Goal: Task Accomplishment & Management: Manage account settings

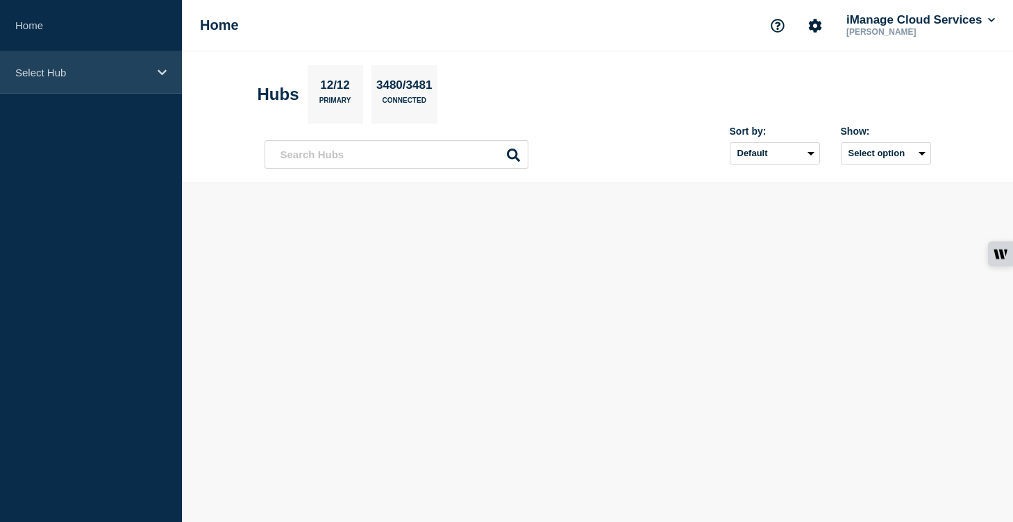
click at [157, 73] on div "Select Hub" at bounding box center [91, 72] width 182 height 42
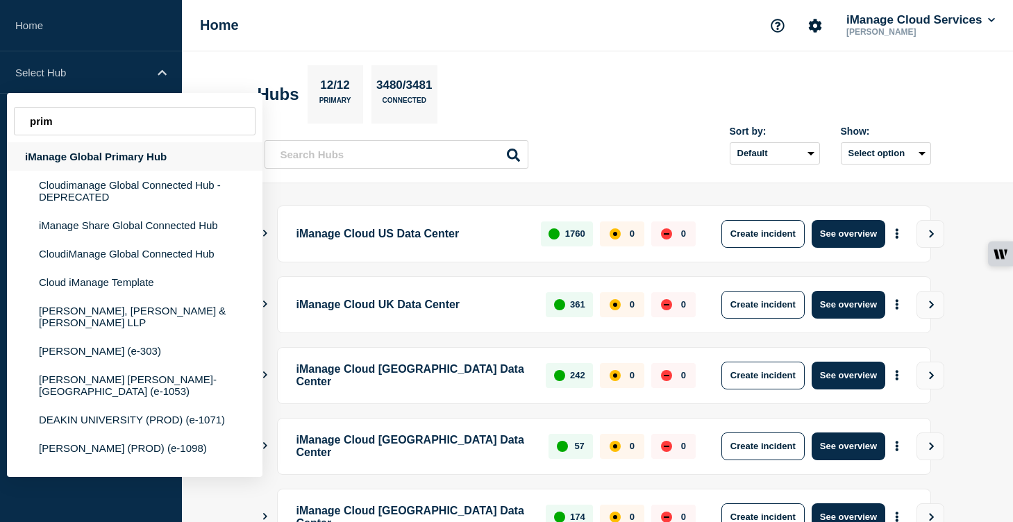
type input "prim"
click at [111, 167] on div "iManage Global Primary Hub" at bounding box center [134, 156] width 255 height 28
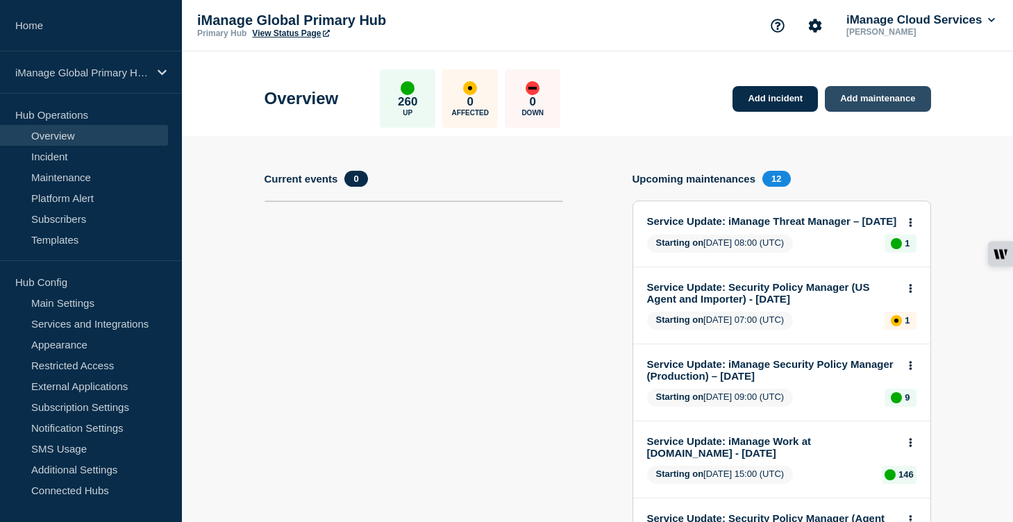
click at [879, 99] on link "Add maintenance" at bounding box center [878, 99] width 106 height 26
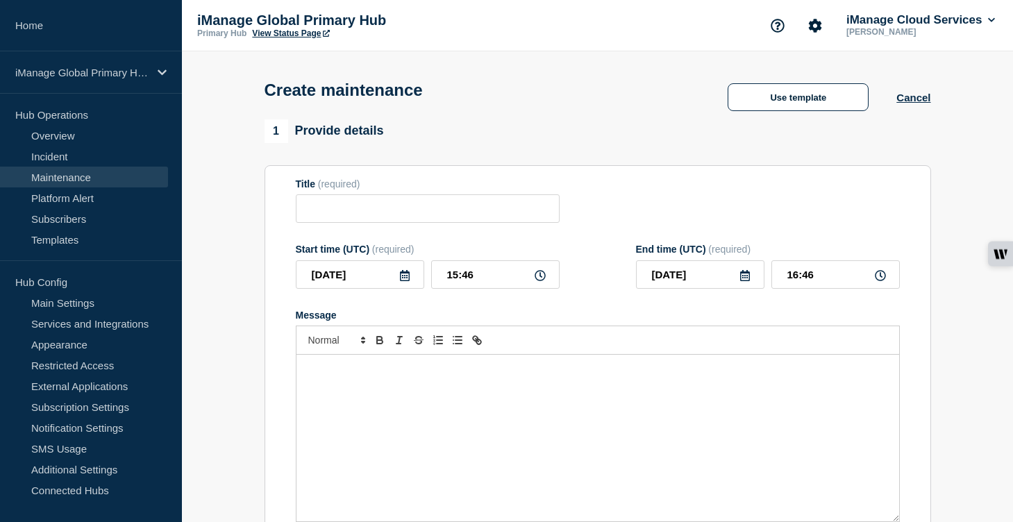
checkbox input "true"
click at [381, 219] on input "Title" at bounding box center [428, 208] width 264 height 28
paste input "Service Update: iManage Insight+ [DATE]"
click at [360, 419] on div "Message" at bounding box center [597, 438] width 603 height 167
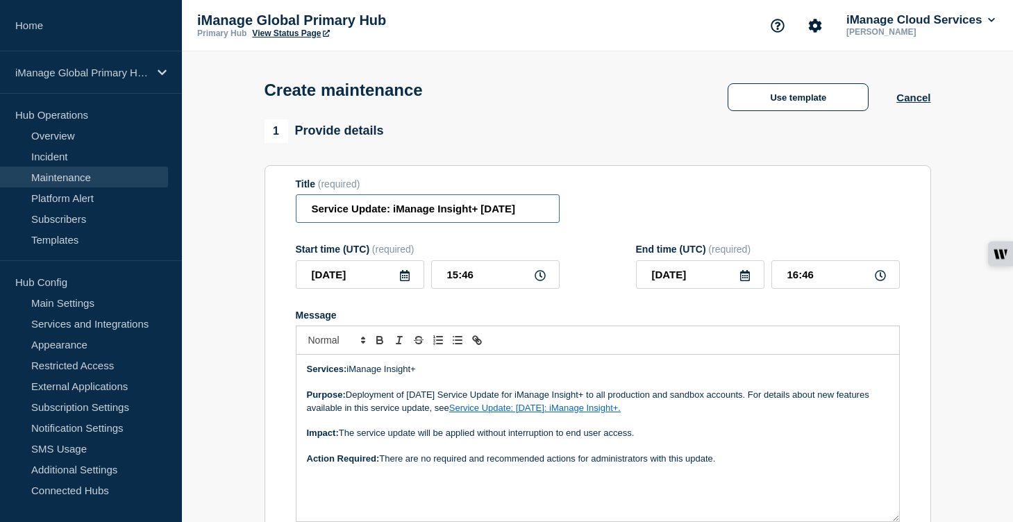
click at [478, 213] on input "Service Update: iManage Insight+ [DATE]" at bounding box center [428, 208] width 264 height 28
drag, startPoint x: 505, startPoint y: 215, endPoint x: 449, endPoint y: 215, distance: 56.2
click at [449, 215] on input "Service Update: iManage Insight+ [DATE]" at bounding box center [428, 208] width 264 height 28
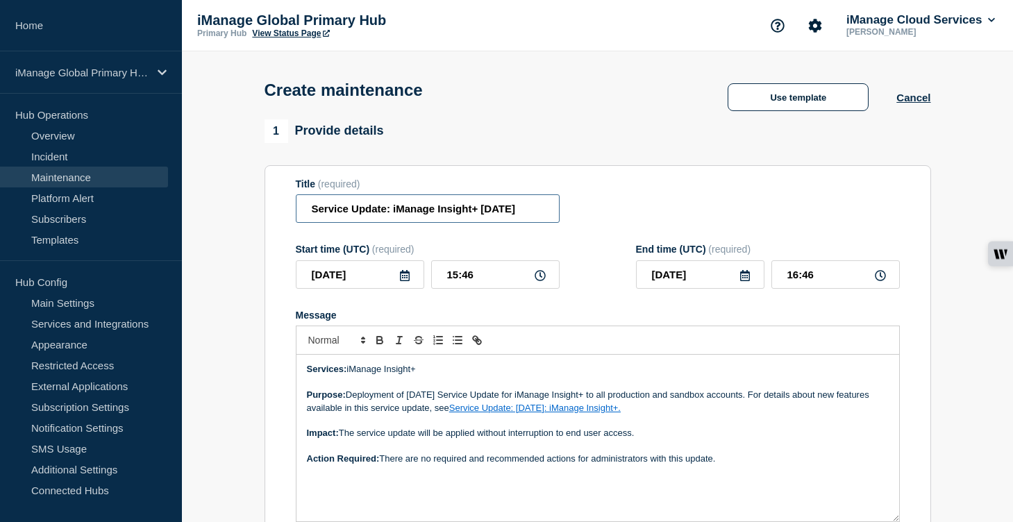
type input "Service Update: iManage Insight+ [DATE]"
click at [393, 287] on input "[DATE]" at bounding box center [360, 274] width 128 height 28
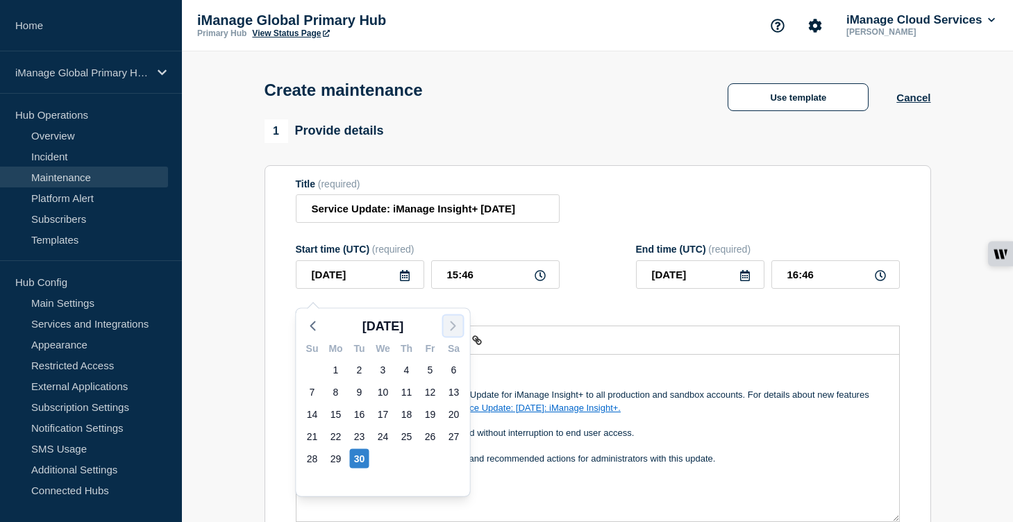
click at [444, 326] on button "button" at bounding box center [453, 326] width 19 height 21
click at [359, 394] on div "7" at bounding box center [359, 391] width 19 height 19
type input "[DATE]"
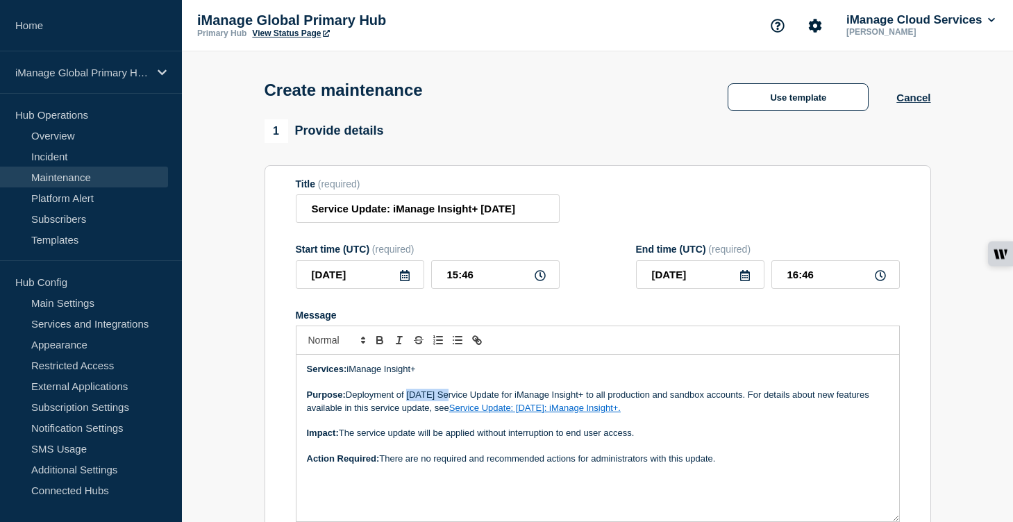
drag, startPoint x: 453, startPoint y: 409, endPoint x: 410, endPoint y: 408, distance: 43.7
click at [410, 408] on p "Purpose: Deployment of [DATE] Service Update for iManage Insight+ to all produc…" at bounding box center [598, 402] width 582 height 26
click at [524, 413] on link "Service Update: [DATE]: iManage Insight+." at bounding box center [534, 408] width 171 height 10
click at [677, 438] on link at bounding box center [657, 433] width 39 height 10
click at [596, 414] on p "Purpose: Deployment of [DATE] Service Update for iManage Insight+ to all produc…" at bounding box center [598, 402] width 582 height 26
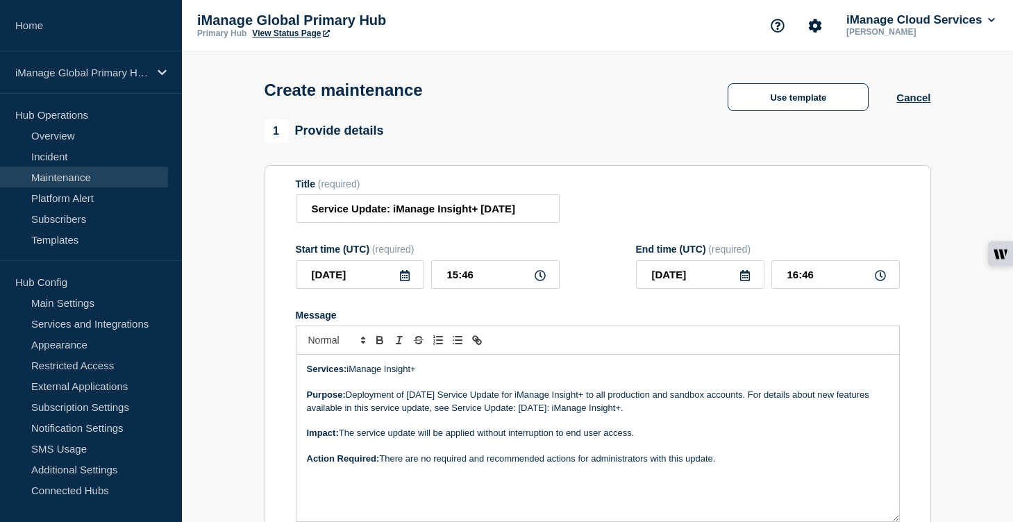
drag, startPoint x: 659, startPoint y: 424, endPoint x: 487, endPoint y: 426, distance: 171.5
click at [487, 414] on p "Purpose: Deployment of [DATE] Service Update for iManage Insight+ to all produc…" at bounding box center [598, 402] width 582 height 26
click at [477, 341] on icon "Toggle link" at bounding box center [475, 338] width 5 height 5
type input "Service Update: [DATE]: iManage Insight+."
paste input "[URL][DOMAIN_NAME]"
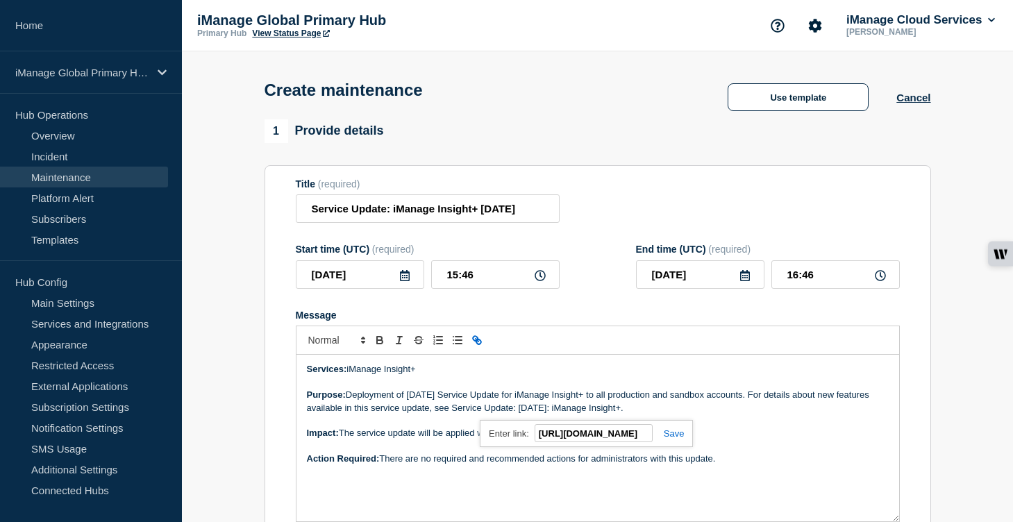
scroll to position [0, 350]
type input "[URL][DOMAIN_NAME]"
click at [674, 439] on link at bounding box center [668, 433] width 32 height 10
click at [616, 439] on p "Impact: The service update will be applied without interruption to end user acc…" at bounding box center [598, 433] width 582 height 12
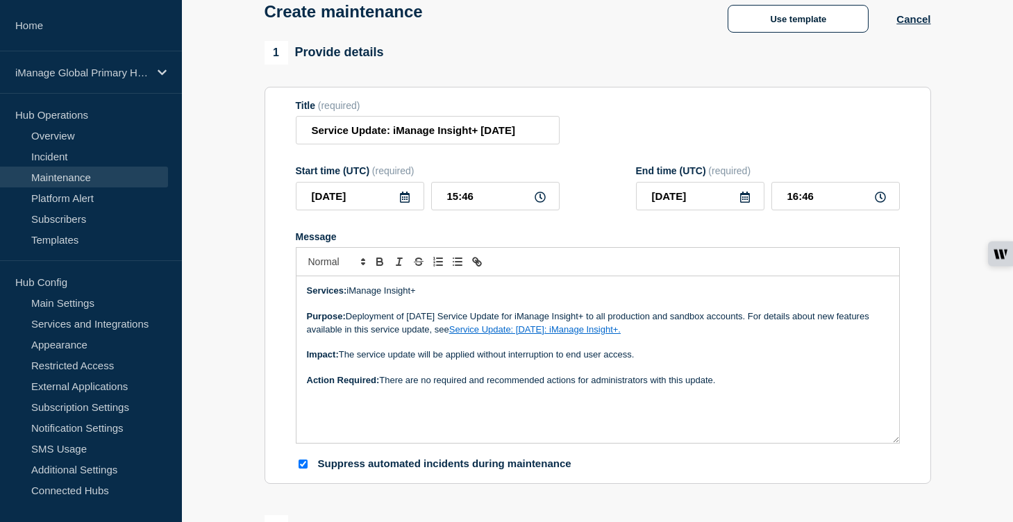
scroll to position [106, 0]
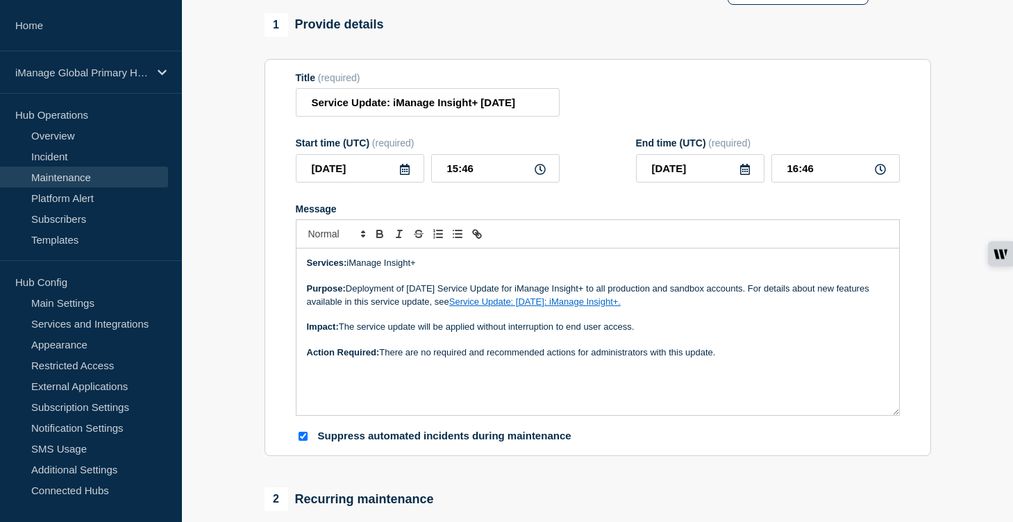
click at [521, 402] on div "Services: iManage Insight+ Purpose: Deployment of [DATE] Service Update for iMa…" at bounding box center [597, 331] width 603 height 167
drag, startPoint x: 484, startPoint y: 178, endPoint x: 416, endPoint y: 178, distance: 67.3
click at [416, 178] on div "[DATE] 15:46" at bounding box center [428, 168] width 264 height 28
type input "13:00"
drag, startPoint x: 812, startPoint y: 181, endPoint x: 738, endPoint y: 181, distance: 74.3
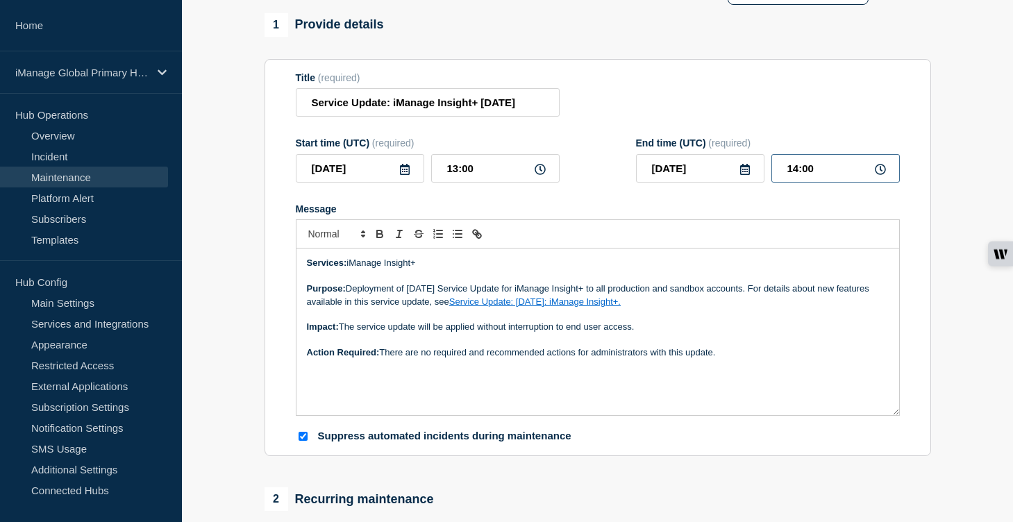
click at [738, 181] on div "[DATE] 14:00" at bounding box center [768, 168] width 264 height 28
type input "15:00"
click at [675, 233] on div "Message Services: iManage Insight+ Purpose: Deployment of [DATE] Service Update…" at bounding box center [598, 309] width 604 height 213
click at [490, 333] on p "Impact: The service update will be applied without interruption to end user acc…" at bounding box center [598, 327] width 582 height 12
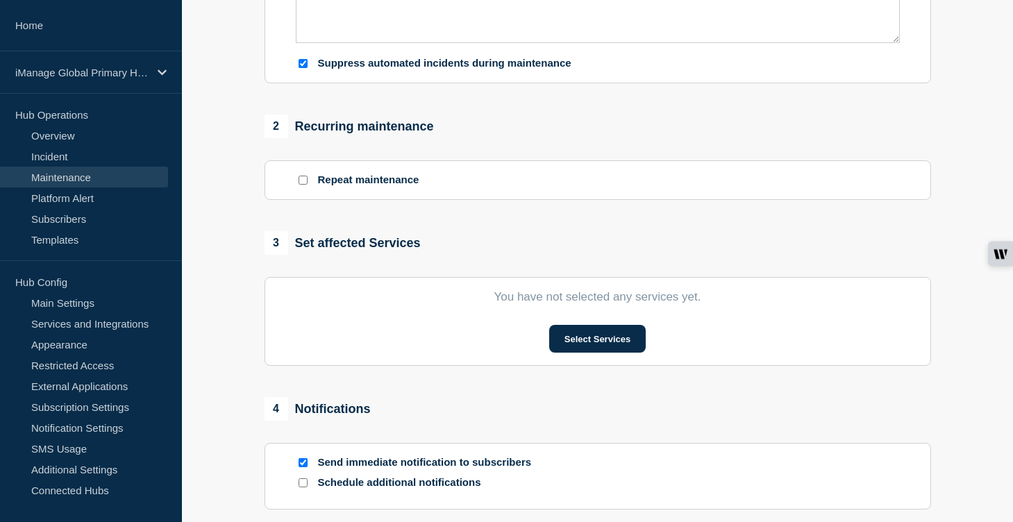
scroll to position [516, 0]
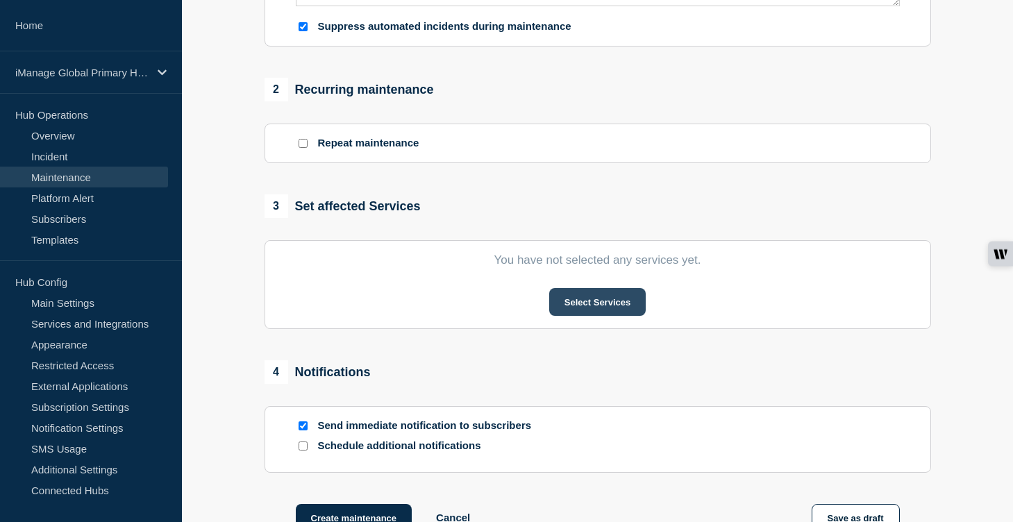
click at [623, 316] on button "Select Services" at bounding box center [597, 302] width 96 height 28
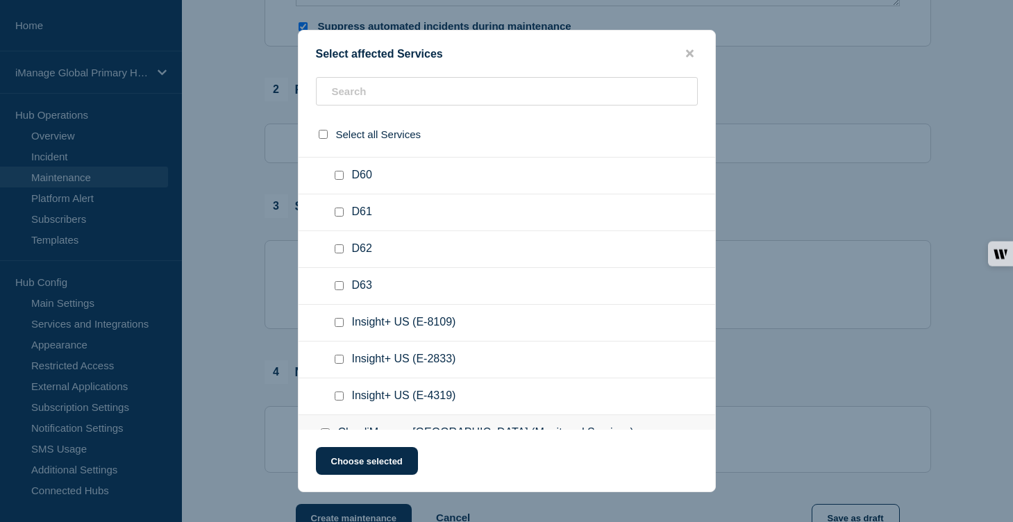
scroll to position [2722, 0]
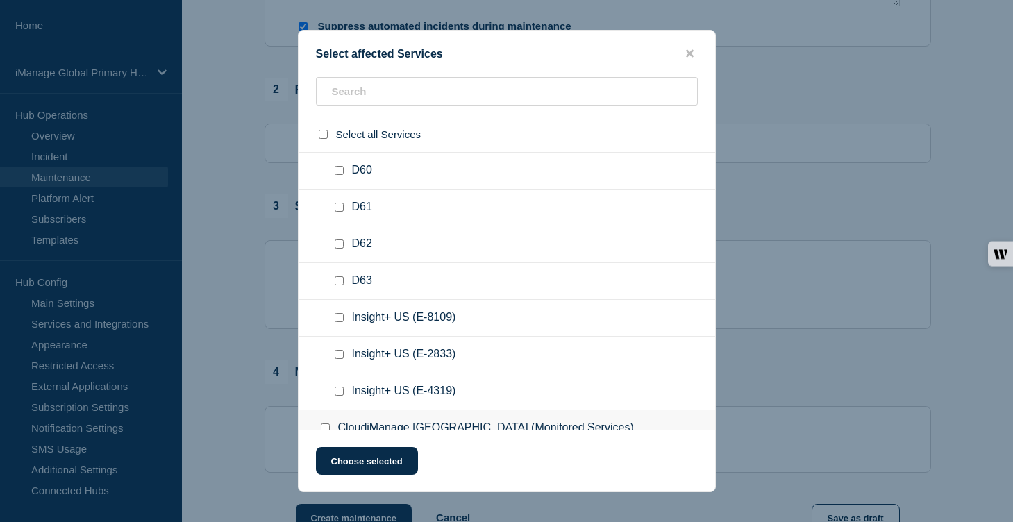
click at [339, 138] on input "Insight+ US (E-1416) checkbox" at bounding box center [339, 133] width 9 height 9
checkbox input "true"
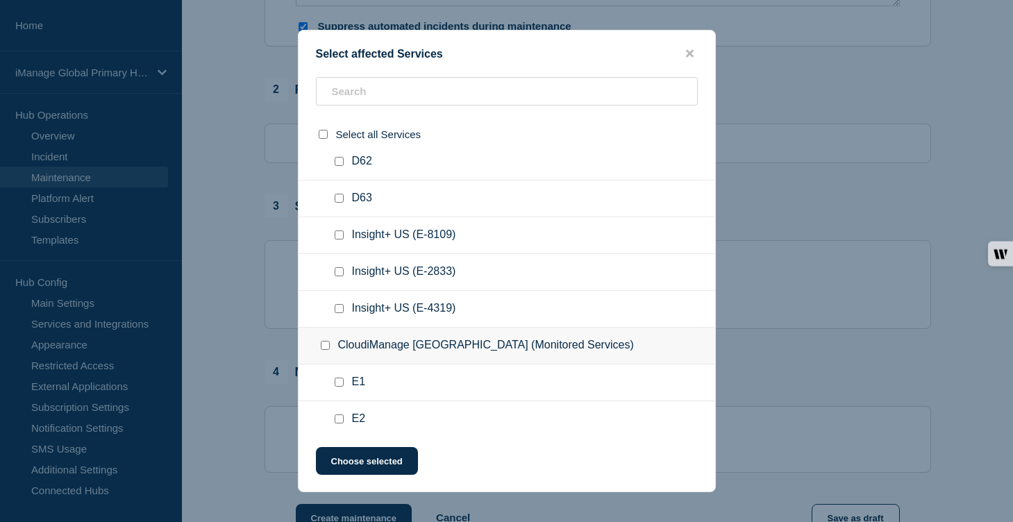
scroll to position [2899, 0]
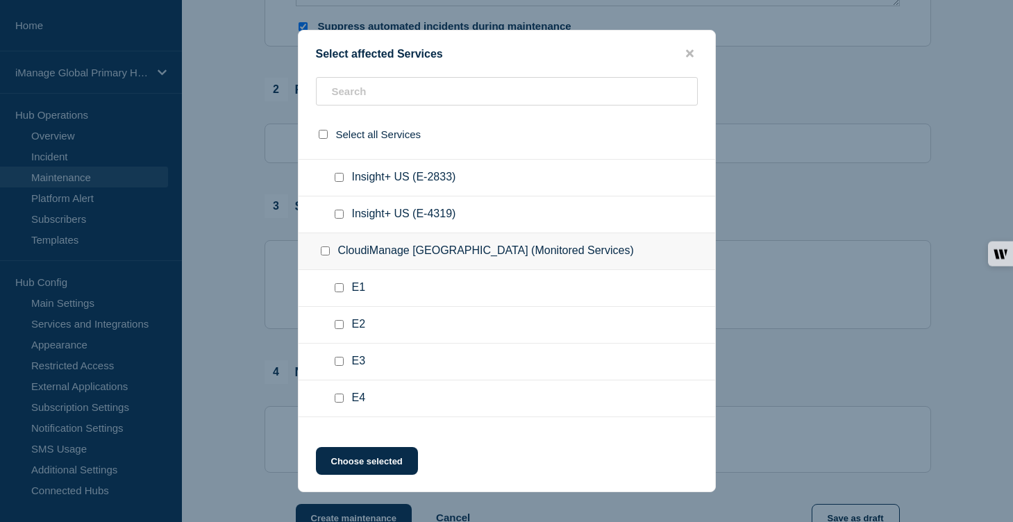
click at [337, 145] on input "Insight+ US (E-8109) checkbox" at bounding box center [339, 140] width 9 height 9
checkbox input "true"
click at [339, 182] on input "Insight+ US (E-2833) checkbox" at bounding box center [339, 177] width 9 height 9
checkbox input "true"
click at [338, 219] on input "Insight+ US (E-4319) checkbox" at bounding box center [339, 214] width 9 height 9
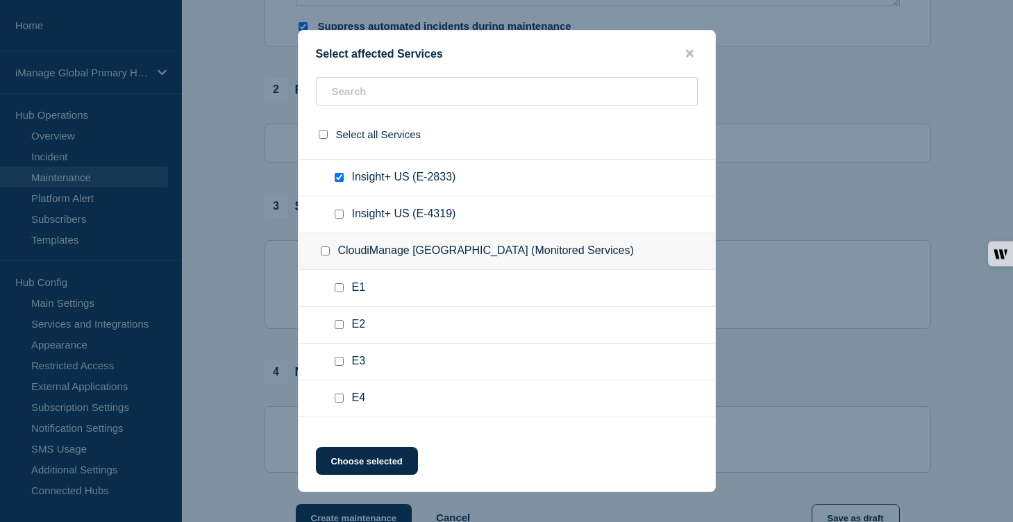
checkbox input "true"
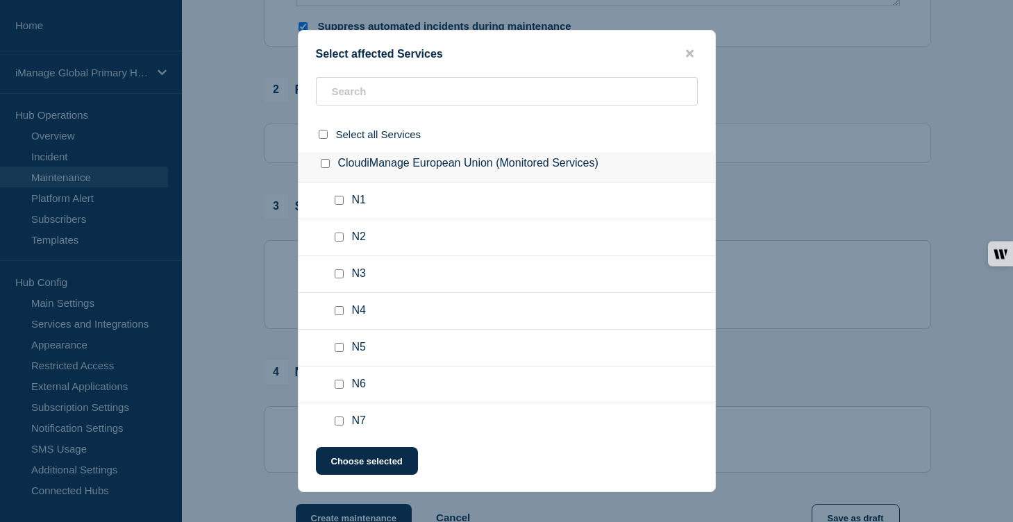
scroll to position [4166, 0]
click at [339, 56] on input "Insight+ UK (E-3415) checkbox" at bounding box center [339, 51] width 9 height 9
checkbox input "true"
click at [337, 92] on input "Insight+ UK (E-906) checkbox" at bounding box center [339, 87] width 9 height 9
checkbox input "true"
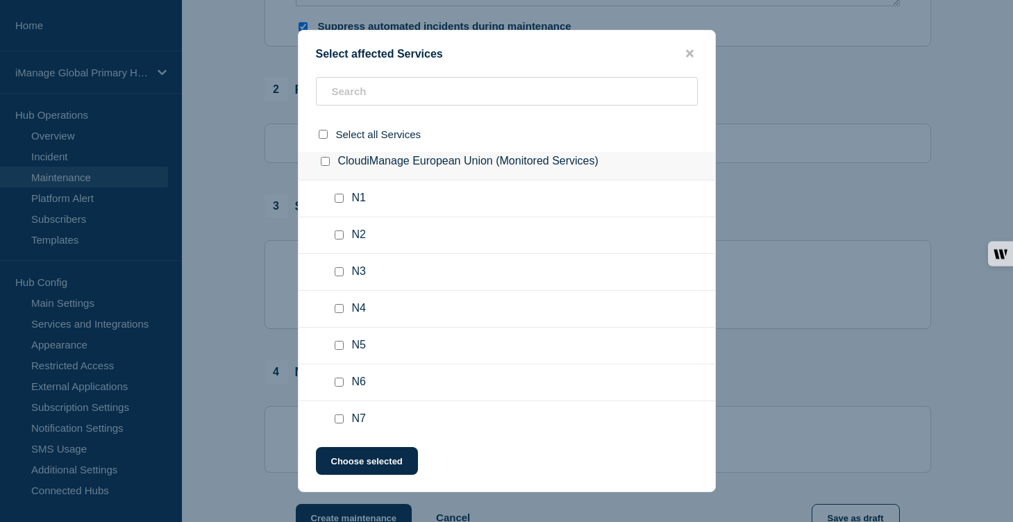
click at [339, 129] on input "Insight+ UK (E-8496) checkbox" at bounding box center [339, 124] width 9 height 9
checkbox input "true"
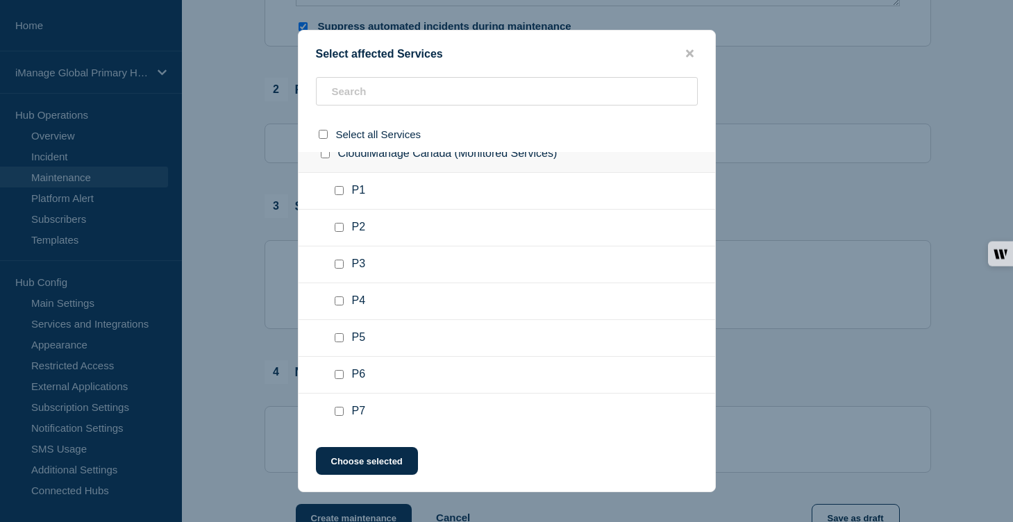
click at [340, 48] on input "Insight+ EU (E-8055) checkbox" at bounding box center [339, 43] width 9 height 9
checkbox input "true"
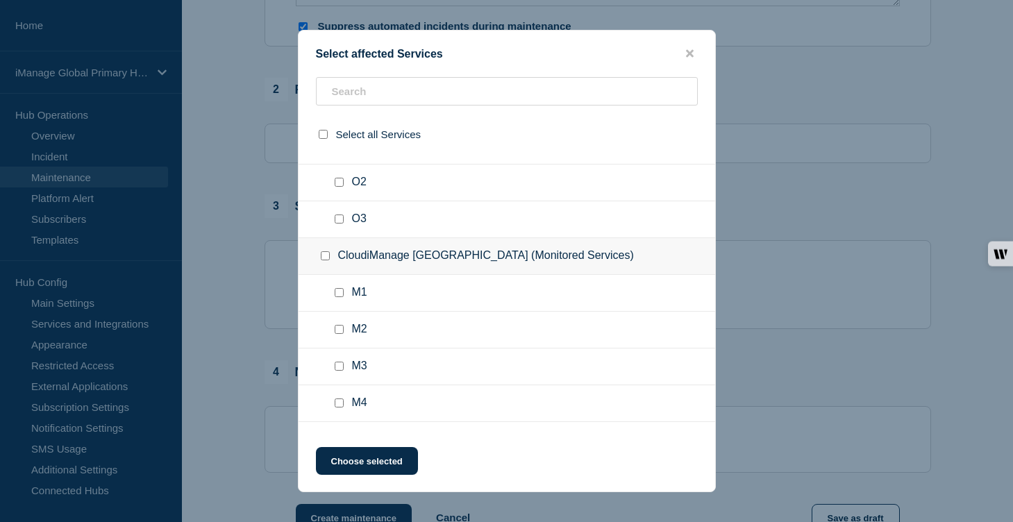
scroll to position [5790, 0]
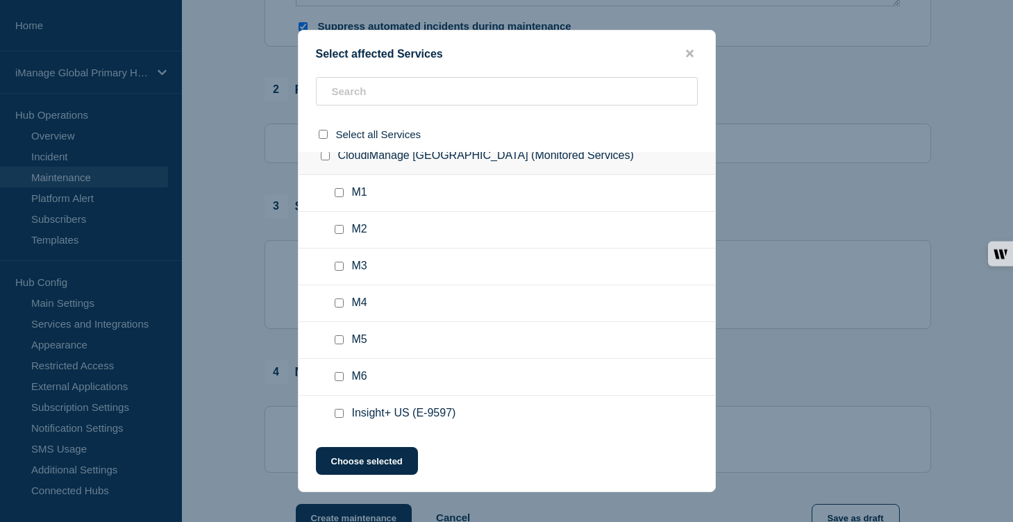
checkbox input "true"
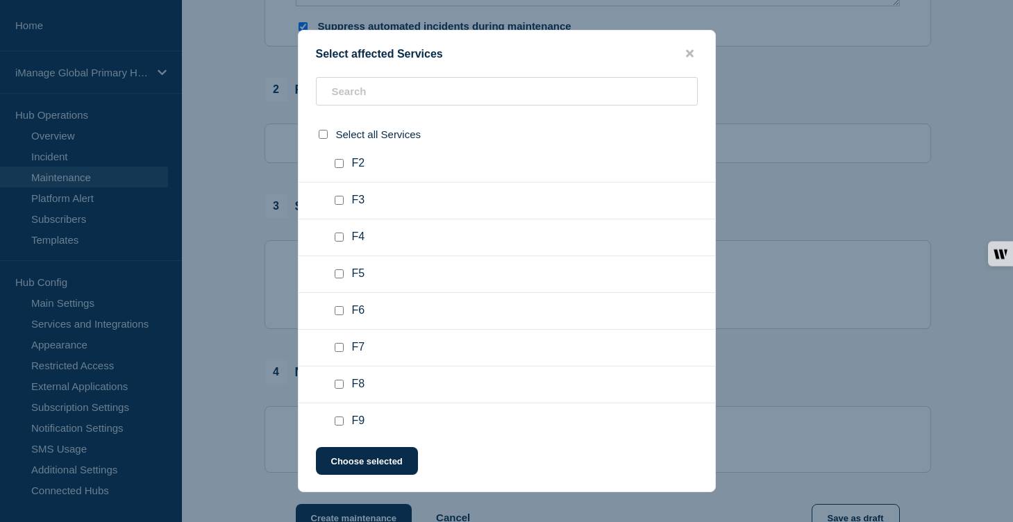
scroll to position [6187, 0]
click at [340, 22] on input "Insight+ US (E-9597) checkbox" at bounding box center [339, 16] width 9 height 9
checkbox input "true"
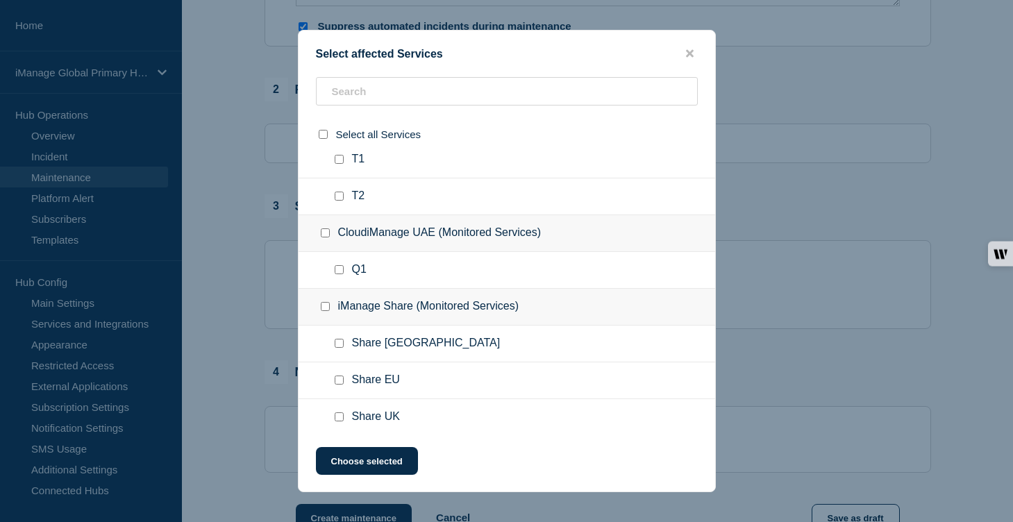
scroll to position [6766, 0]
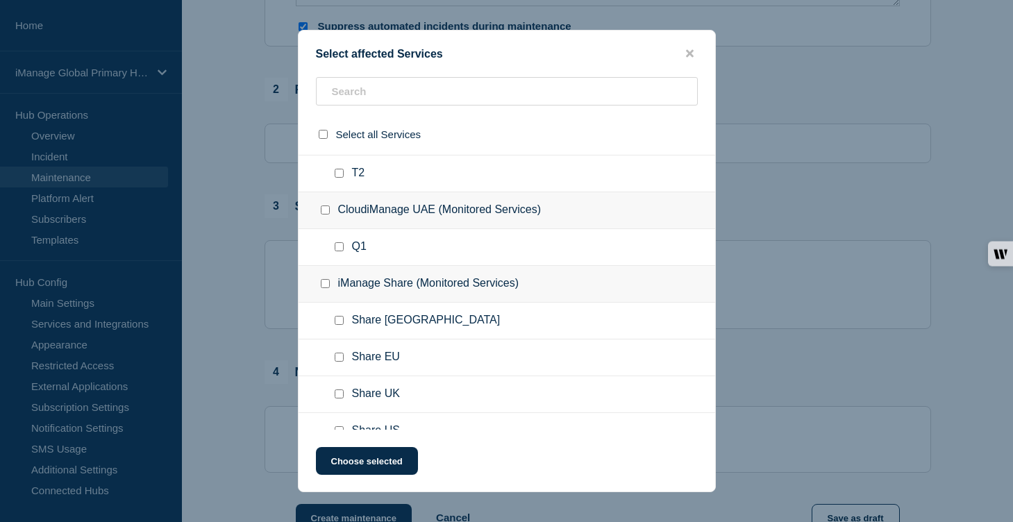
click at [336, 31] on input "Insight+ AU (E-1098) checkbox" at bounding box center [339, 26] width 9 height 9
checkbox input "true"
click at [338, 67] on input "Insight+ AU (E-7399) checkbox" at bounding box center [339, 62] width 9 height 9
checkbox input "true"
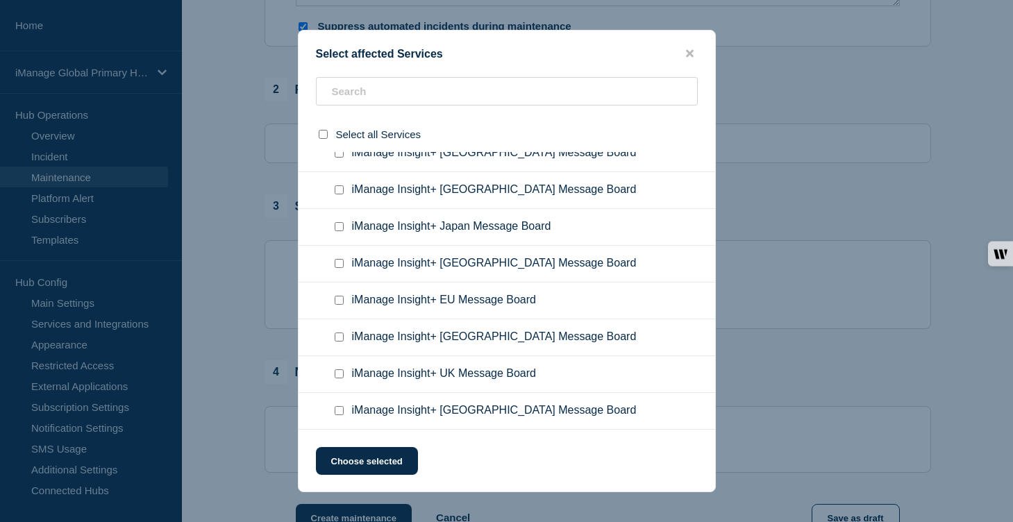
scroll to position [10261, 0]
click at [342, 84] on input "iManage Insight+ Canada Message Board checkbox" at bounding box center [339, 79] width 9 height 9
checkbox input "true"
click at [338, 121] on input "iManage Insight+ UAE Message Board checkbox" at bounding box center [339, 116] width 9 height 9
checkbox input "true"
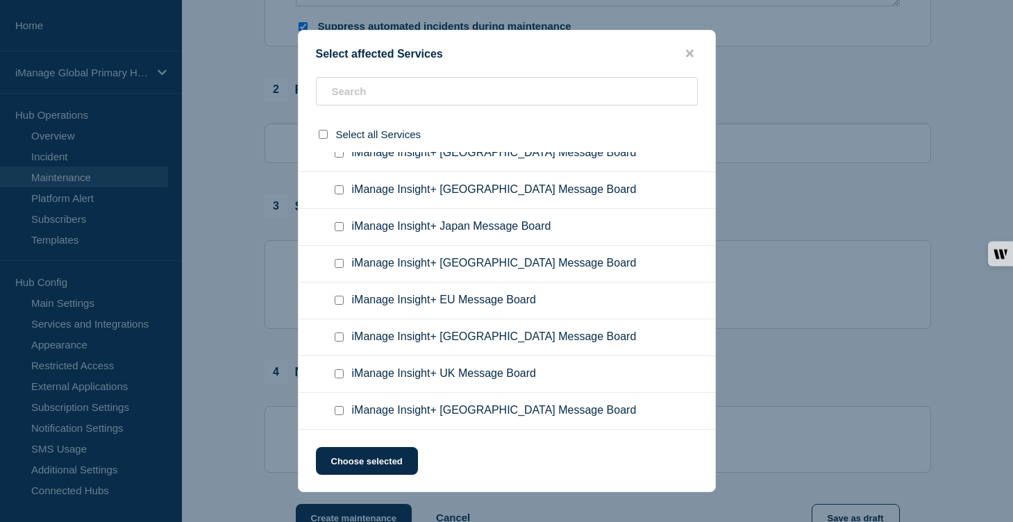
click at [337, 158] on input "iManage Insight+ Brazil Message Board checkbox" at bounding box center [339, 153] width 9 height 9
checkbox input "true"
click at [339, 194] on input "iManage Insight+ Singapore Message Board checkbox" at bounding box center [339, 189] width 9 height 9
checkbox input "true"
click at [339, 231] on input "iManage Insight+ Japan Message Board checkbox" at bounding box center [339, 226] width 9 height 9
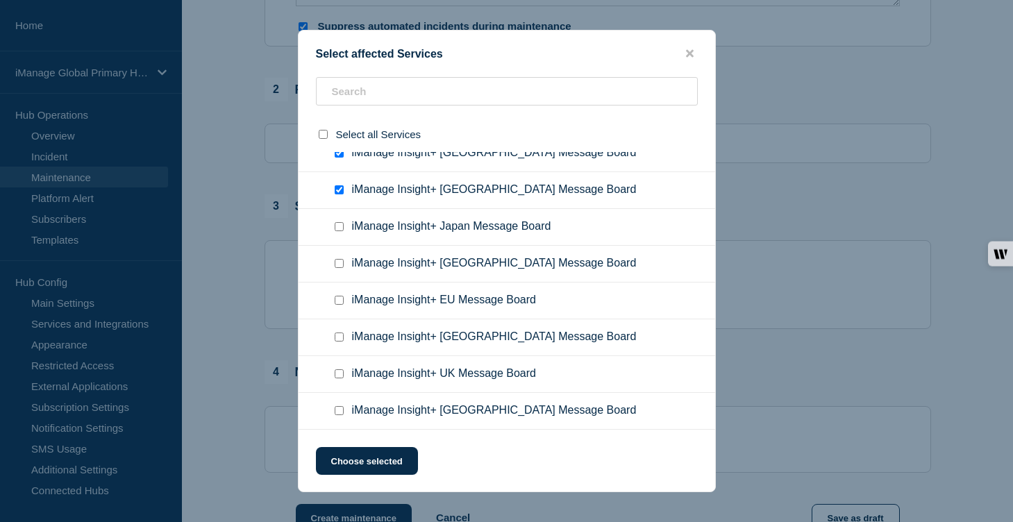
checkbox input "true"
click at [335, 268] on input "iManage Insight+ Australia Message Board checkbox" at bounding box center [339, 263] width 9 height 9
checkbox input "true"
click at [339, 305] on input "iManage Insight+ EU Message Board checkbox" at bounding box center [339, 300] width 9 height 9
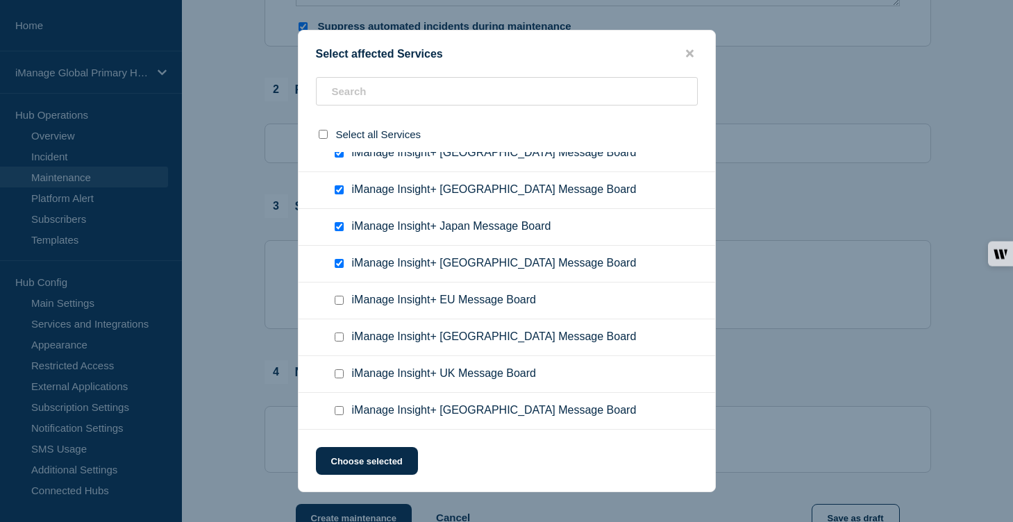
checkbox input "true"
click at [341, 342] on input "iManage Insight+ Switzerland Message Board checkbox" at bounding box center [339, 336] width 9 height 9
checkbox input "true"
click at [337, 378] on input "iManage Insight+ UK Message Board checkbox" at bounding box center [339, 373] width 9 height 9
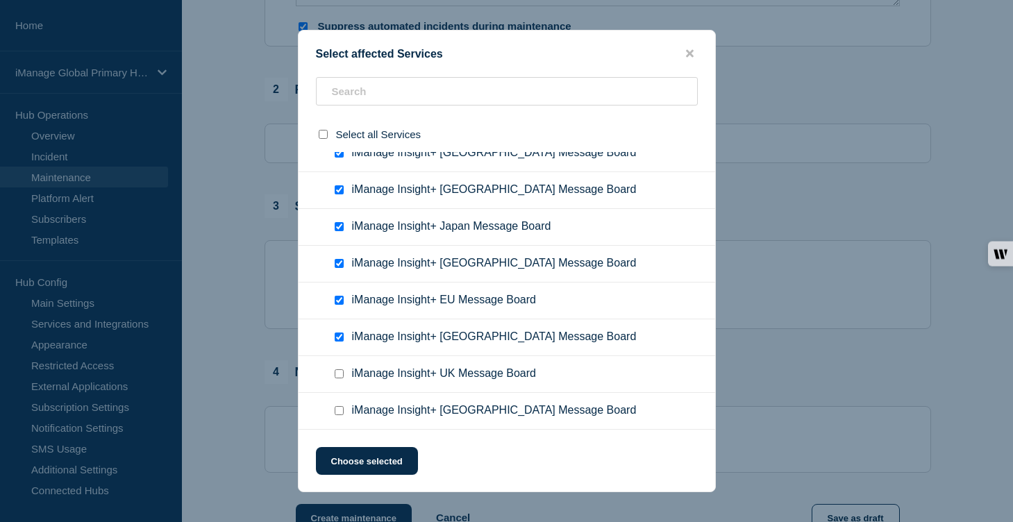
checkbox input "true"
click at [337, 411] on input "iManage Insight+ USA Message Board checkbox" at bounding box center [339, 410] width 9 height 9
checkbox input "true"
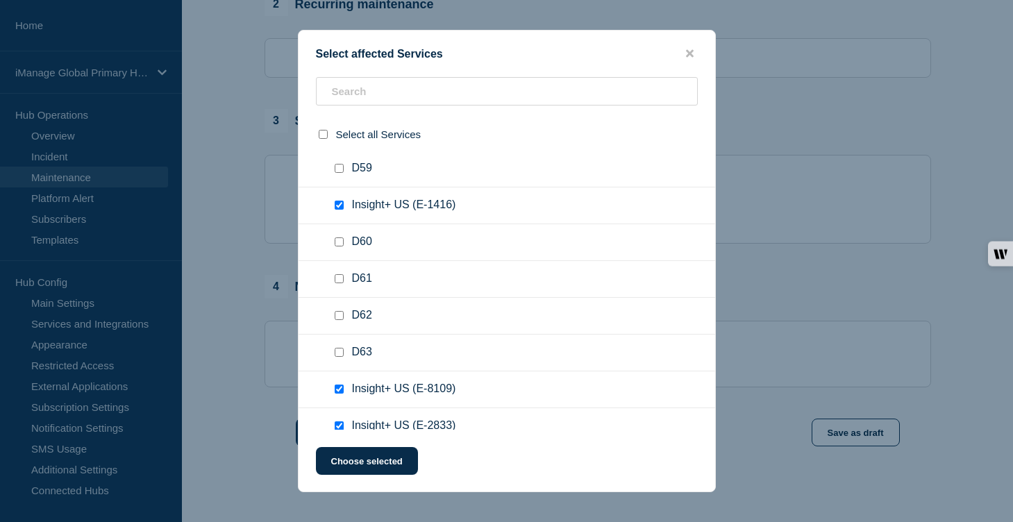
scroll to position [2652, 0]
click at [340, 209] on input "Insight+ US (E-1416) checkbox" at bounding box center [339, 204] width 9 height 9
checkbox input "false"
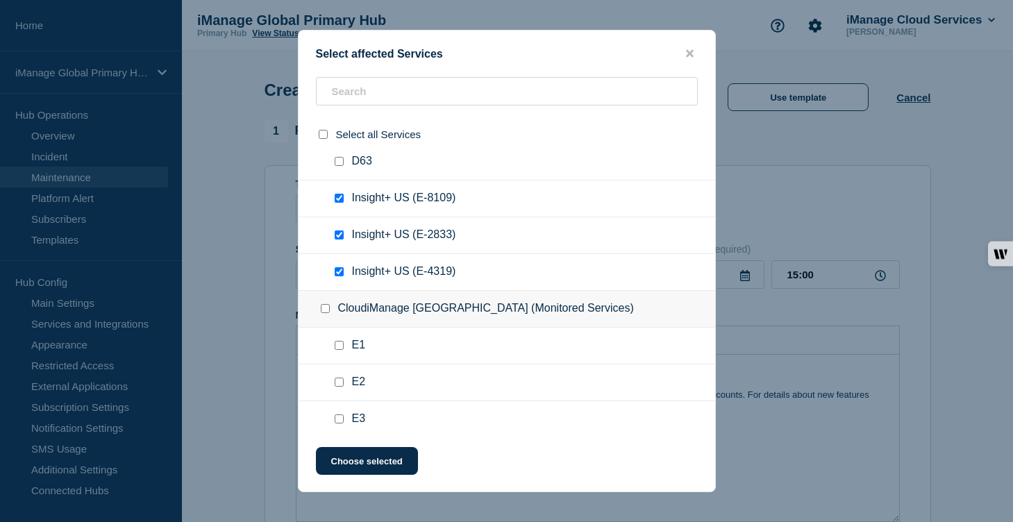
scroll to position [2830, 0]
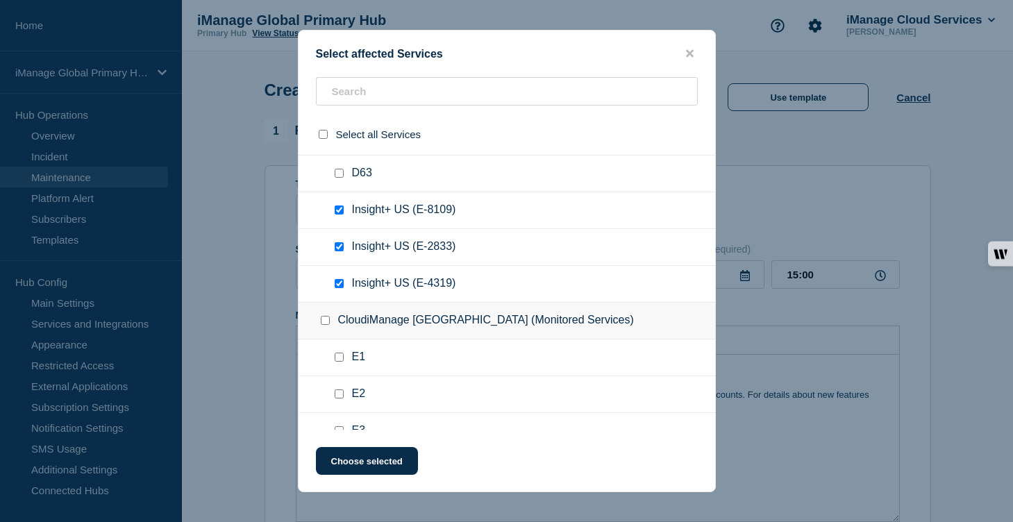
click at [335, 214] on input "Insight+ US (E-8109) checkbox" at bounding box center [339, 209] width 9 height 9
checkbox input "false"
click at [340, 251] on input "Insight+ US (E-2833) checkbox" at bounding box center [339, 246] width 9 height 9
checkbox input "false"
click at [337, 288] on input "Insight+ US (E-4319) checkbox" at bounding box center [339, 283] width 9 height 9
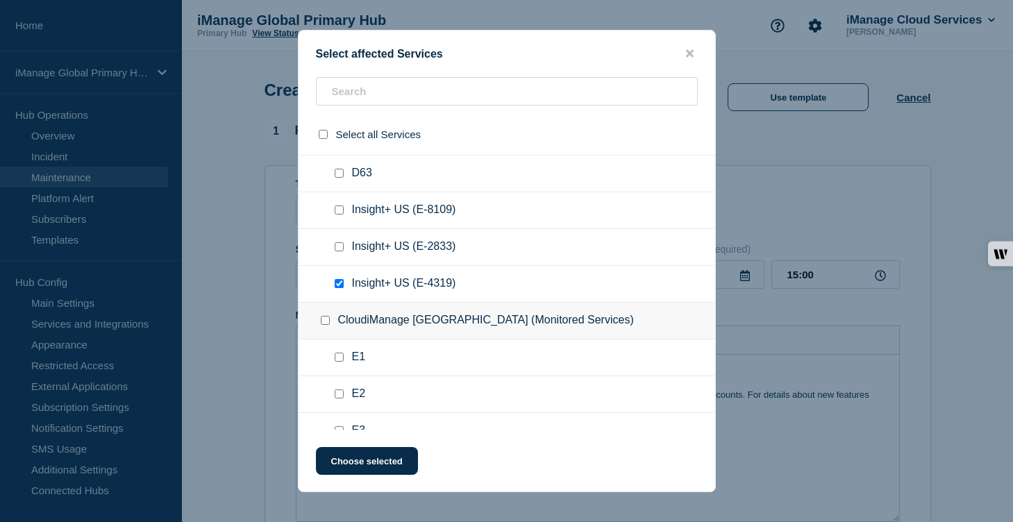
checkbox input "false"
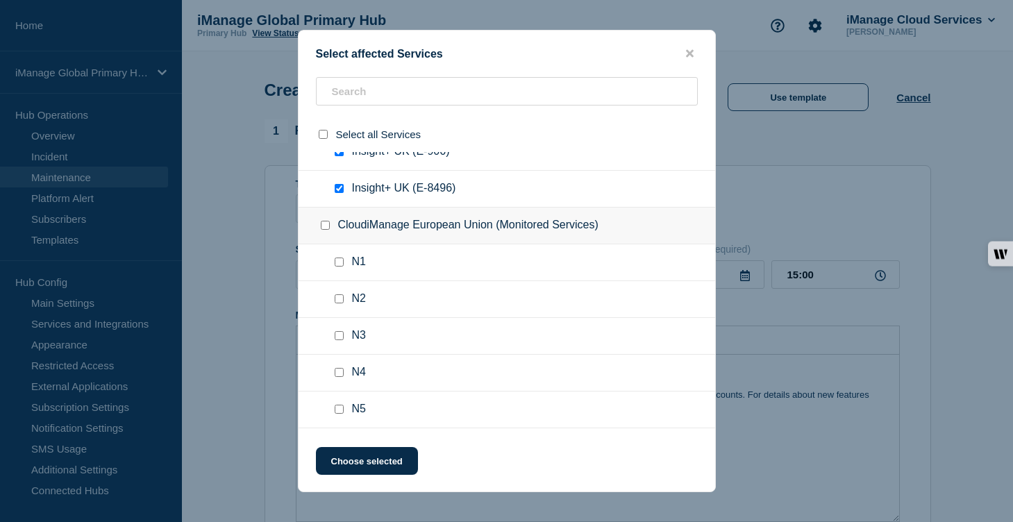
scroll to position [4116, 0]
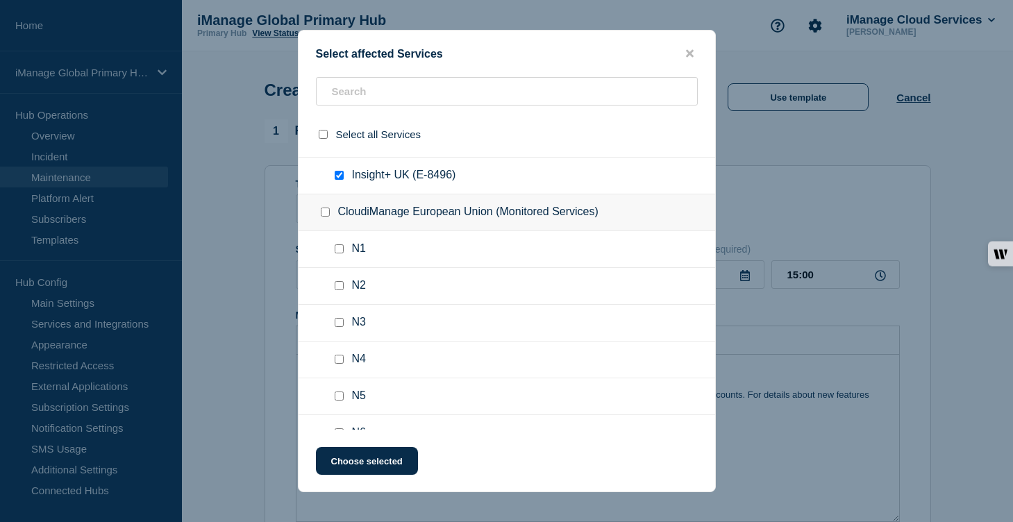
click at [341, 106] on input "Insight+ UK (E-3415) checkbox" at bounding box center [339, 101] width 9 height 9
checkbox input "false"
click at [338, 143] on input "Insight+ UK (E-906) checkbox" at bounding box center [339, 138] width 9 height 9
checkbox input "false"
click at [339, 180] on input "Insight+ UK (E-8496) checkbox" at bounding box center [339, 175] width 9 height 9
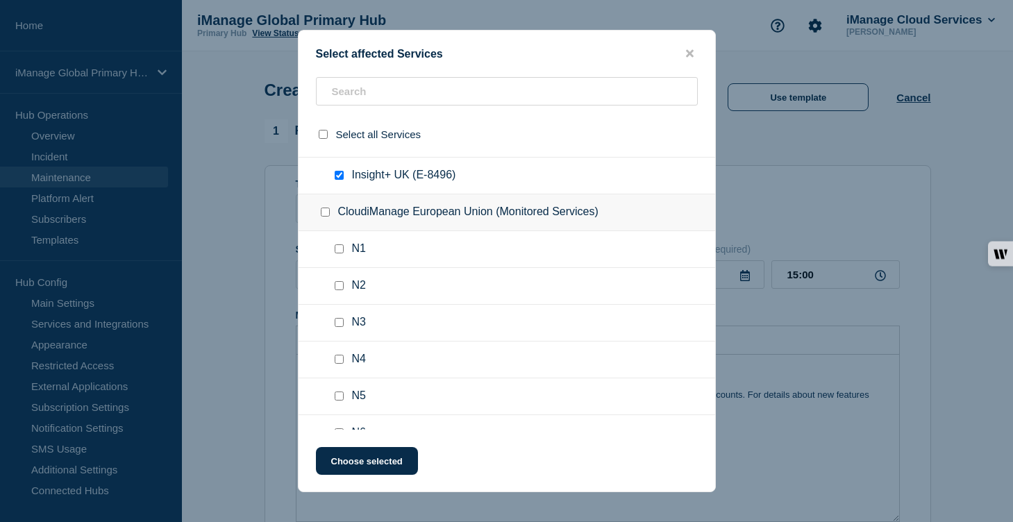
checkbox input "false"
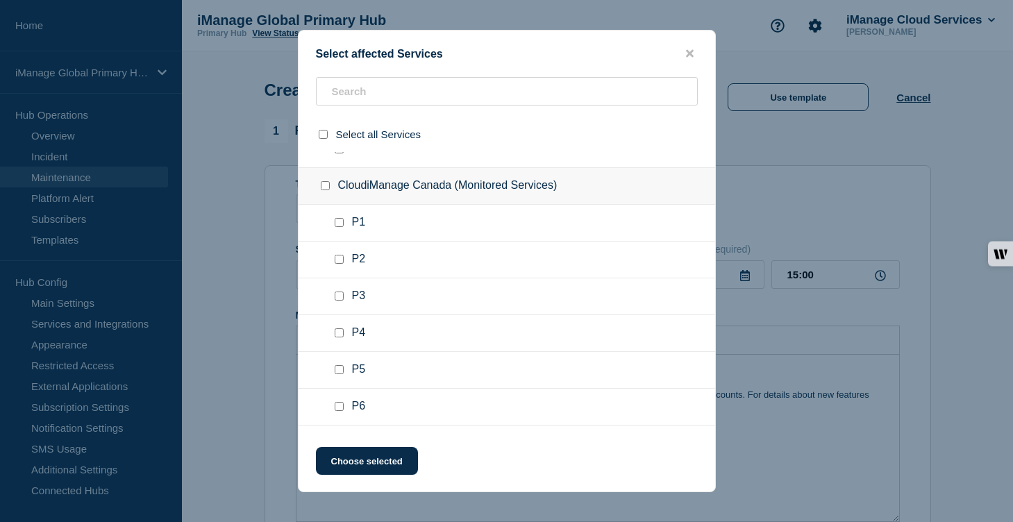
scroll to position [5184, 0]
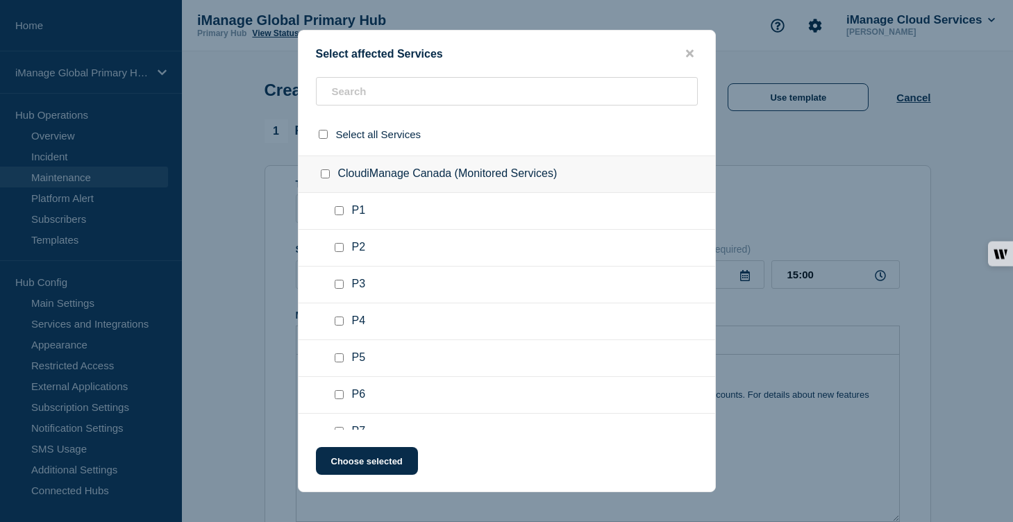
click at [337, 68] on input "Insight+ EU (E-8055) checkbox" at bounding box center [339, 63] width 9 height 9
checkbox input "false"
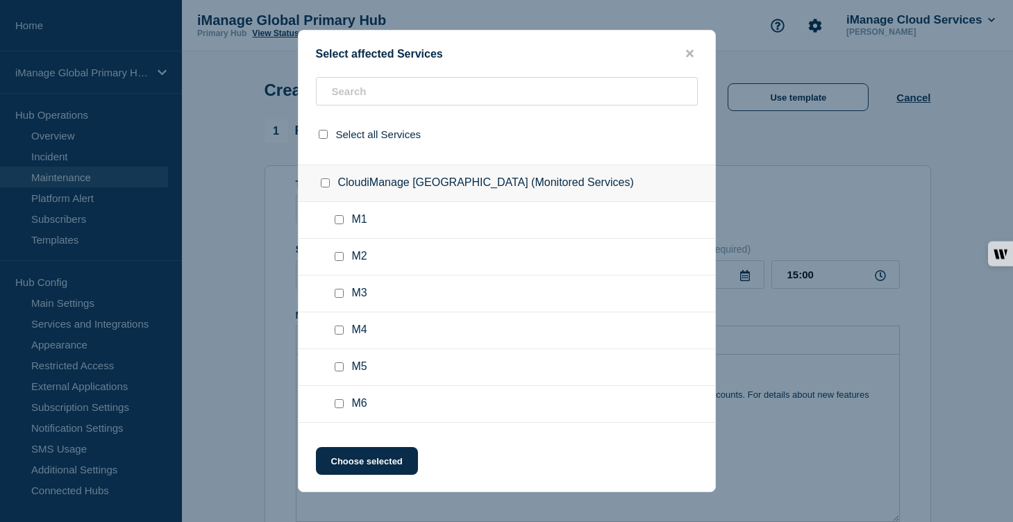
scroll to position [5726, 0]
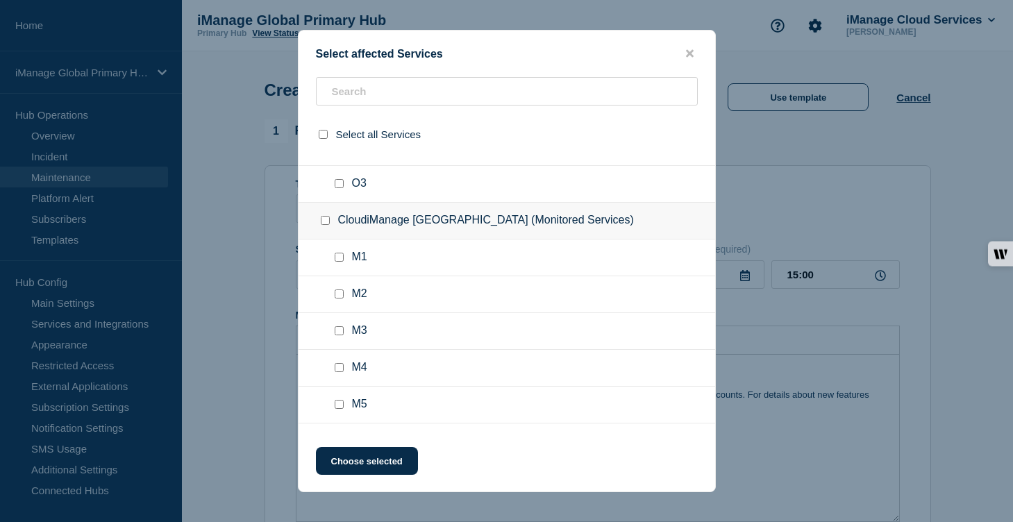
click at [340, 41] on input "Insight+ CA (E-4476) checkbox" at bounding box center [339, 36] width 9 height 9
checkbox input "false"
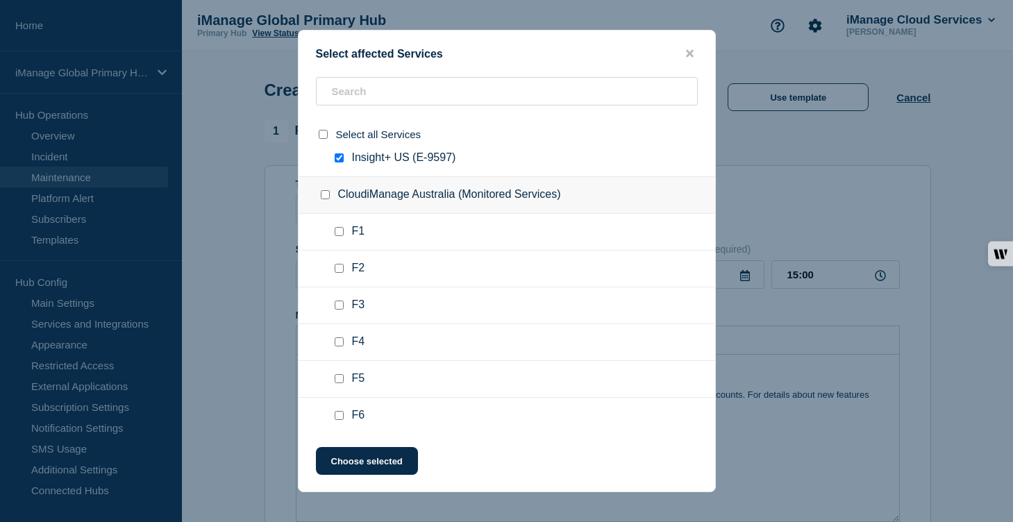
scroll to position [6060, 0]
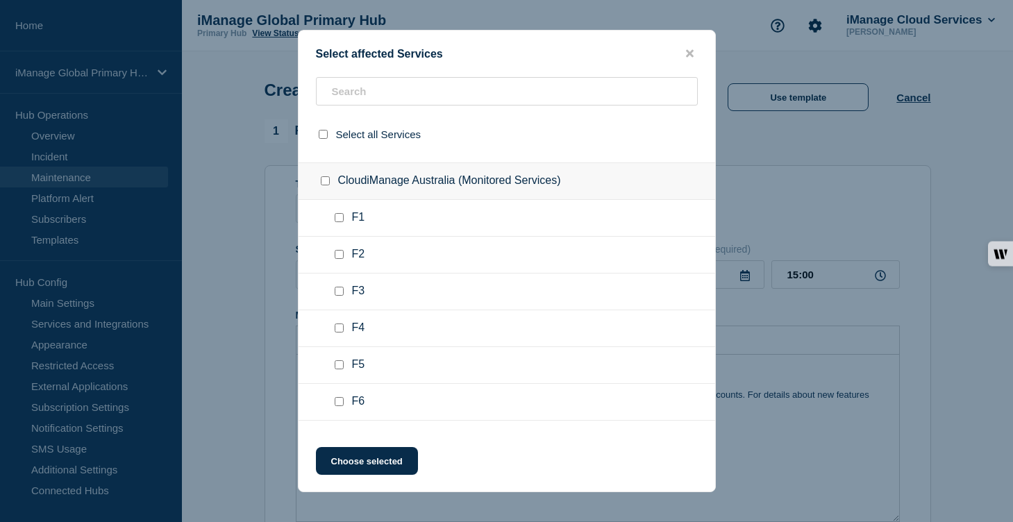
click at [338, 149] on input "Insight+ US (E-9597) checkbox" at bounding box center [339, 144] width 9 height 9
checkbox input "false"
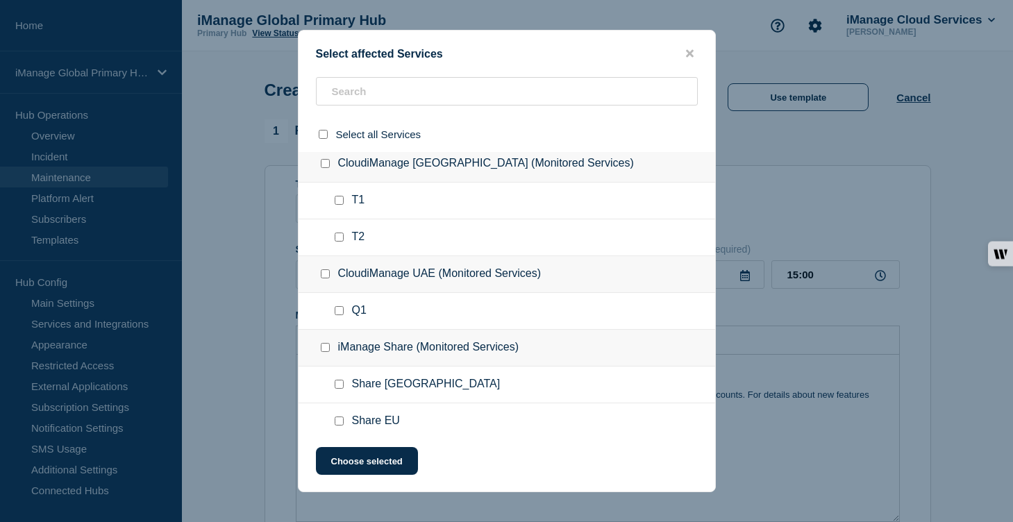
scroll to position [6714, 0]
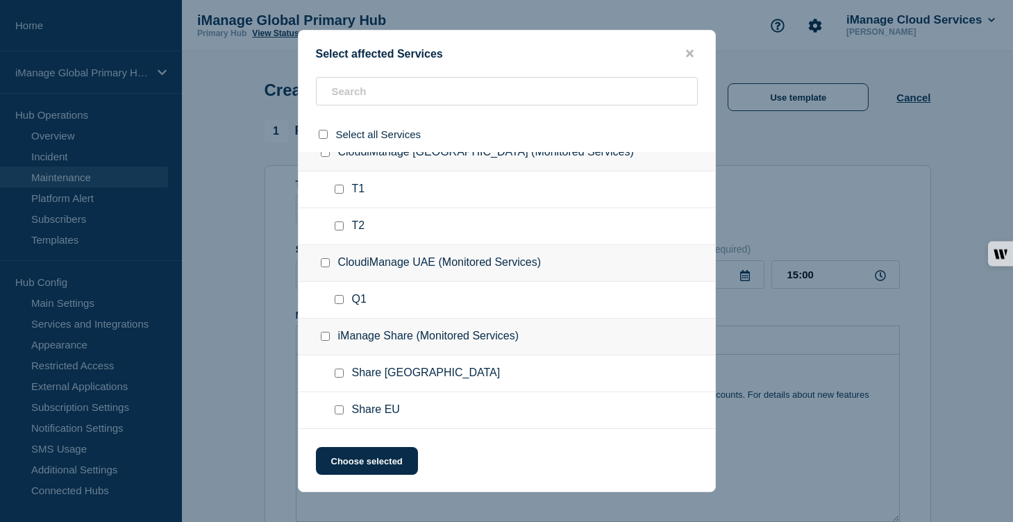
click at [339, 83] on input "Insight+ AU (E-1098) checkbox" at bounding box center [339, 78] width 9 height 9
checkbox input "false"
click at [340, 120] on input "Insight+ AU (E-7399) checkbox" at bounding box center [339, 115] width 9 height 9
checkbox input "false"
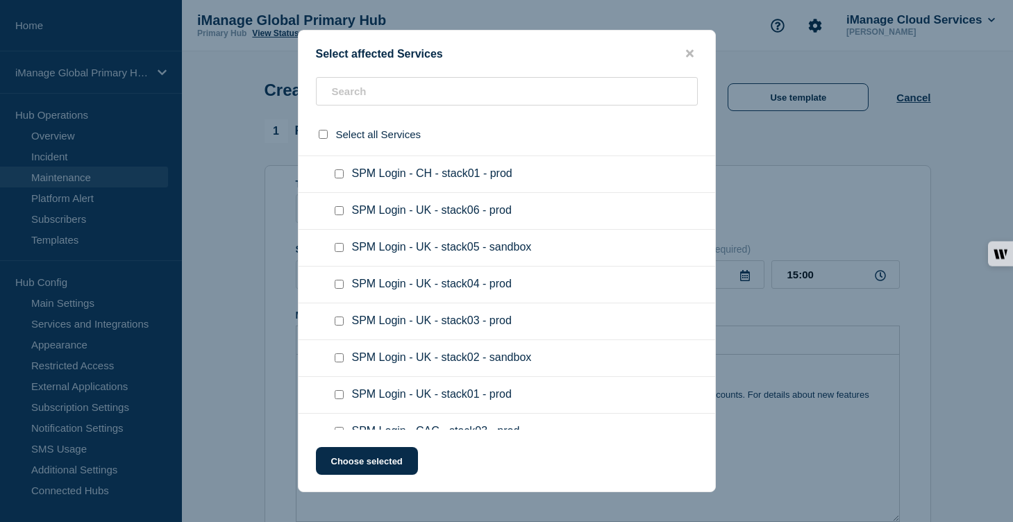
scroll to position [8146, 0]
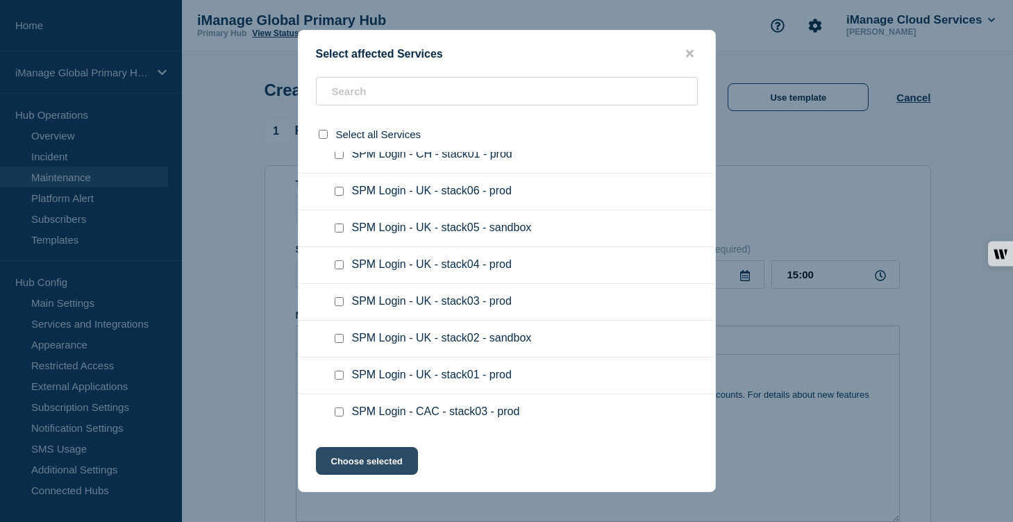
click at [362, 462] on button "Choose selected" at bounding box center [367, 461] width 102 height 28
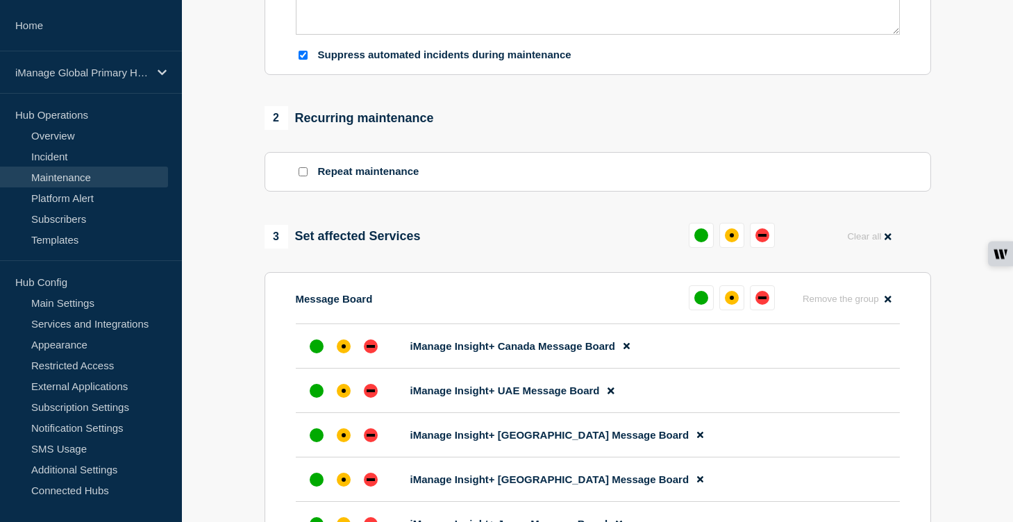
scroll to position [504, 0]
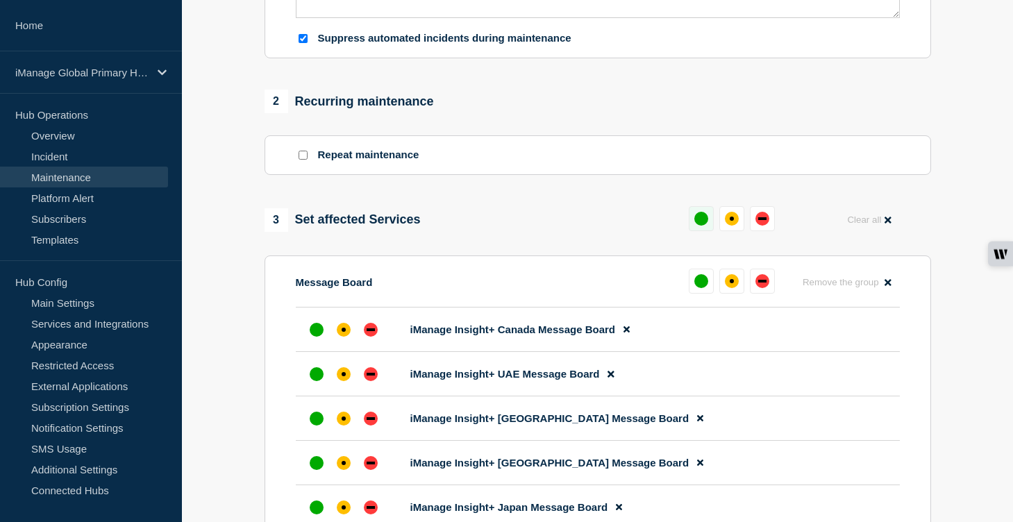
click at [707, 231] on button at bounding box center [701, 218] width 25 height 25
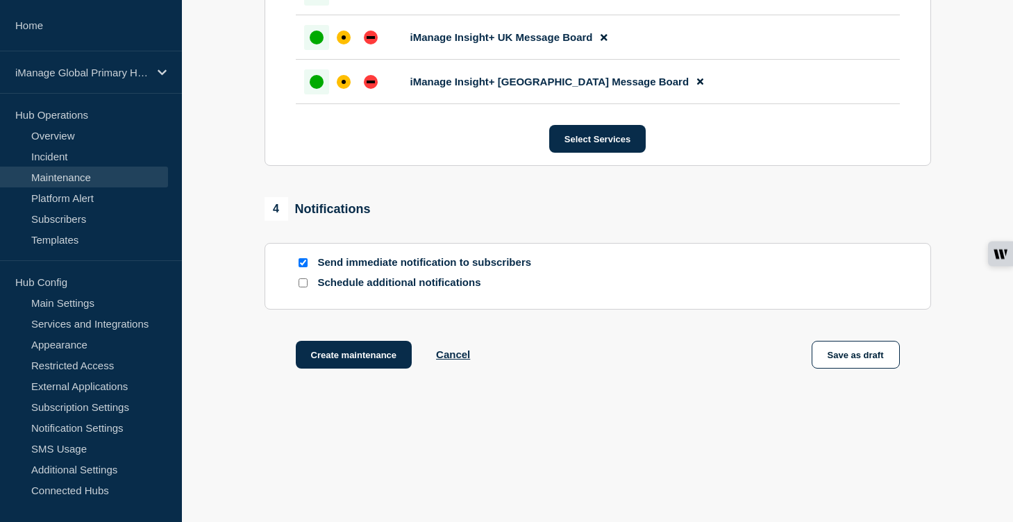
scroll to position [1207, 0]
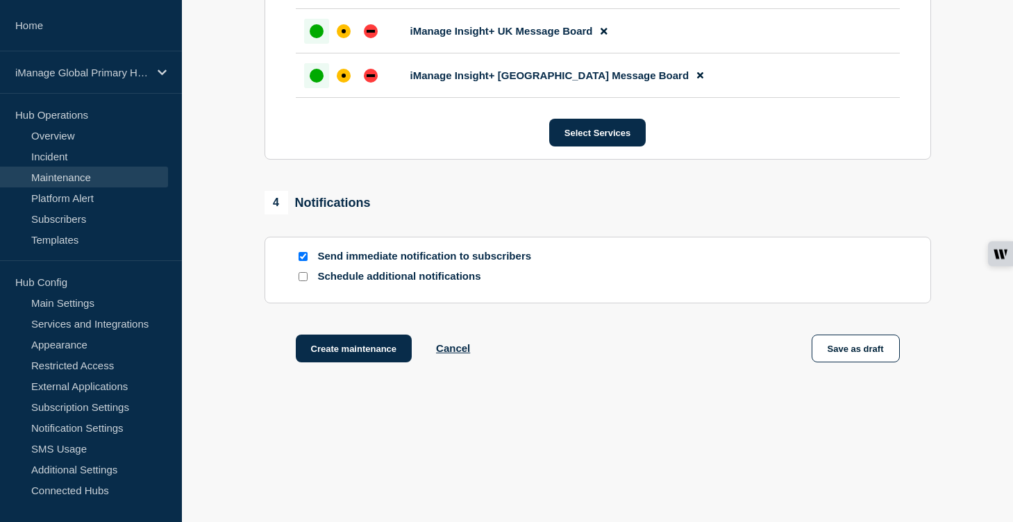
click at [301, 273] on input "Schedule additional notifications" at bounding box center [302, 276] width 9 height 9
checkbox input "true"
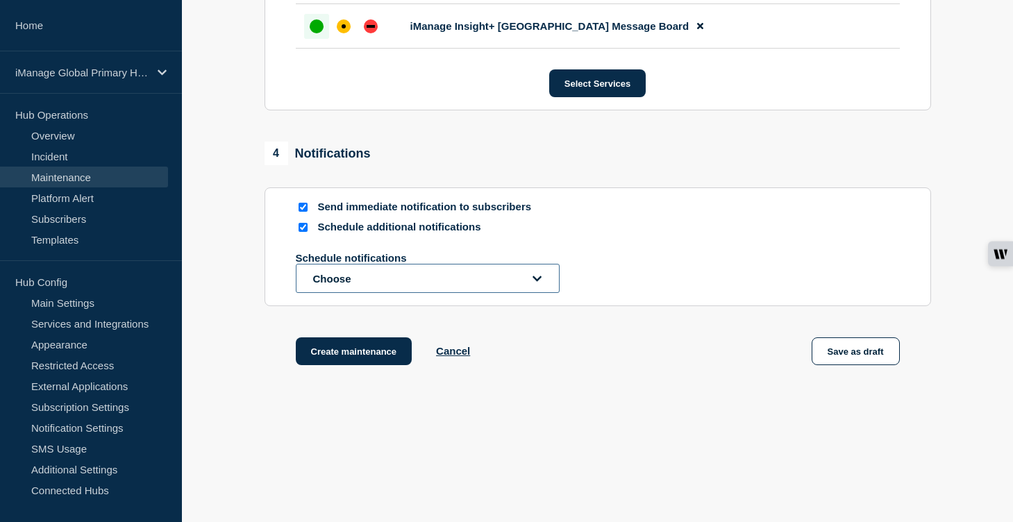
click at [355, 293] on button "Choose" at bounding box center [428, 278] width 264 height 29
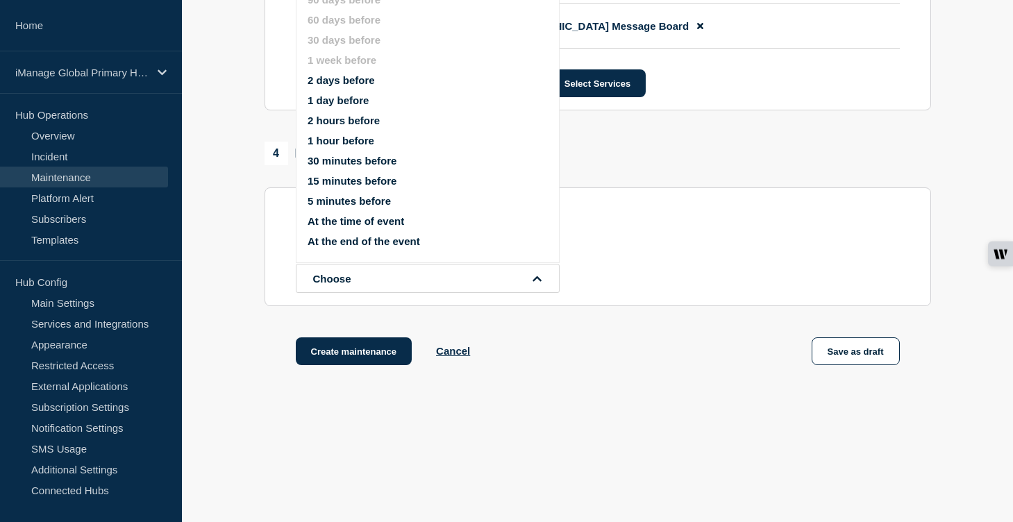
scroll to position [1188, 0]
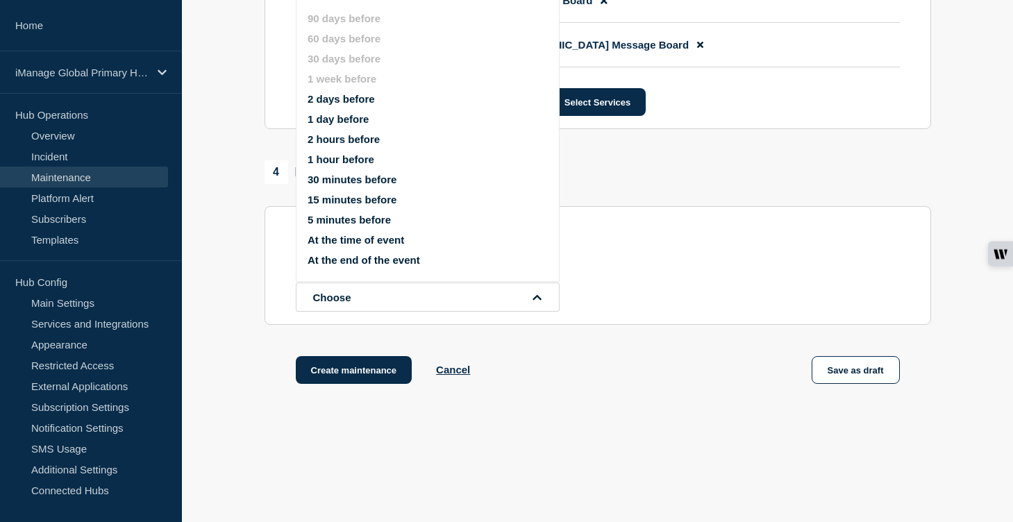
click at [342, 125] on button "1 day before" at bounding box center [338, 119] width 61 height 12
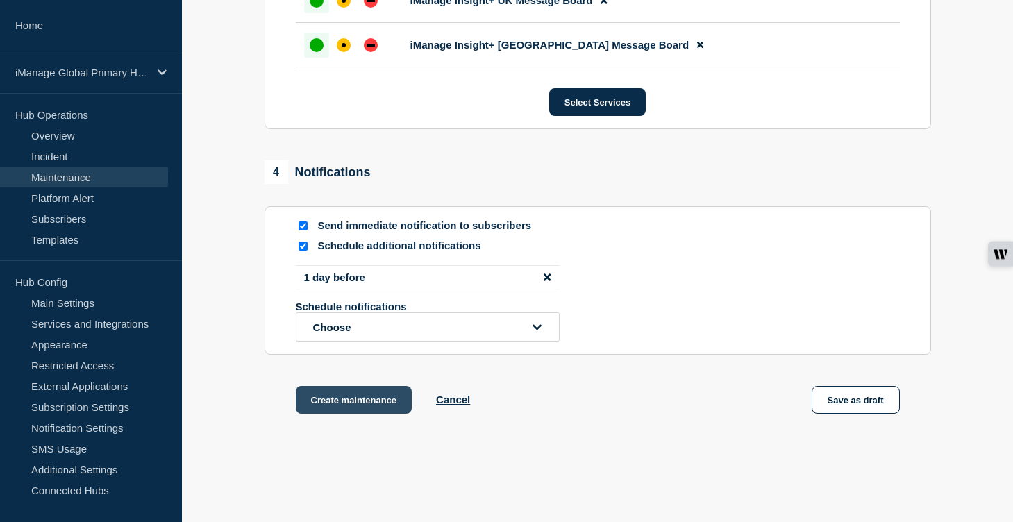
click at [359, 414] on button "Create maintenance" at bounding box center [354, 400] width 117 height 28
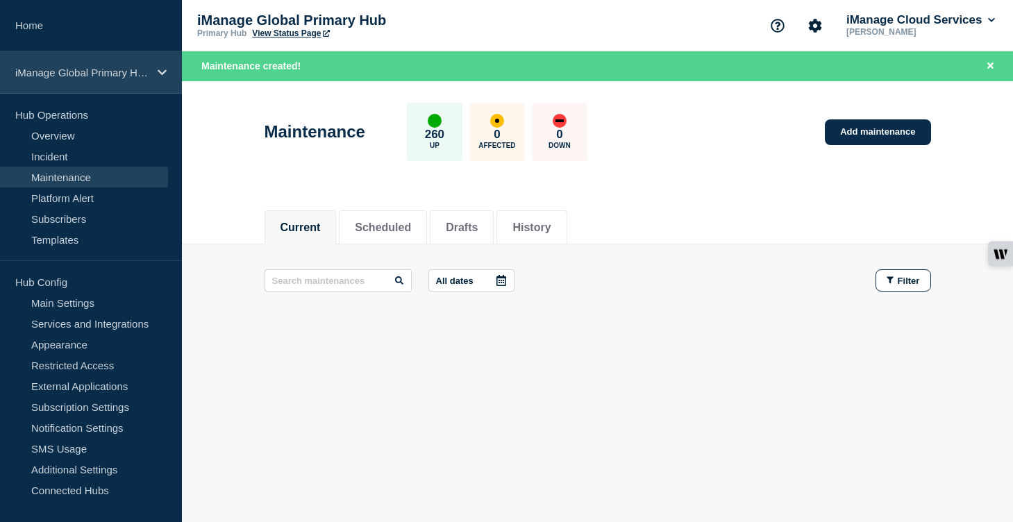
click at [145, 76] on p "iManage Global Primary Hub" at bounding box center [81, 73] width 133 height 12
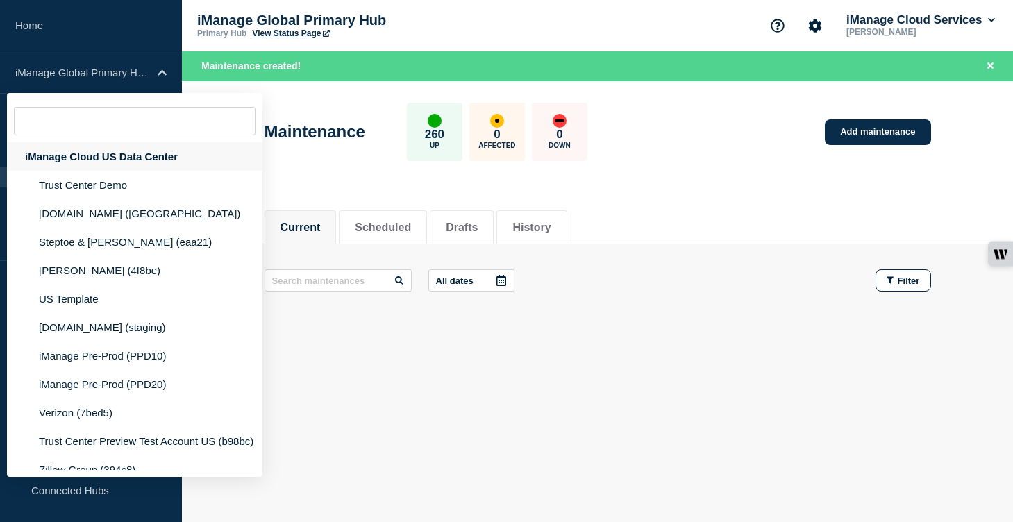
click at [155, 153] on div "iManage Cloud US Data Center" at bounding box center [134, 156] width 255 height 28
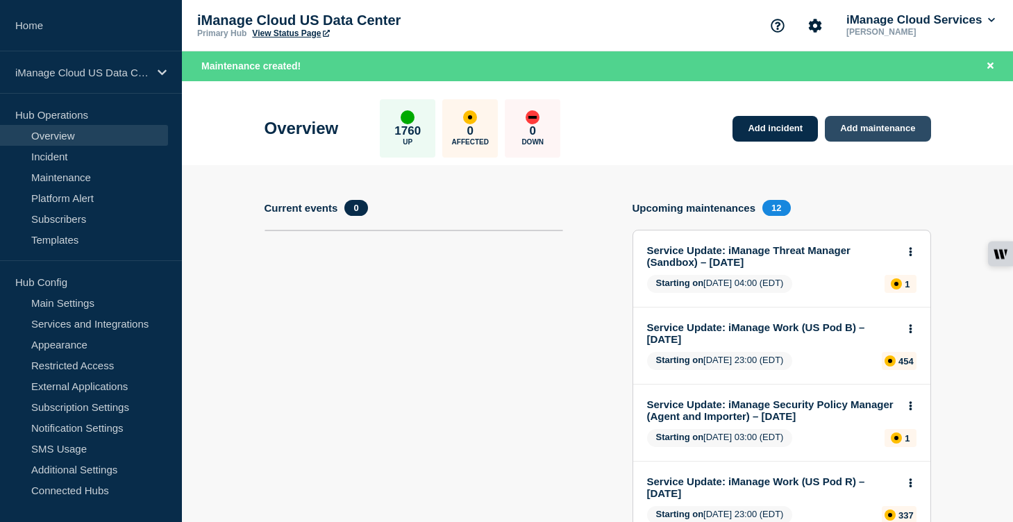
click at [911, 124] on link "Add maintenance" at bounding box center [878, 129] width 106 height 26
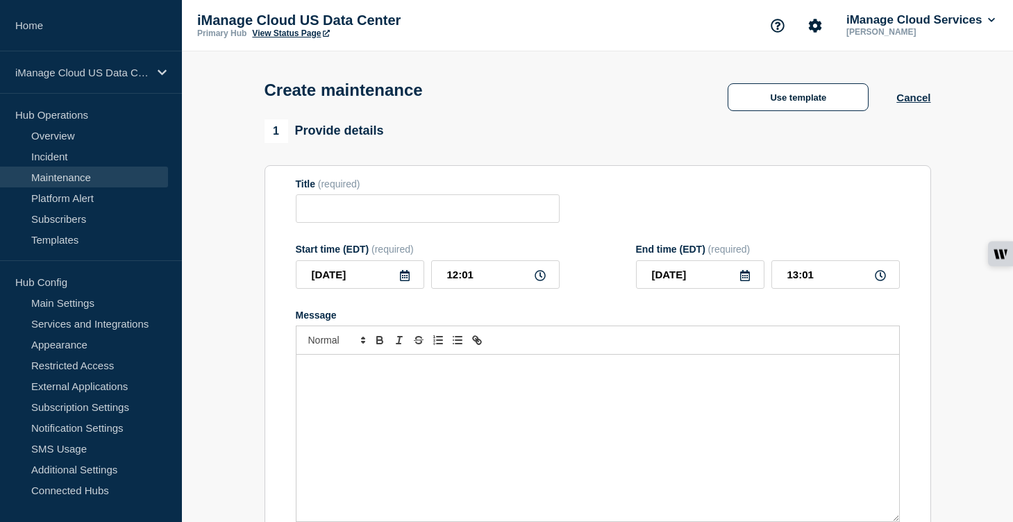
checkbox input "true"
click at [376, 392] on div "Message" at bounding box center [597, 438] width 603 height 167
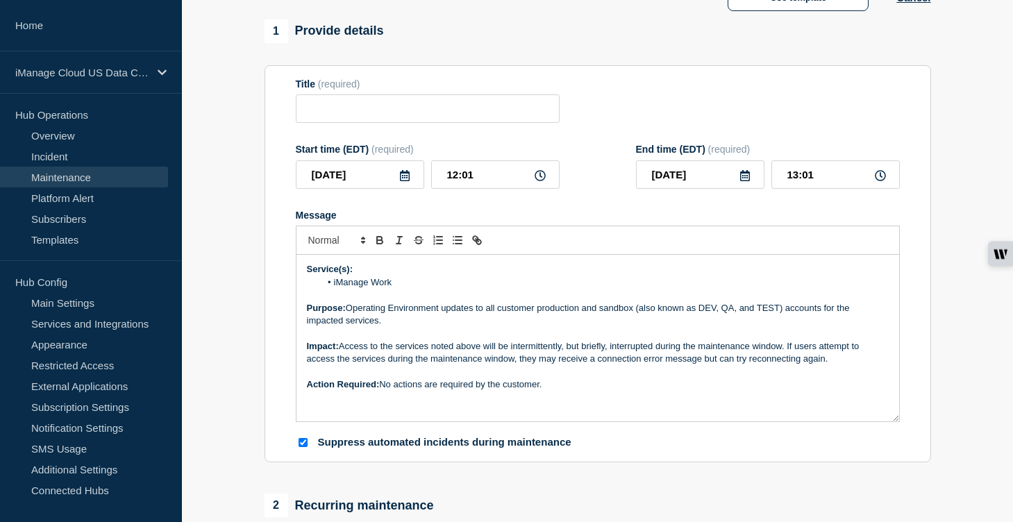
scroll to position [108, 0]
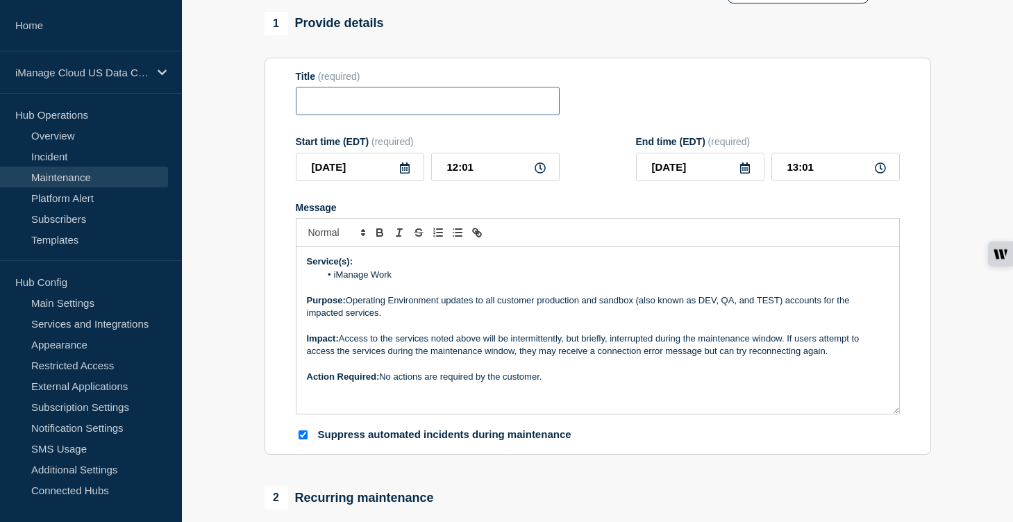
click at [346, 115] on input "Title" at bounding box center [428, 101] width 264 height 28
paste input "Scheduled Maintenance: iManage Work Service - [DATE]"
click at [482, 110] on input "Scheduled Maintenance: iManage Work Service - [DATE]" at bounding box center [428, 101] width 264 height 28
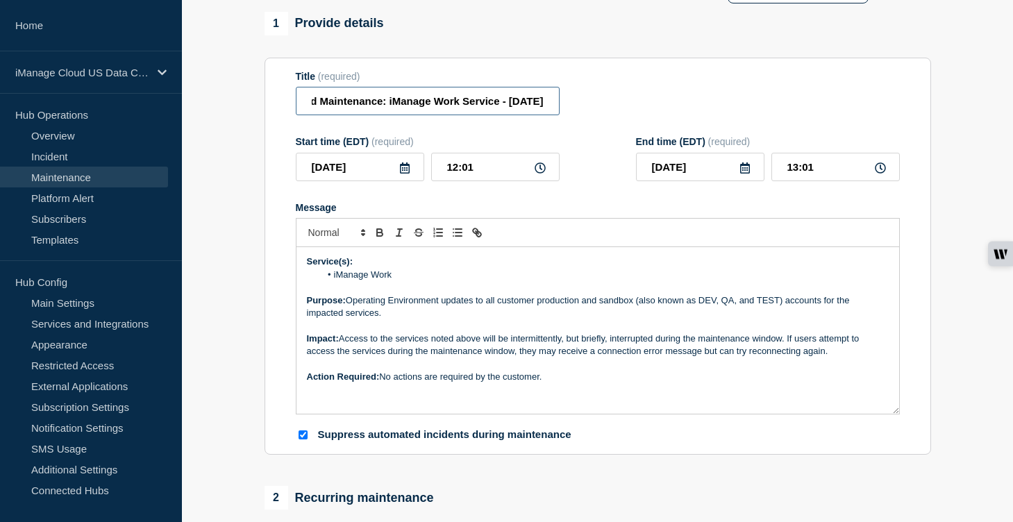
drag, startPoint x: 512, startPoint y: 106, endPoint x: 464, endPoint y: 108, distance: 48.0
click at [464, 108] on input "Scheduled Maintenance: iManage Work Service - [DATE]" at bounding box center [428, 101] width 264 height 28
type input "Scheduled Maintenance: iManage Work Service - [DATE]"
click at [400, 174] on icon at bounding box center [405, 167] width 10 height 11
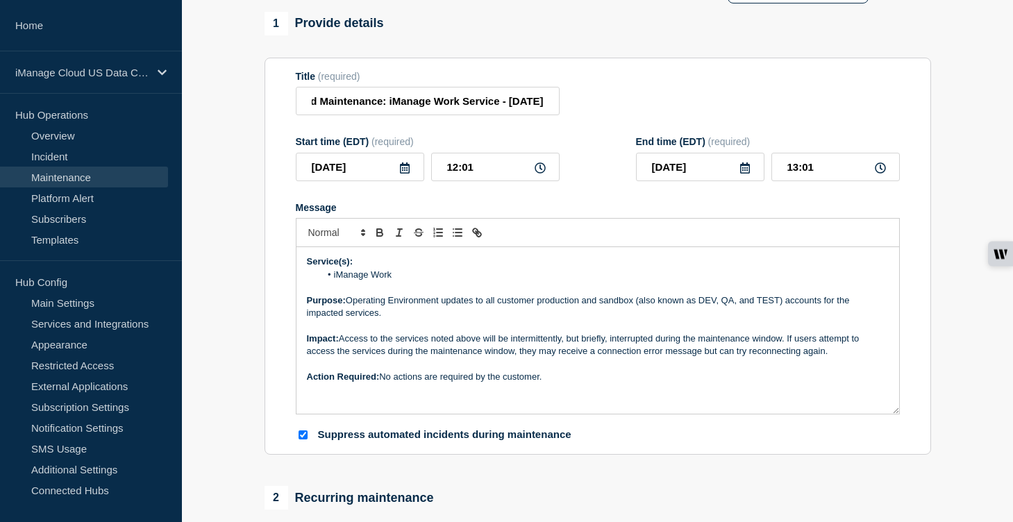
scroll to position [0, 0]
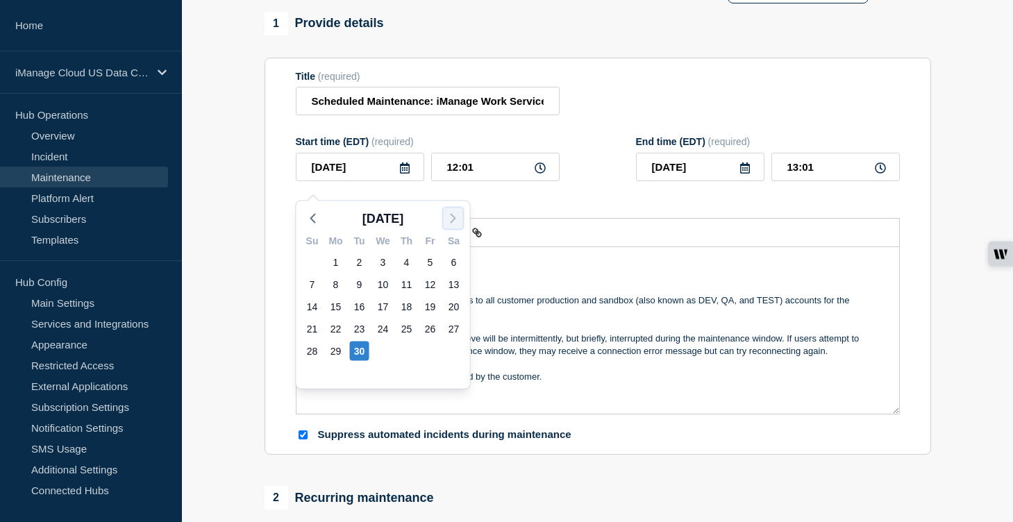
click at [451, 220] on icon "button" at bounding box center [453, 218] width 17 height 17
click at [380, 260] on div "1" at bounding box center [382, 262] width 19 height 19
type input "[DATE]"
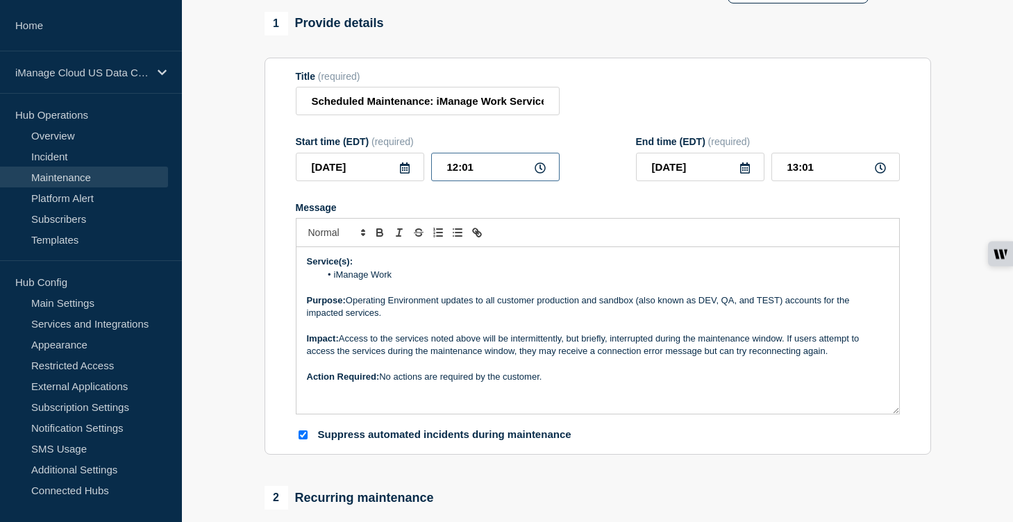
drag, startPoint x: 478, startPoint y: 180, endPoint x: 418, endPoint y: 180, distance: 59.7
click at [418, 180] on div "[DATE] 12:01" at bounding box center [428, 167] width 264 height 28
type input "00:00"
drag, startPoint x: 814, startPoint y: 184, endPoint x: 757, endPoint y: 180, distance: 57.7
click at [757, 180] on div "[DATE] 01:00" at bounding box center [768, 167] width 264 height 28
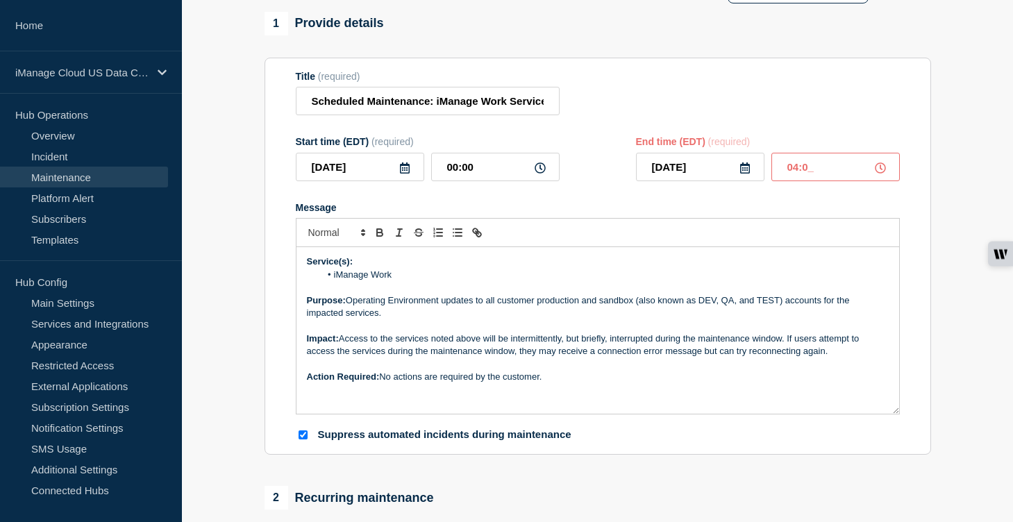
type input "04:00"
click at [729, 213] on div "Message" at bounding box center [598, 207] width 604 height 11
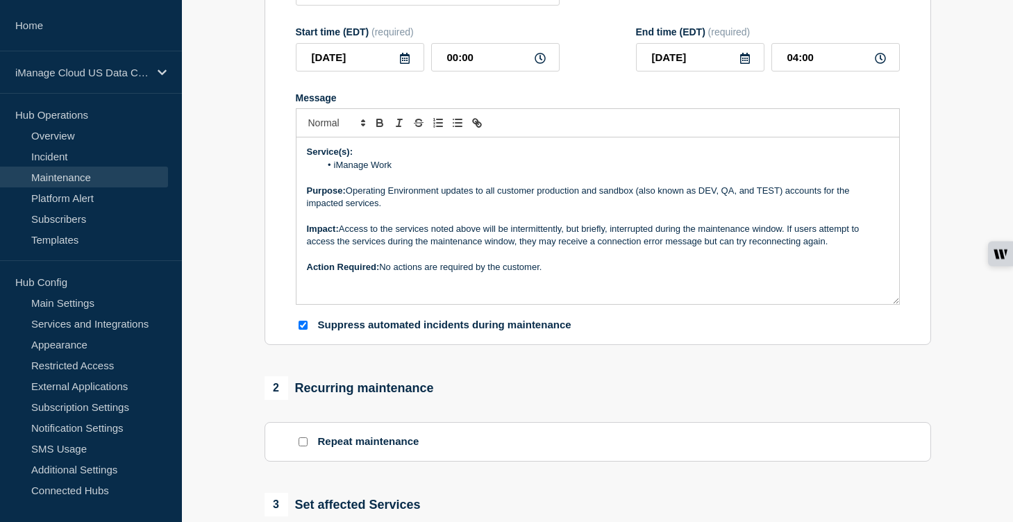
scroll to position [367, 0]
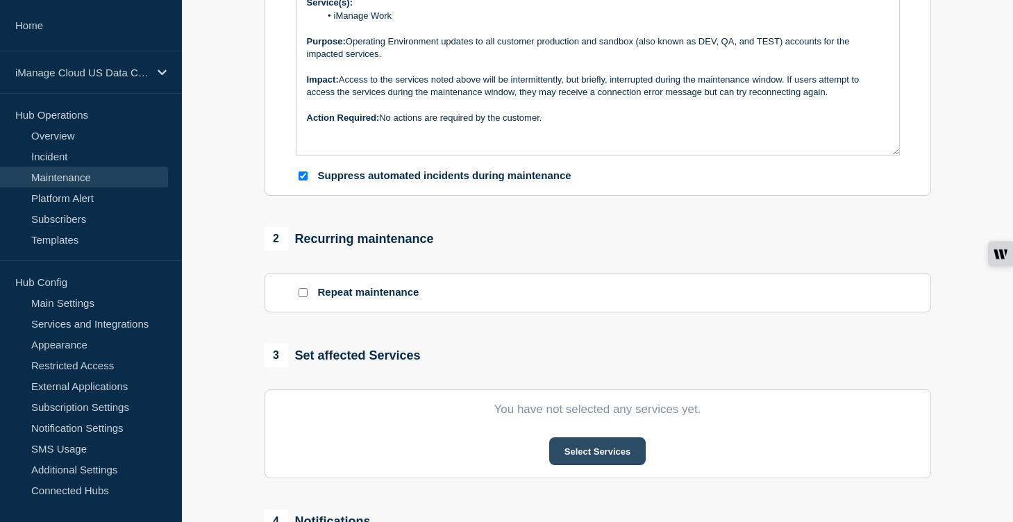
click at [596, 465] on button "Select Services" at bounding box center [597, 451] width 96 height 28
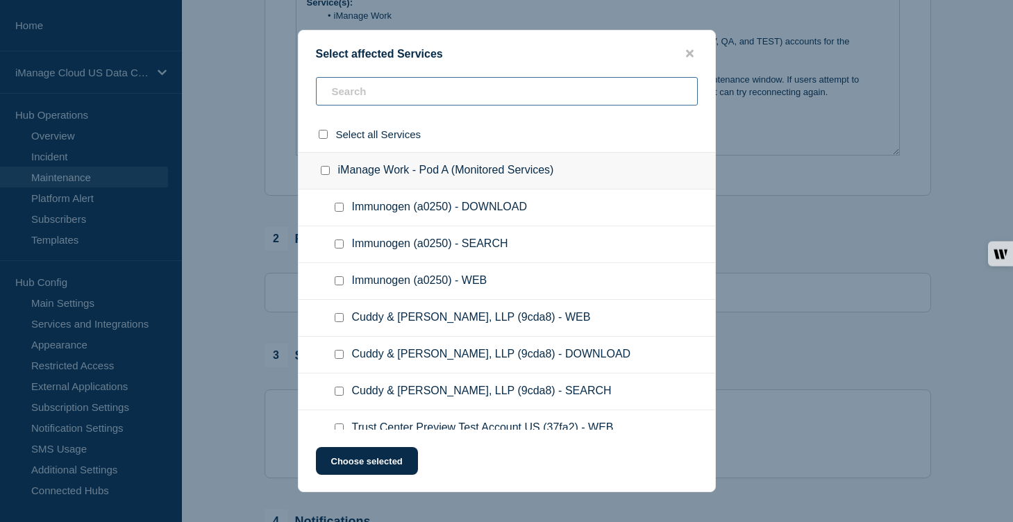
click at [346, 96] on input "text" at bounding box center [507, 91] width 382 height 28
paste input "14de1"
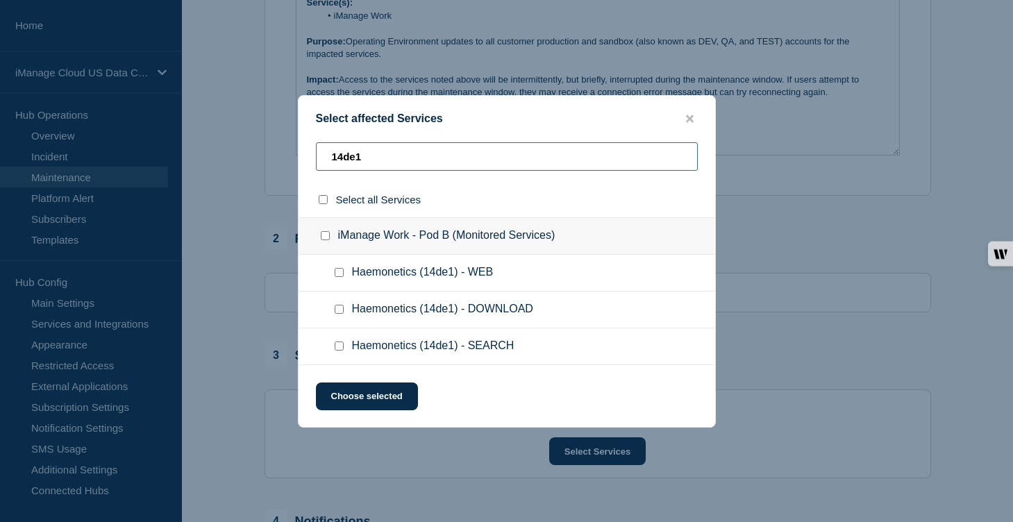
type input "14de1"
click at [341, 275] on input "Haemonetics (14de1) - WEB checkbox" at bounding box center [339, 272] width 9 height 9
checkbox input "true"
click at [340, 314] on input "Haemonetics (14de1) - DOWNLOAD checkbox" at bounding box center [339, 309] width 9 height 9
checkbox input "true"
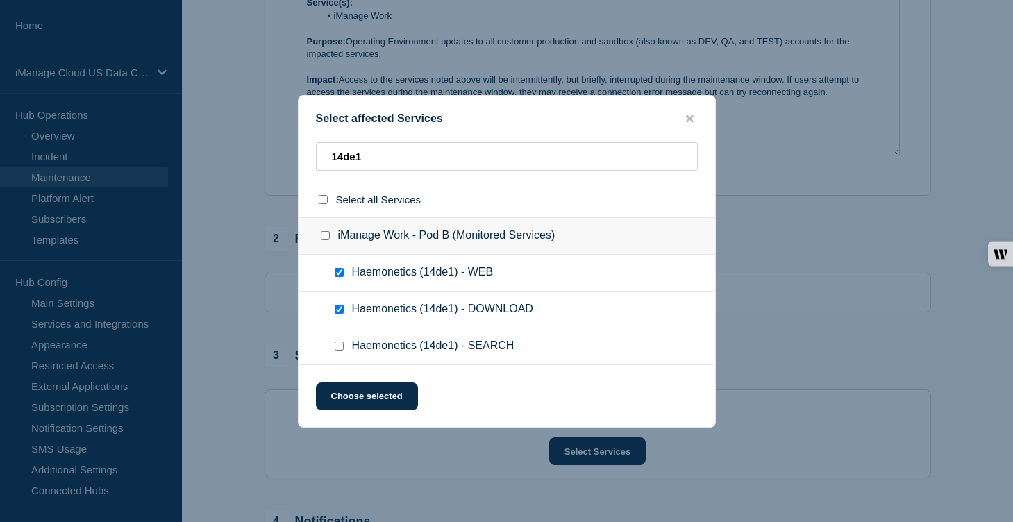
click at [338, 349] on input "Haemonetics (14de1) - SEARCH checkbox" at bounding box center [339, 346] width 9 height 9
checkbox input "true"
click at [373, 416] on div "Select affected Services 14de1 Select all Services iManage Work - Pod B (Monito…" at bounding box center [507, 261] width 418 height 332
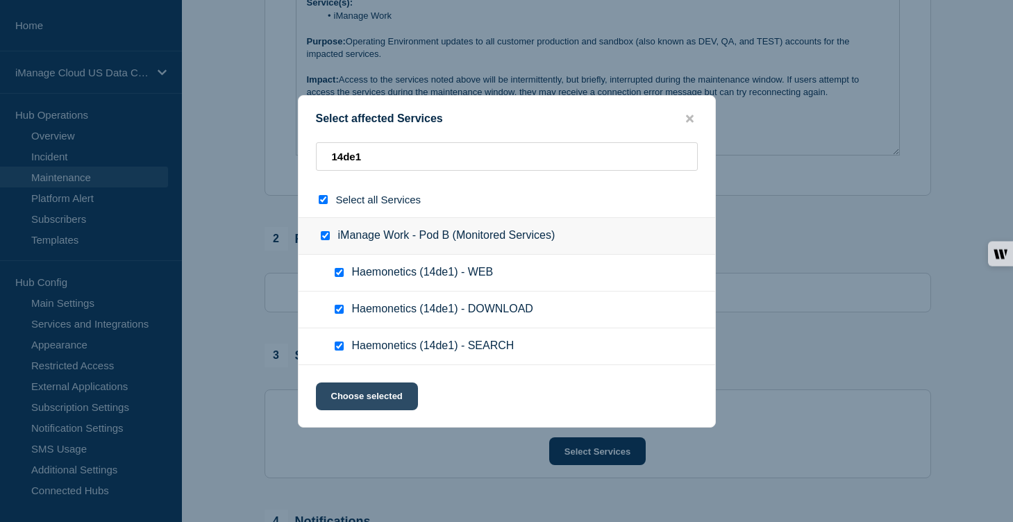
click at [376, 404] on button "Choose selected" at bounding box center [367, 396] width 102 height 28
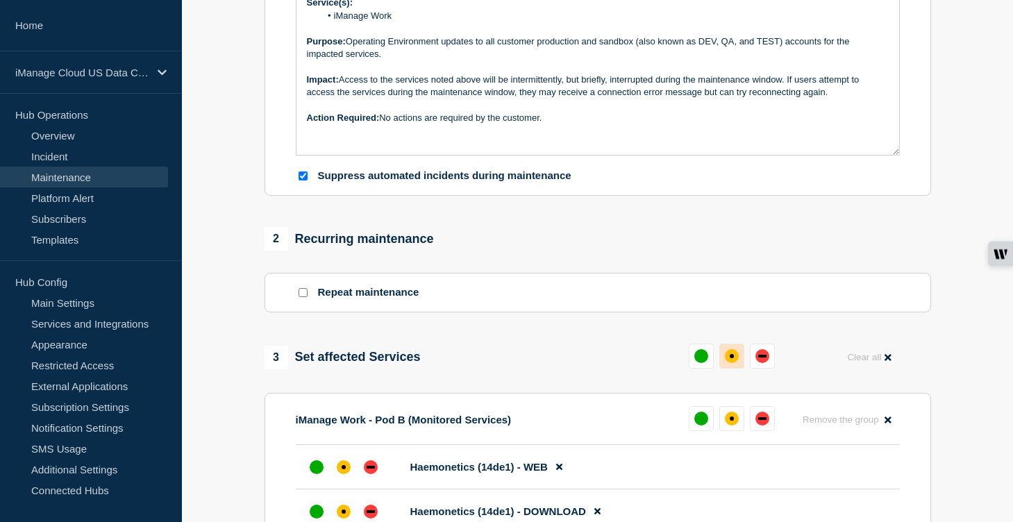
click at [734, 363] on div "affected" at bounding box center [732, 356] width 14 height 14
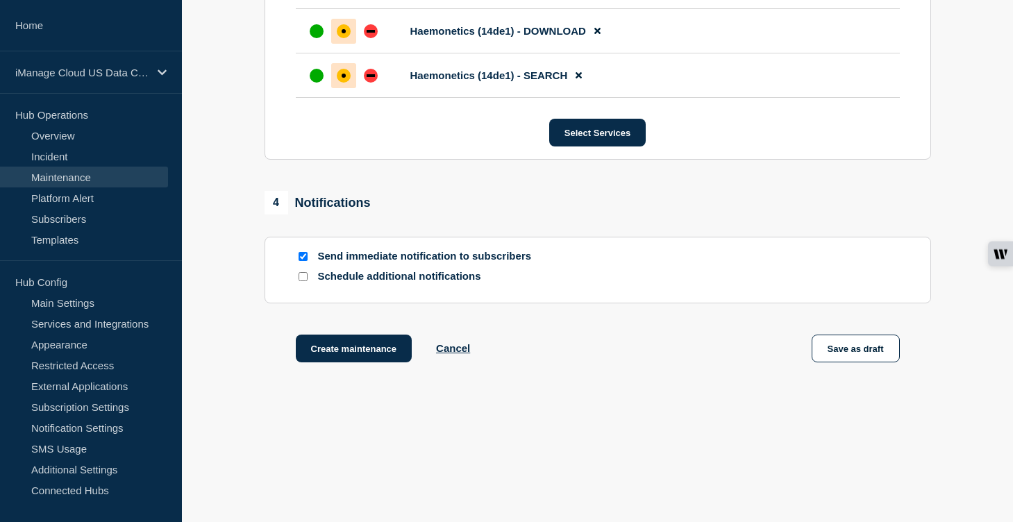
scroll to position [879, 0]
click at [303, 277] on input "Schedule additional notifications" at bounding box center [302, 276] width 9 height 9
checkbox input "true"
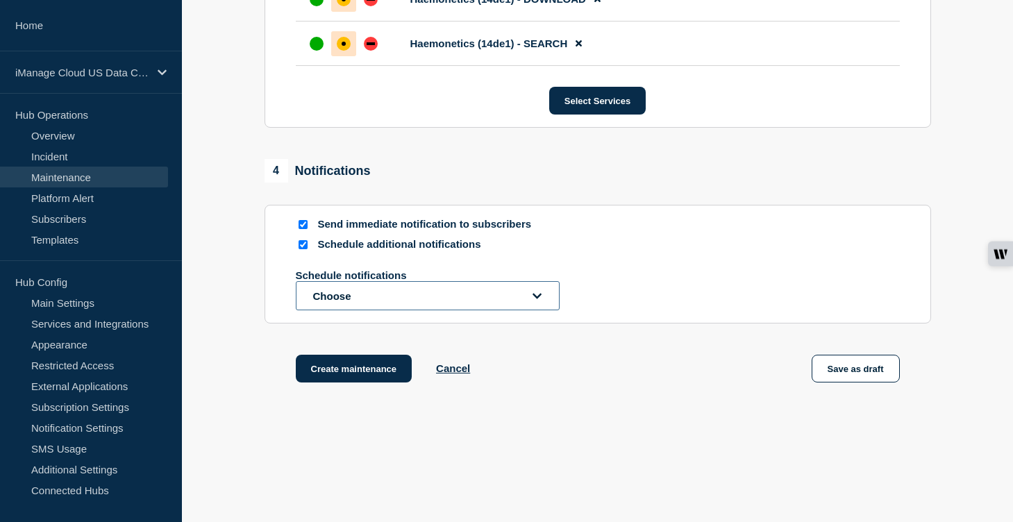
click at [329, 310] on button "Choose" at bounding box center [428, 295] width 264 height 29
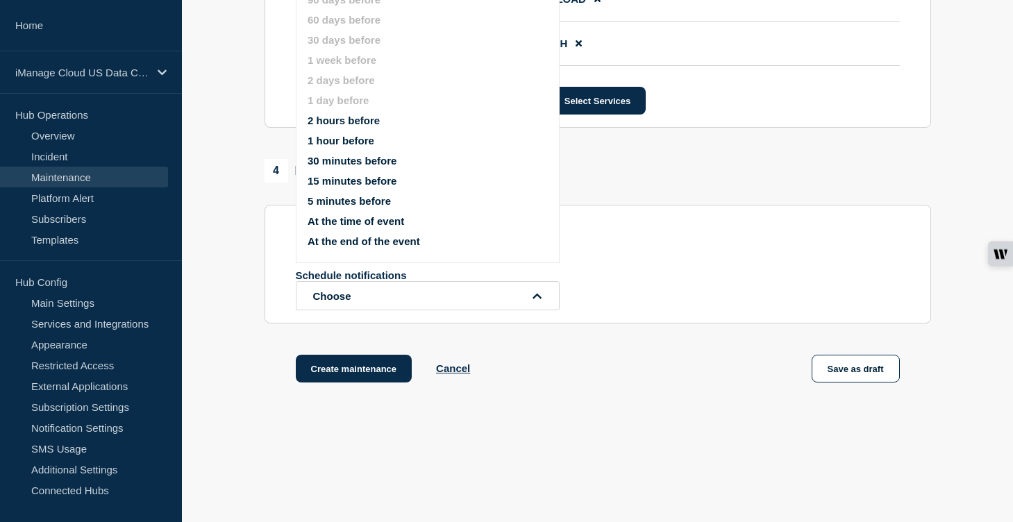
scroll to position [860, 0]
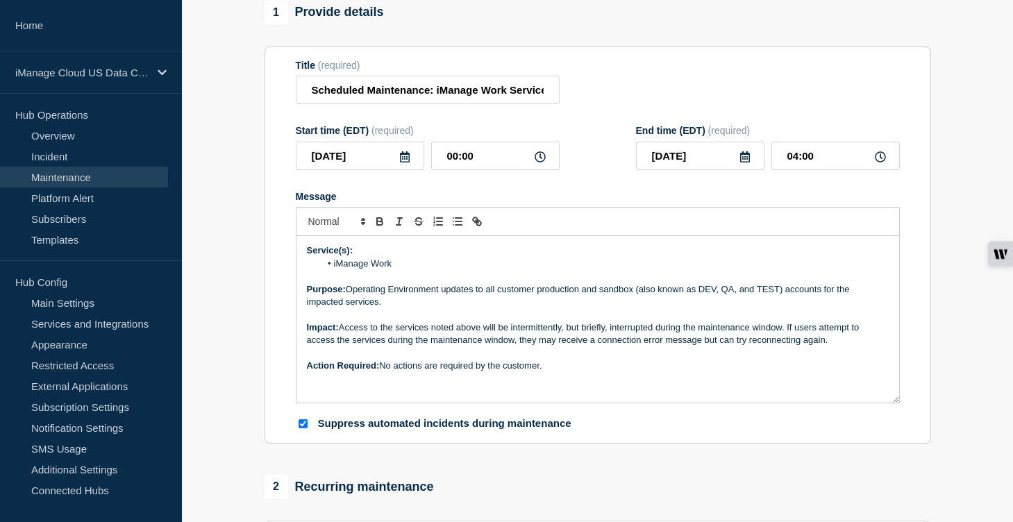
scroll to position [53, 0]
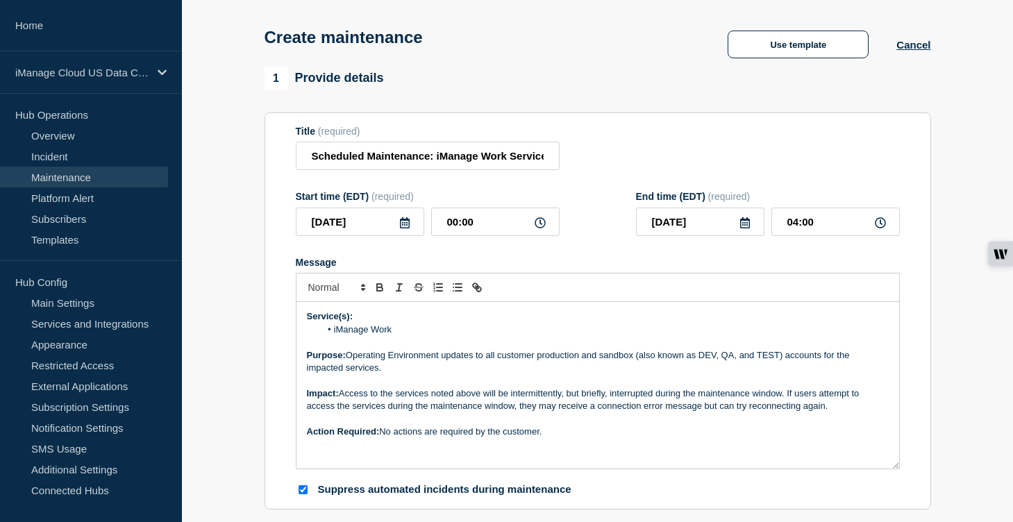
click at [500, 369] on p "Purpose: Operating Environment updates to all customer production and sandbox (…" at bounding box center [598, 362] width 582 height 26
drag, startPoint x: 623, startPoint y: 371, endPoint x: 611, endPoint y: 370, distance: 11.8
click at [611, 370] on p "Purpose: Operating Environment updates to customer production and sandbox (also…" at bounding box center [598, 362] width 582 height 26
drag, startPoint x: 775, startPoint y: 367, endPoint x: 573, endPoint y: 369, distance: 202.0
click at [573, 369] on p "Purpose: Operating Environment updates to customer production and sandbox (also…" at bounding box center [598, 362] width 582 height 26
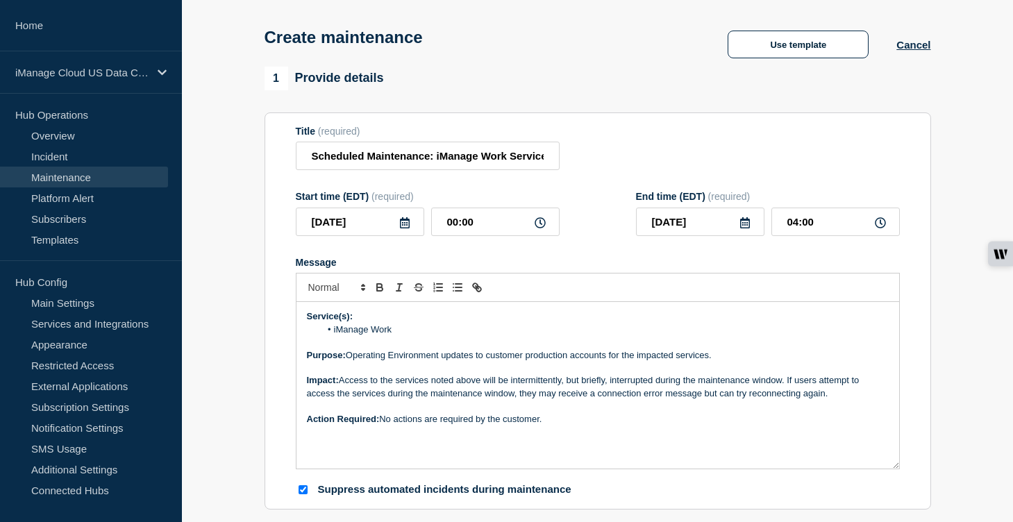
click at [592, 412] on p "Message" at bounding box center [598, 406] width 582 height 12
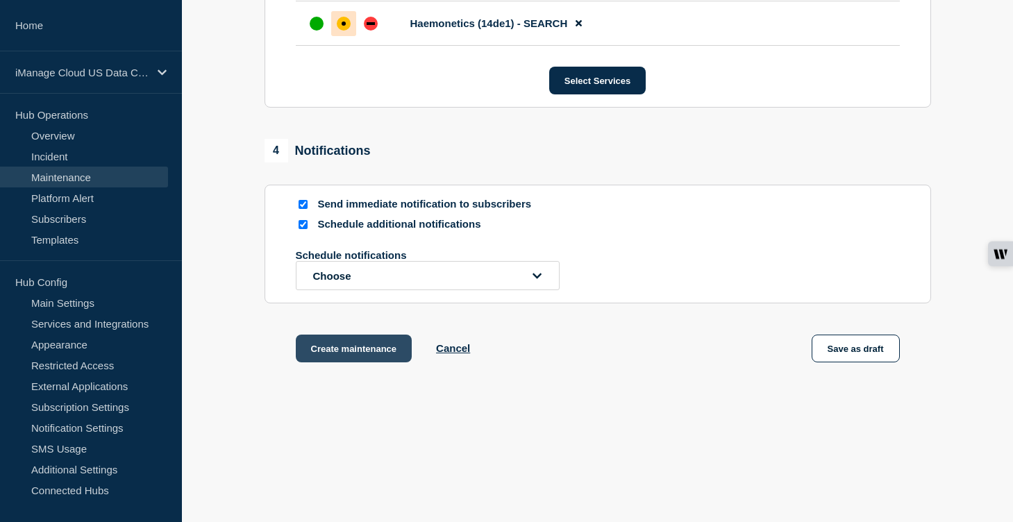
click at [369, 347] on button "Create maintenance" at bounding box center [354, 349] width 117 height 28
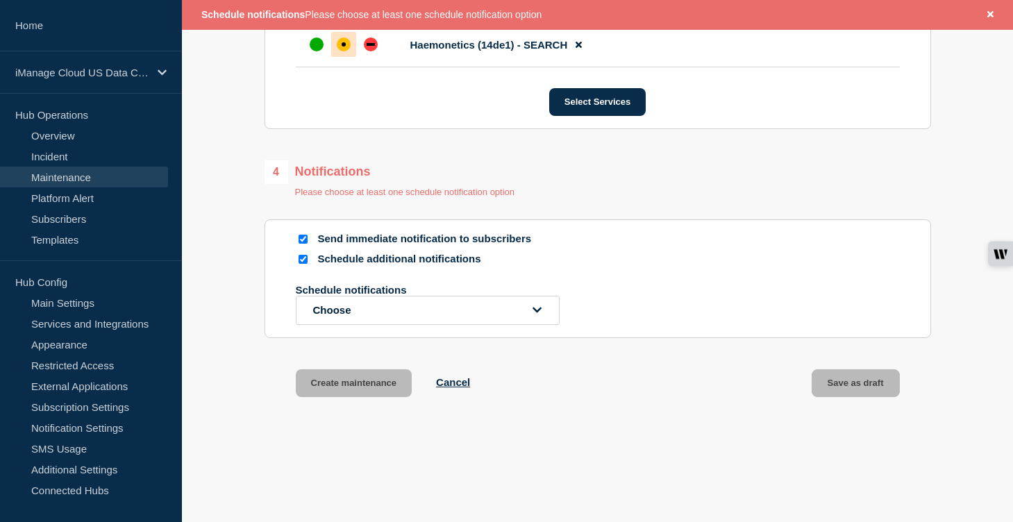
scroll to position [921, 0]
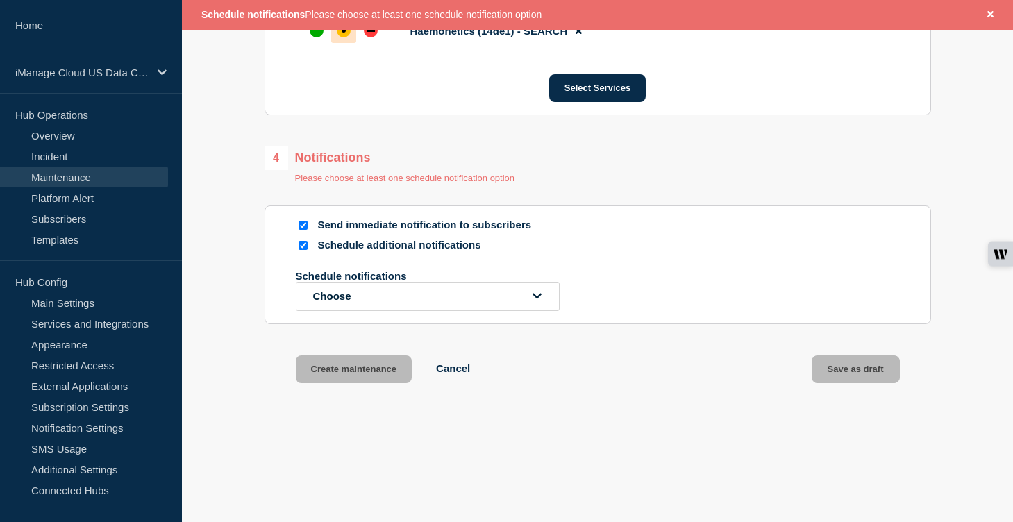
click at [305, 250] on input "Schedule additional notifications" at bounding box center [302, 245] width 9 height 9
checkbox input "false"
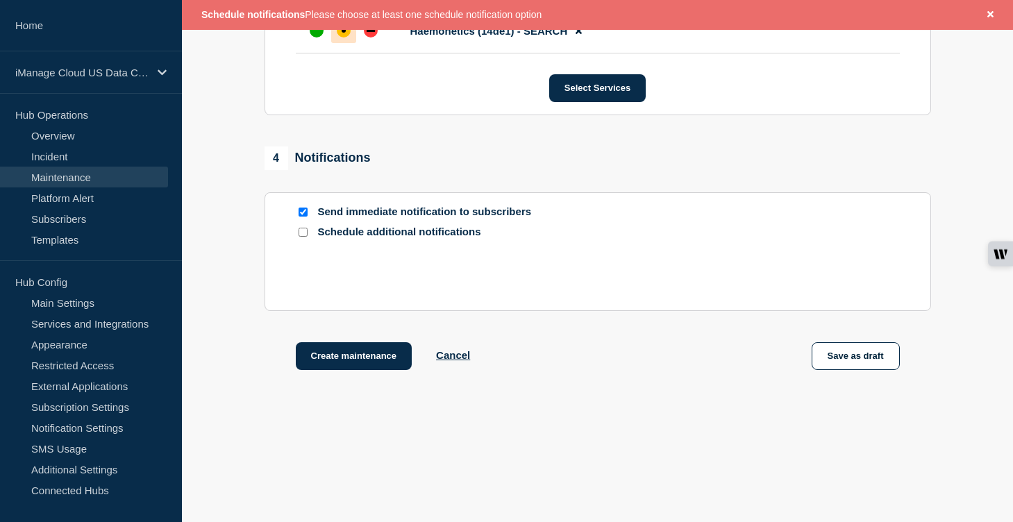
scroll to position [909, 0]
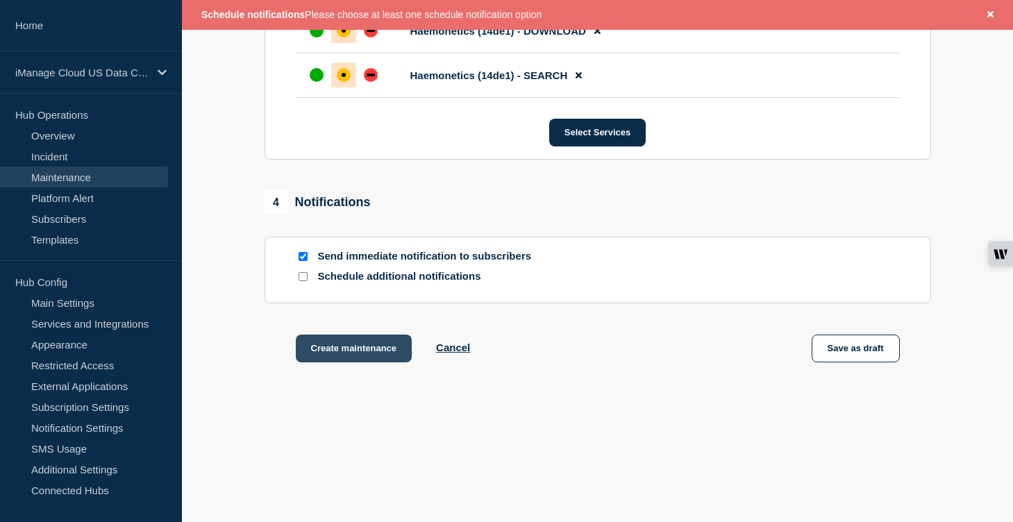
click at [359, 343] on button "Create maintenance" at bounding box center [354, 349] width 117 height 28
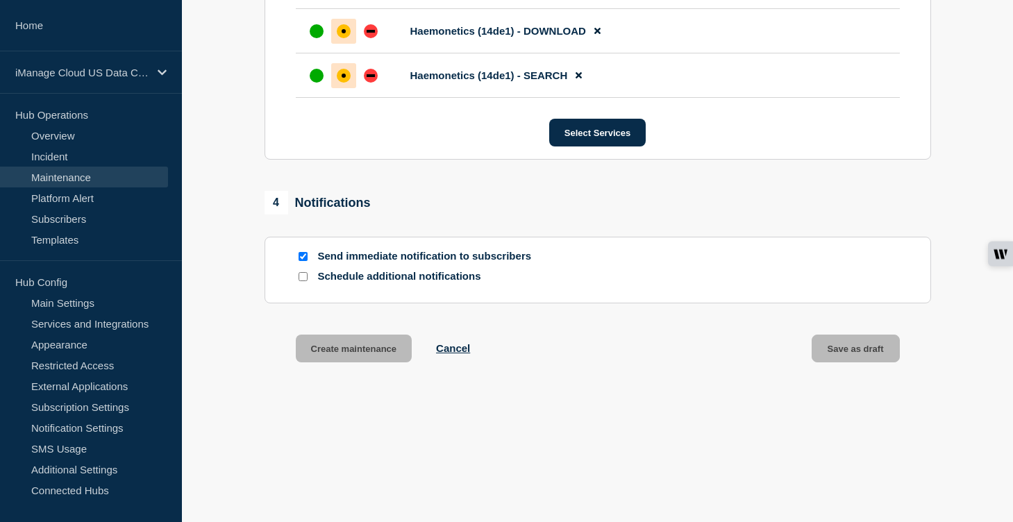
scroll to position [879, 0]
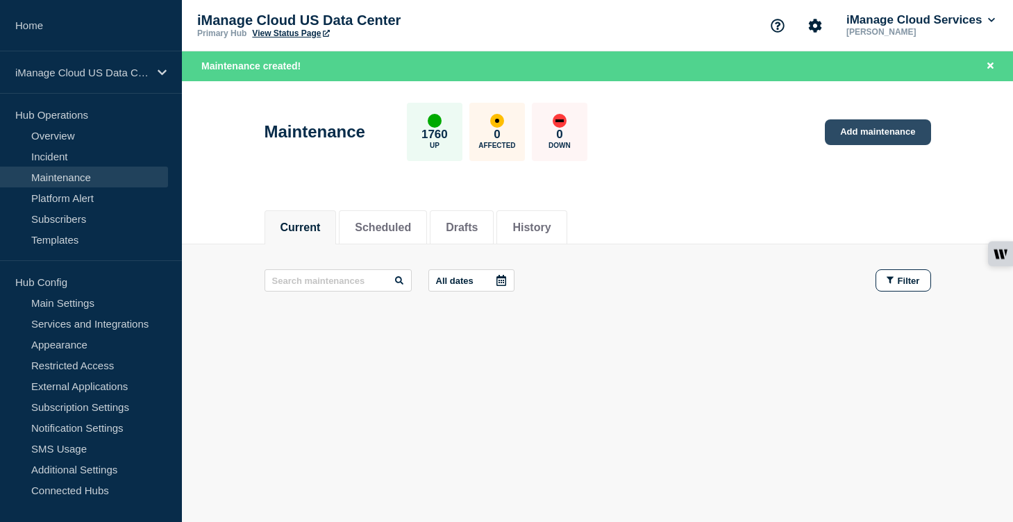
click at [851, 133] on link "Add maintenance" at bounding box center [878, 132] width 106 height 26
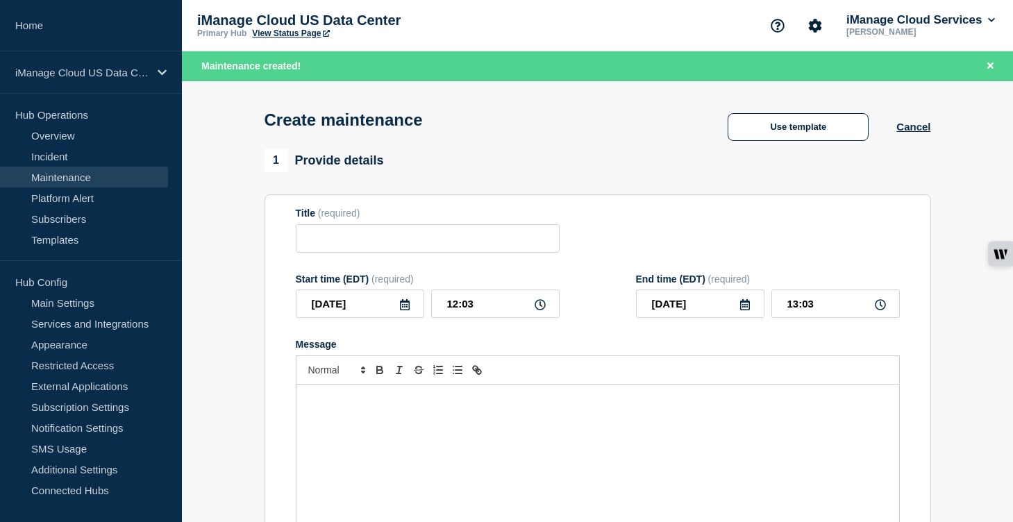
checkbox input "true"
click at [360, 436] on div "Message" at bounding box center [597, 468] width 603 height 167
click at [352, 219] on span "(required)" at bounding box center [339, 213] width 42 height 11
click at [352, 225] on div "Title (required)" at bounding box center [428, 230] width 264 height 45
click at [332, 251] on input "Title" at bounding box center [428, 238] width 264 height 28
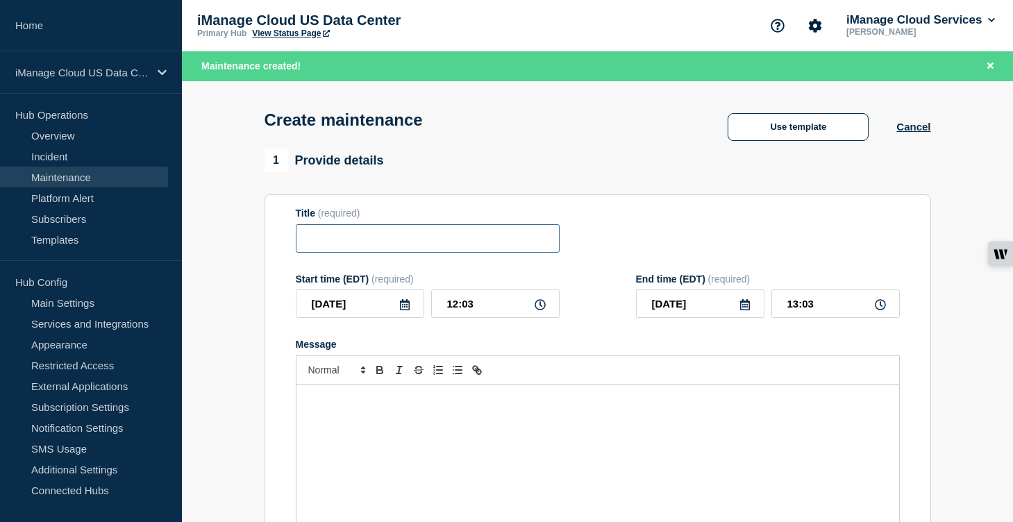
paste input "Scheduled Maintenance: iManage Work Service - [DATE]"
click at [498, 253] on input "Scheduled Maintenance: iManage Work Service - [DATE]" at bounding box center [428, 238] width 264 height 28
click at [500, 248] on input "Scheduled Maintenance: iManage Work Service - [DATE]" at bounding box center [428, 238] width 264 height 28
click at [532, 246] on input "Scheduled Maintenance: iManage Work Service - [DATE]" at bounding box center [428, 238] width 264 height 28
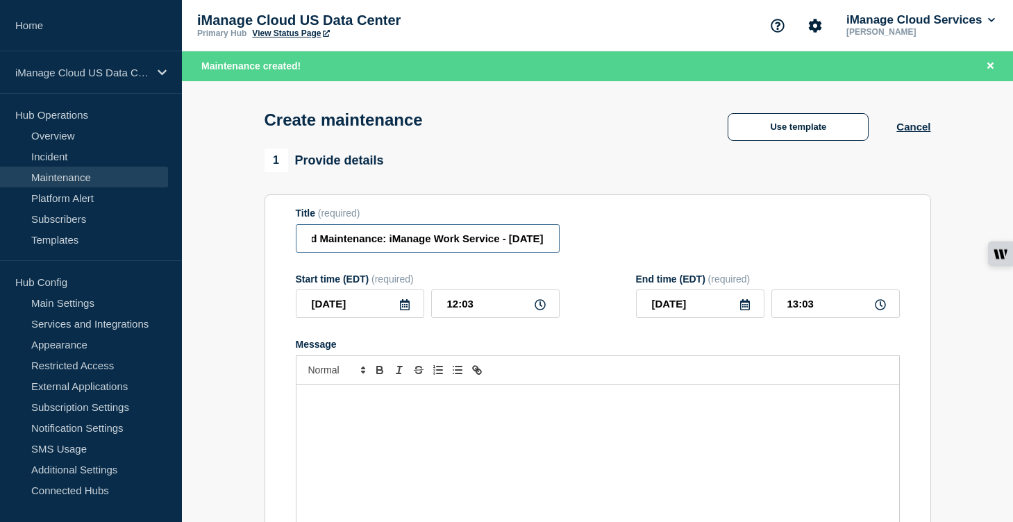
scroll to position [0, 60]
type input "Scheduled Maintenance: iManage Work Service - [DATE]"
click at [414, 312] on input "[DATE]" at bounding box center [360, 303] width 128 height 28
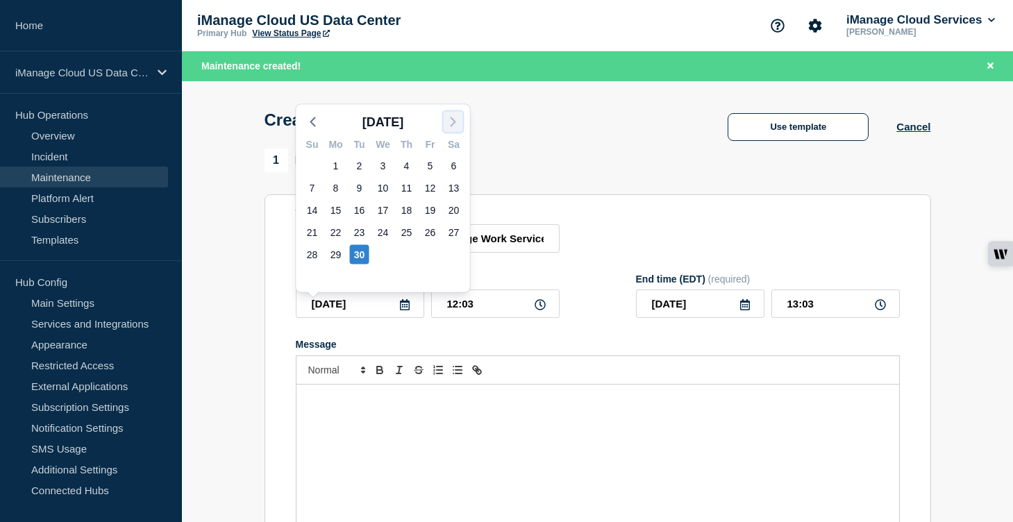
click at [462, 123] on button "button" at bounding box center [453, 122] width 19 height 21
click at [403, 163] on div "2" at bounding box center [406, 165] width 19 height 19
type input "[DATE]"
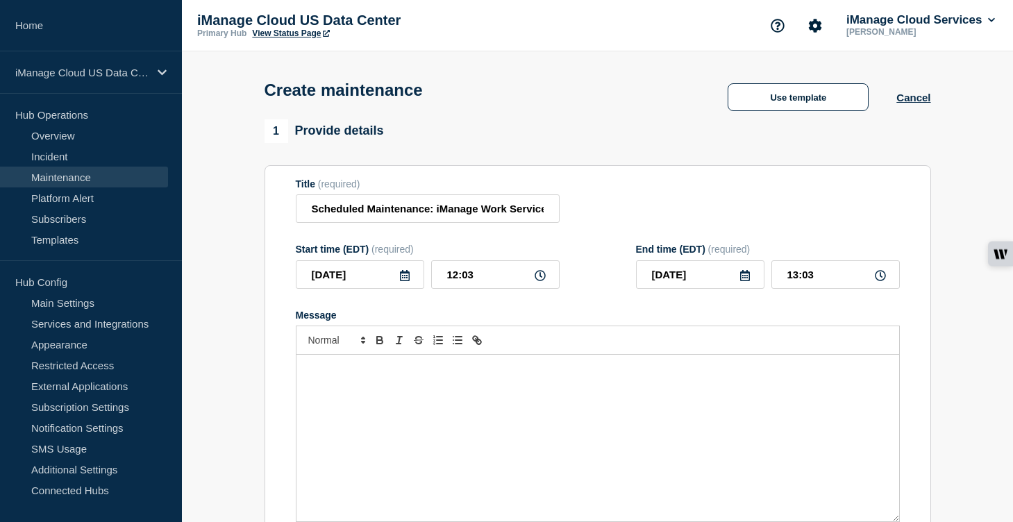
click at [364, 403] on div "Message" at bounding box center [597, 438] width 603 height 167
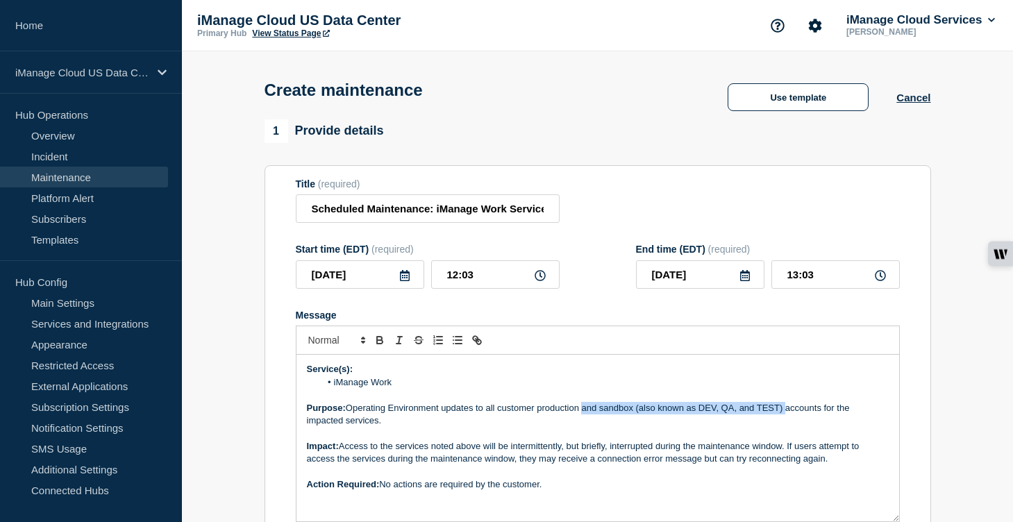
drag, startPoint x: 787, startPoint y: 423, endPoint x: 584, endPoint y: 423, distance: 202.7
click at [584, 423] on p "Purpose: Operating Environment updates to all customer production and sandbox (…" at bounding box center [598, 415] width 582 height 26
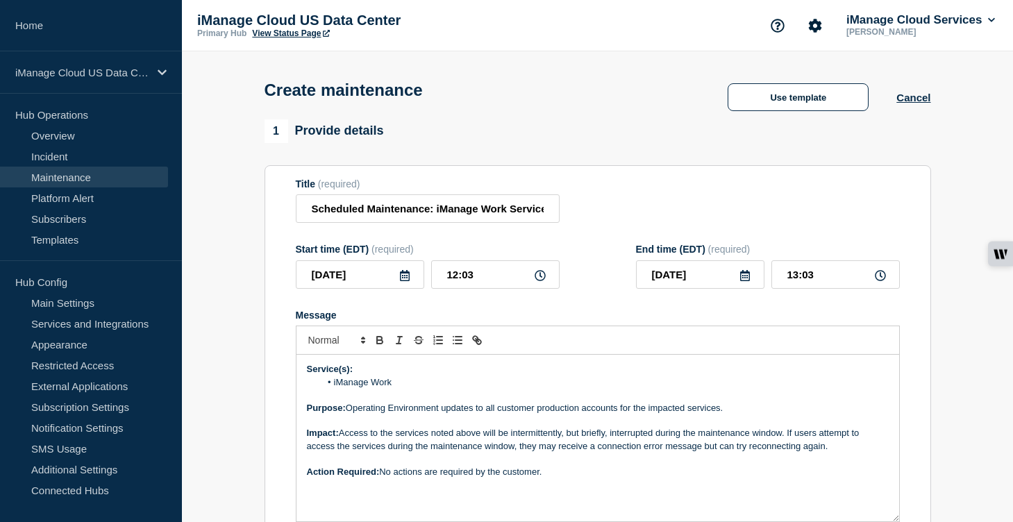
click at [621, 414] on p "Purpose: Operating Environment updates to all customer production accounts for …" at bounding box center [598, 408] width 582 height 12
click at [499, 414] on p "Purpose: Operating Environment updates to all customer production account for t…" at bounding box center [598, 408] width 582 height 12
click at [521, 450] on p "Impact: Access to the services noted above will be intermittently, but briefly,…" at bounding box center [598, 440] width 582 height 26
drag, startPoint x: 482, startPoint y: 283, endPoint x: 389, endPoint y: 283, distance: 93.7
click at [389, 283] on div "[DATE] 12:03" at bounding box center [428, 274] width 264 height 28
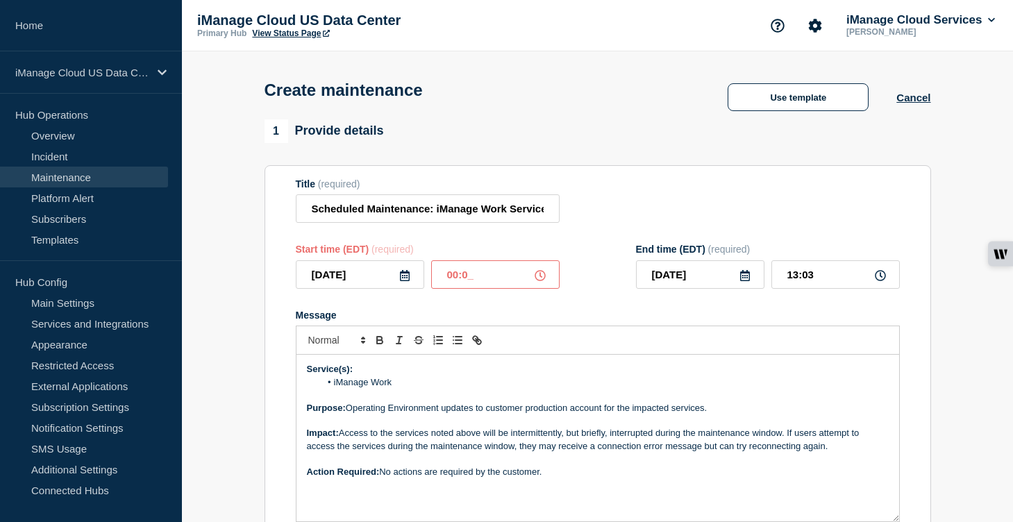
type input "00:00"
drag, startPoint x: 823, startPoint y: 290, endPoint x: 749, endPoint y: 290, distance: 73.6
click at [749, 289] on div "[DATE] 01:00" at bounding box center [768, 274] width 264 height 28
type input "04:00"
click at [657, 348] on div at bounding box center [598, 340] width 604 height 29
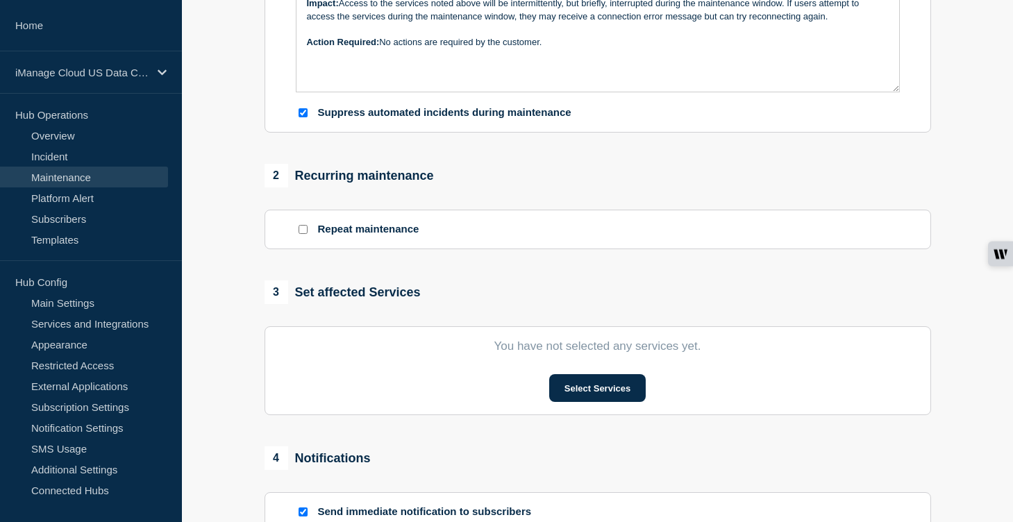
scroll to position [465, 0]
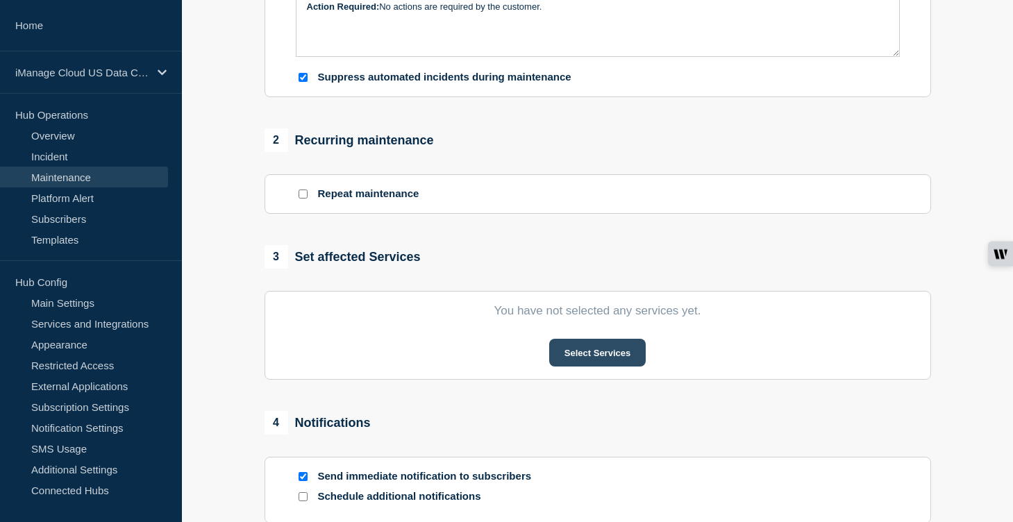
click at [614, 367] on button "Select Services" at bounding box center [597, 353] width 96 height 28
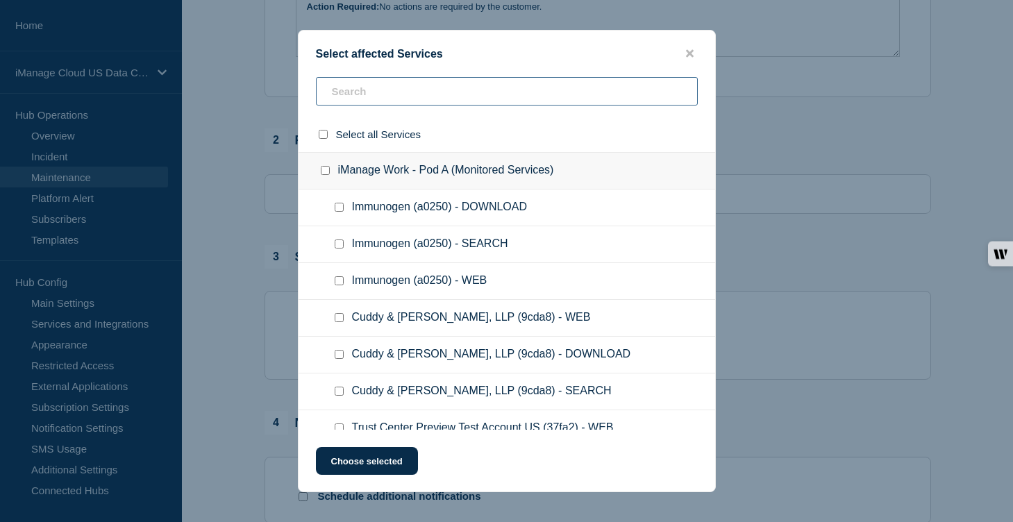
click at [389, 101] on input "text" at bounding box center [507, 91] width 382 height 28
paste input "e9ec1"
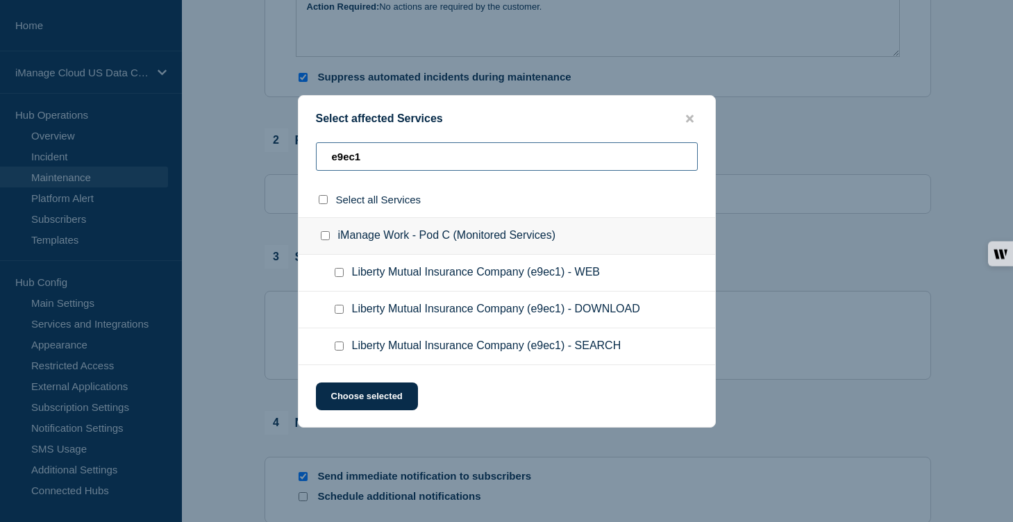
type input "e9ec1"
click at [339, 275] on input "Liberty Mutual Insurance Company (e9ec1) - WEB checkbox" at bounding box center [339, 272] width 9 height 9
checkbox input "true"
click at [338, 314] on input "Liberty Mutual Insurance Company (e9ec1) - DOWNLOAD checkbox" at bounding box center [339, 309] width 9 height 9
checkbox input "true"
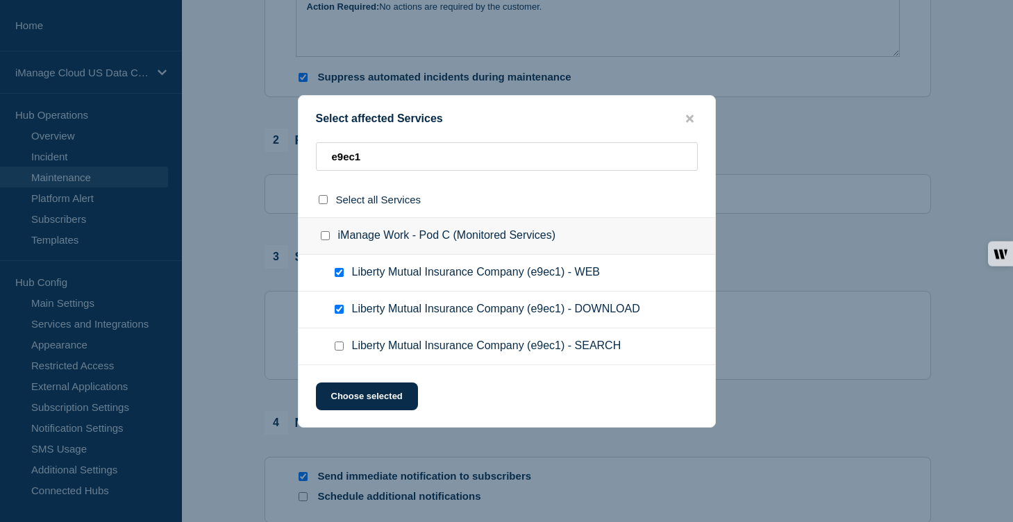
click at [338, 348] on input "Liberty Mutual Insurance Company (e9ec1) - SEARCH checkbox" at bounding box center [339, 346] width 9 height 9
checkbox input "true"
click at [373, 399] on button "Choose selected" at bounding box center [367, 396] width 102 height 28
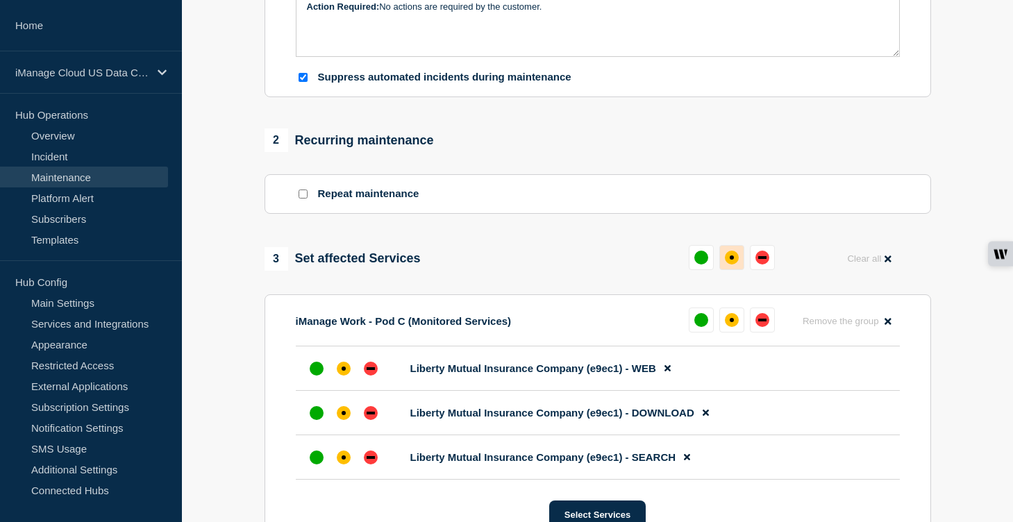
click at [725, 270] on button at bounding box center [731, 257] width 25 height 25
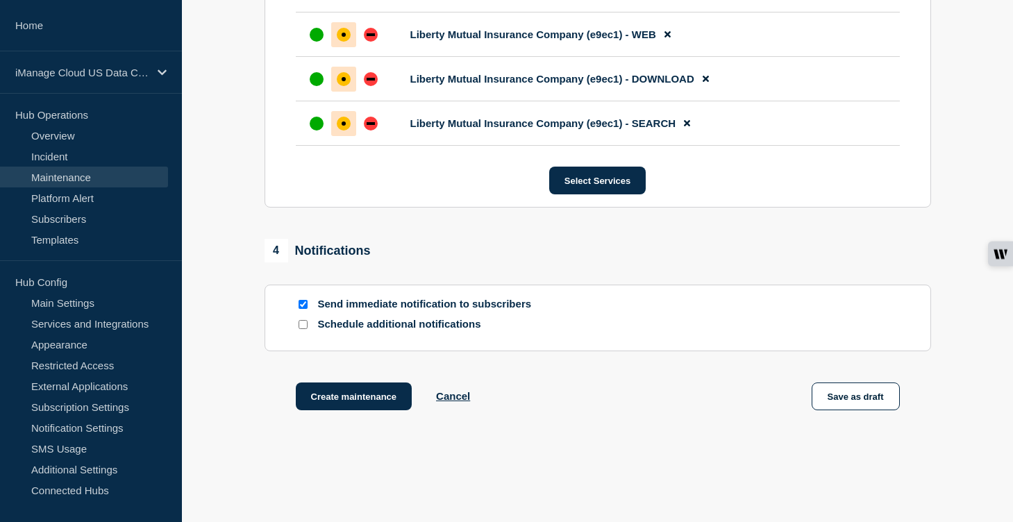
scroll to position [879, 0]
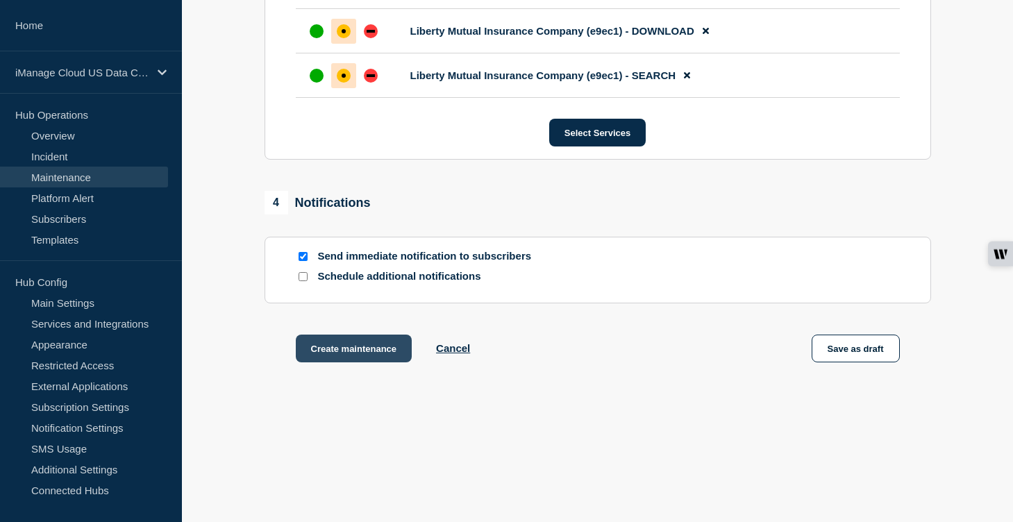
click at [357, 347] on button "Create maintenance" at bounding box center [354, 349] width 117 height 28
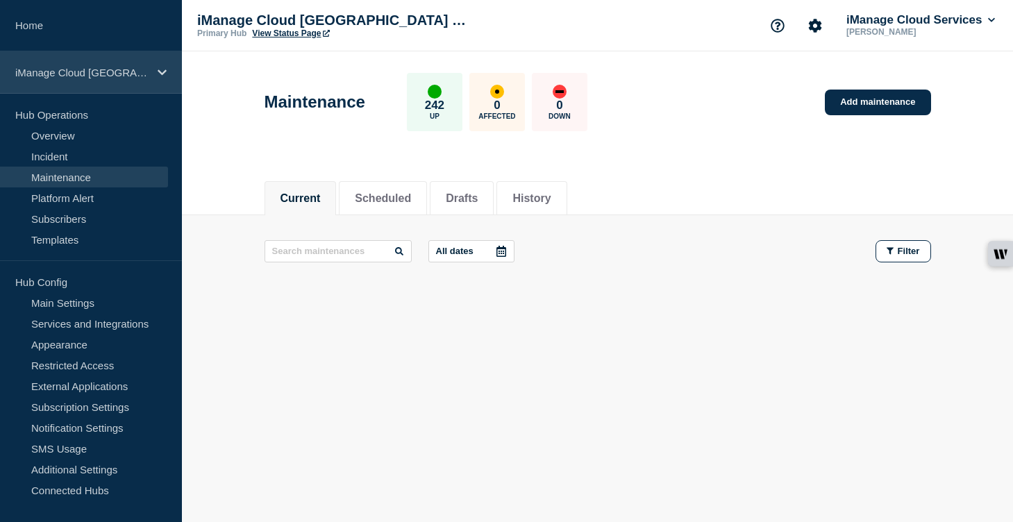
click at [162, 68] on icon at bounding box center [162, 72] width 9 height 10
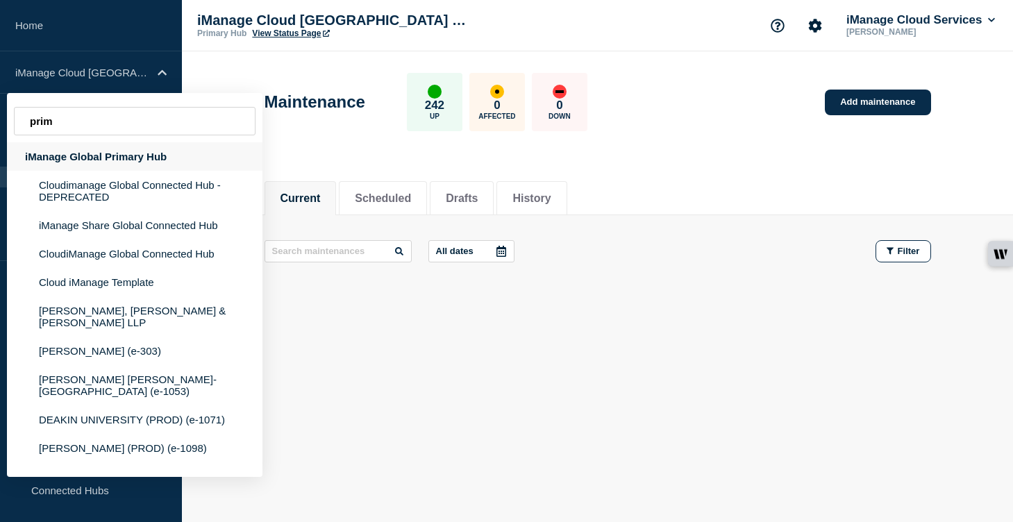
type input "prim"
click at [135, 160] on div "iManage Global Primary Hub" at bounding box center [134, 156] width 255 height 28
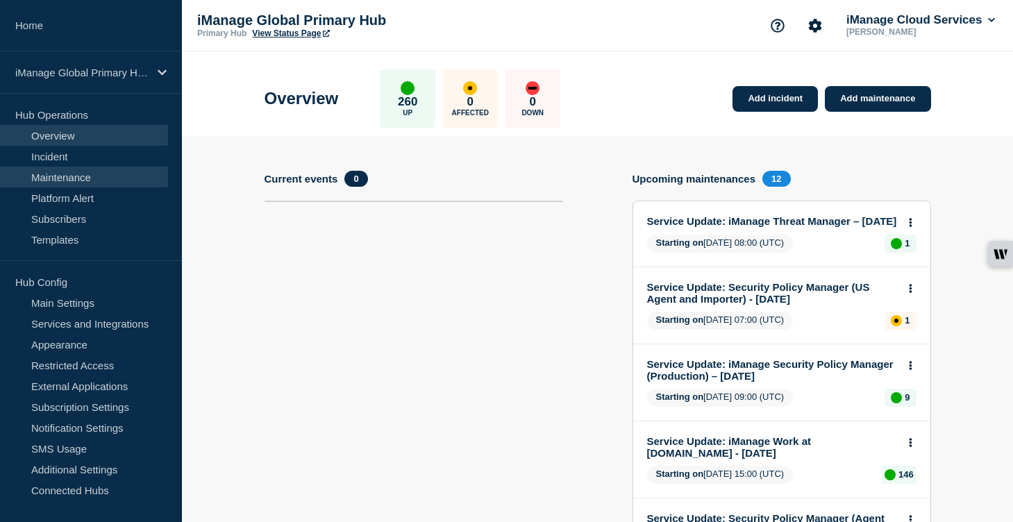
click at [115, 178] on link "Maintenance" at bounding box center [84, 177] width 168 height 21
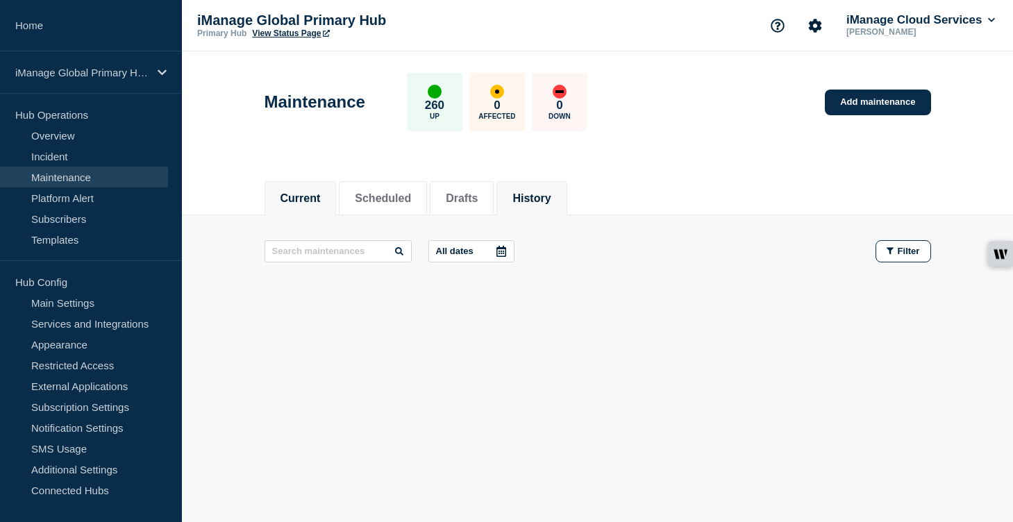
click at [530, 196] on button "History" at bounding box center [531, 198] width 38 height 12
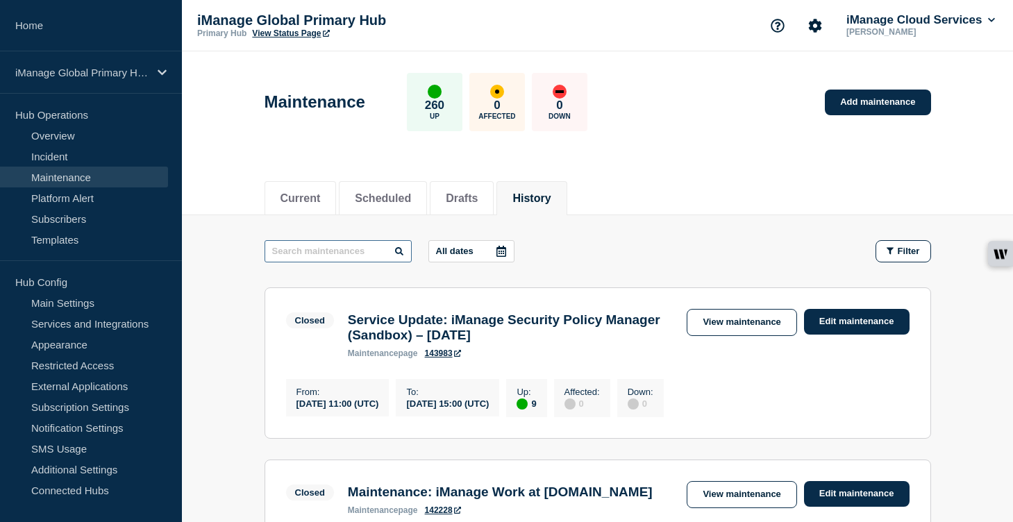
click at [303, 251] on input "text" at bounding box center [337, 251] width 147 height 22
type input "Insight"
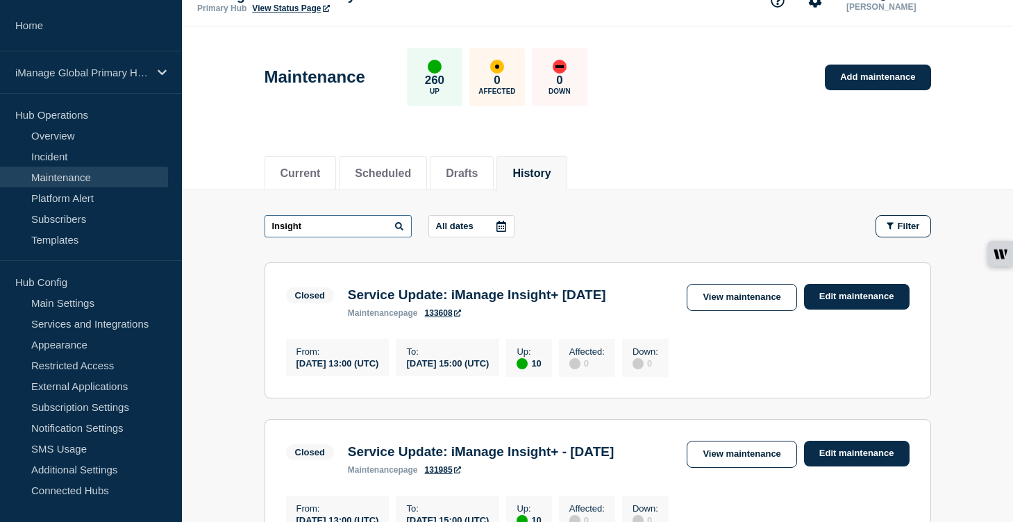
scroll to position [34, 0]
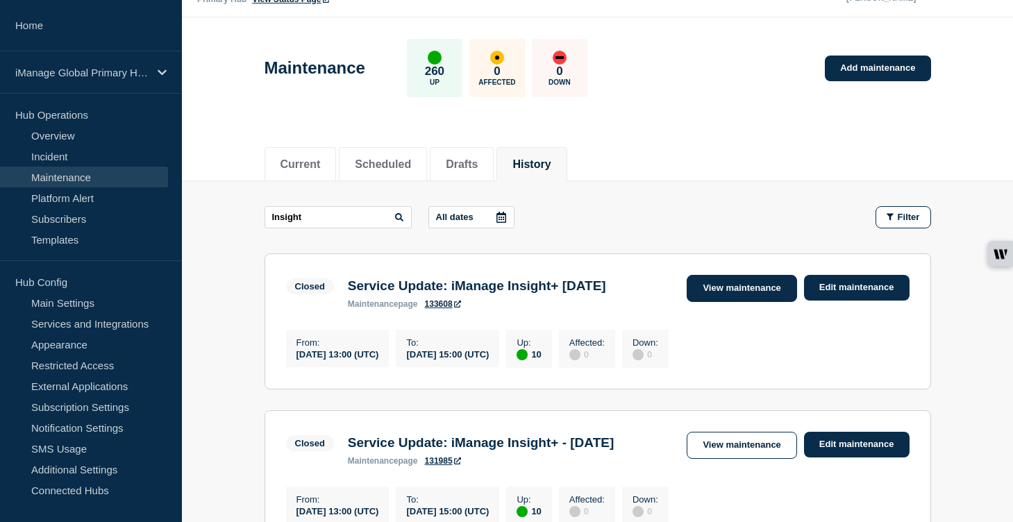
click at [725, 287] on link "View maintenance" at bounding box center [741, 288] width 110 height 27
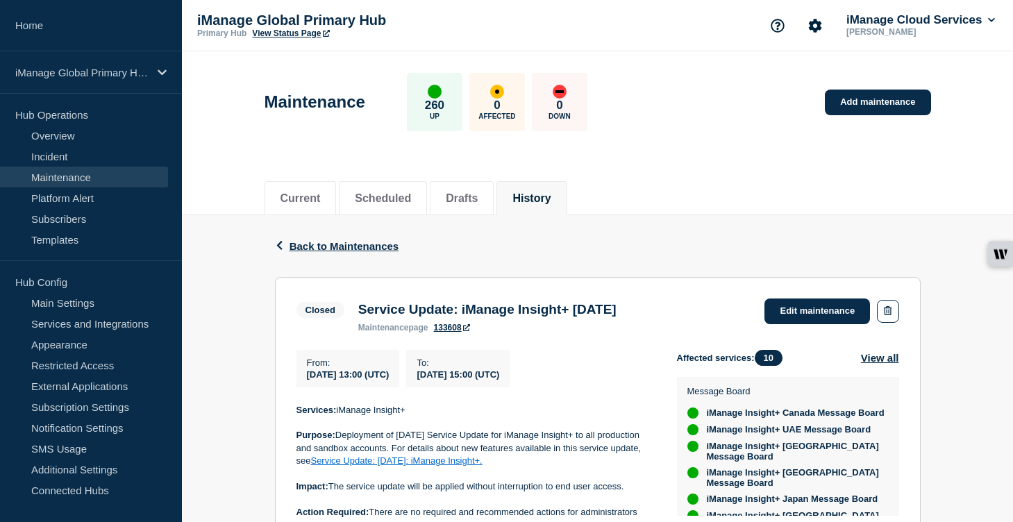
drag, startPoint x: 698, startPoint y: 313, endPoint x: 358, endPoint y: 313, distance: 340.1
click at [358, 313] on div "Service Update: iManage Insight+ September 2, 2025 maintenance page 133608" at bounding box center [487, 317] width 272 height 31
copy h3 "Service Update: iManage Insight+ [DATE]"
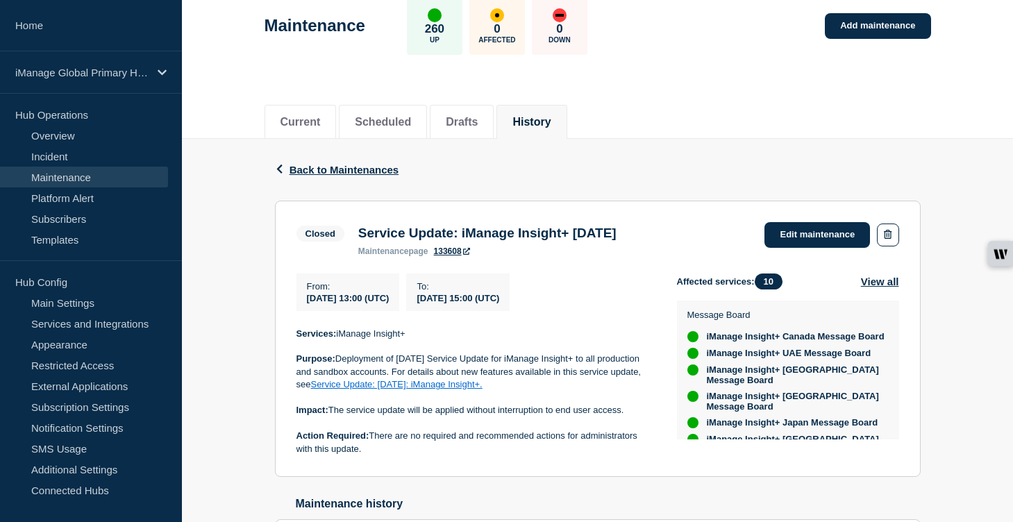
scroll to position [82, 0]
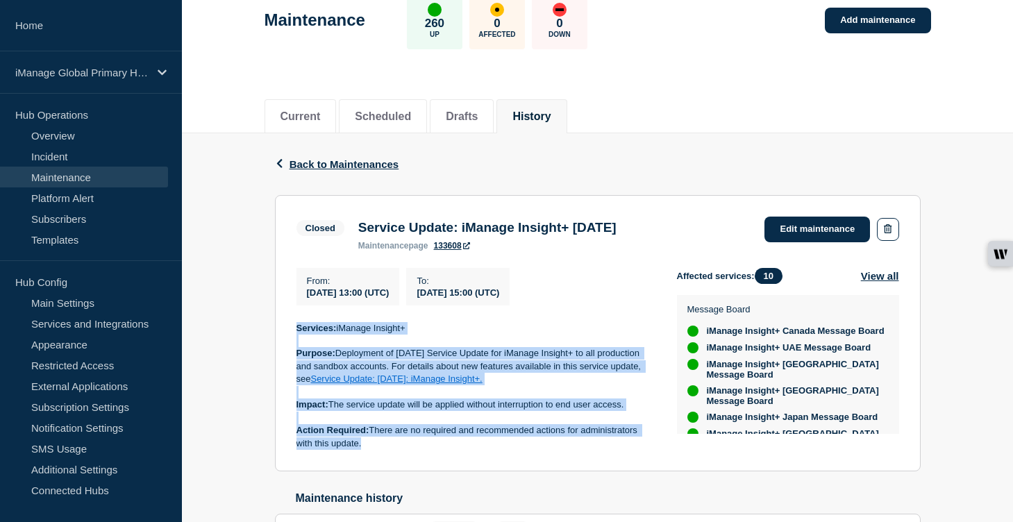
drag, startPoint x: 370, startPoint y: 457, endPoint x: 291, endPoint y: 328, distance: 150.8
click at [291, 328] on section "Closed Service Update: iManage Insight+ September 2, 2025 maintenance page 1336…" at bounding box center [598, 333] width 646 height 277
copy div "Services: iManage Insight+ Purpose: Deployment of [DATE] Service Update for iMa…"
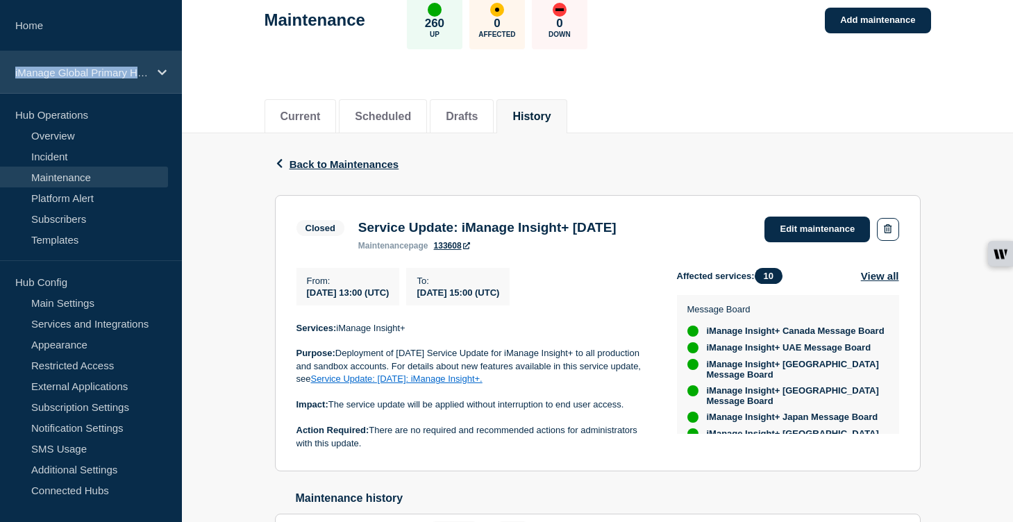
click at [140, 67] on p "iManage Global Primary Hub" at bounding box center [81, 73] width 133 height 12
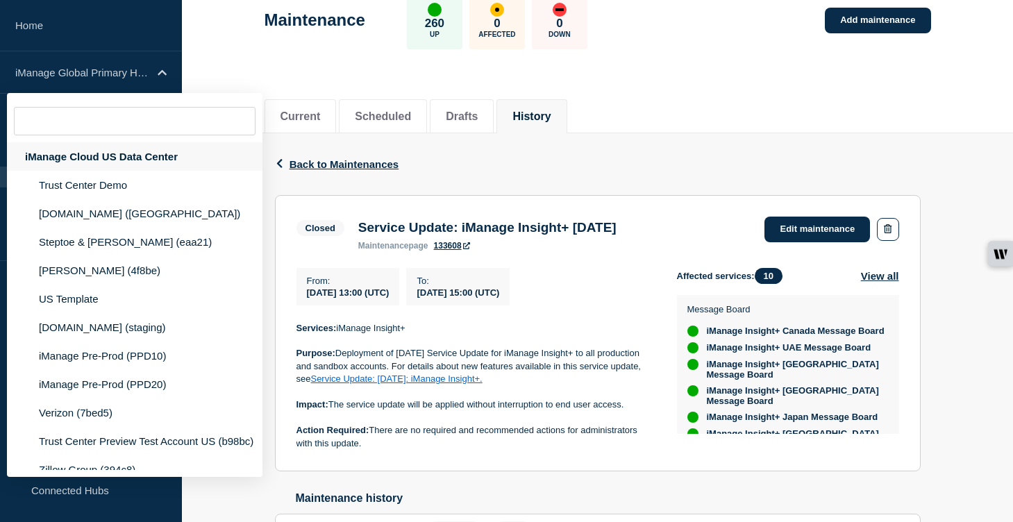
click at [134, 155] on div "iManage Cloud US Data Center" at bounding box center [134, 156] width 255 height 28
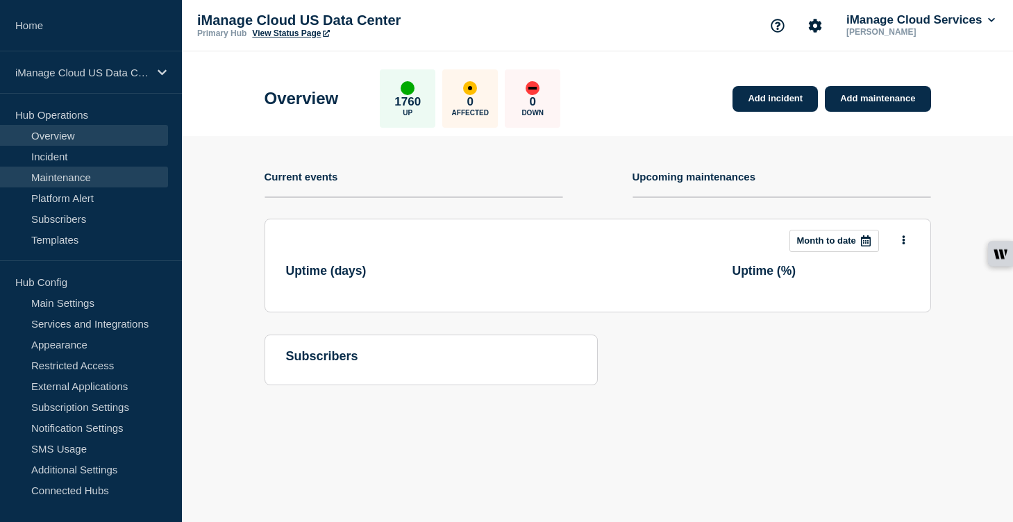
click at [83, 175] on link "Maintenance" at bounding box center [84, 177] width 168 height 21
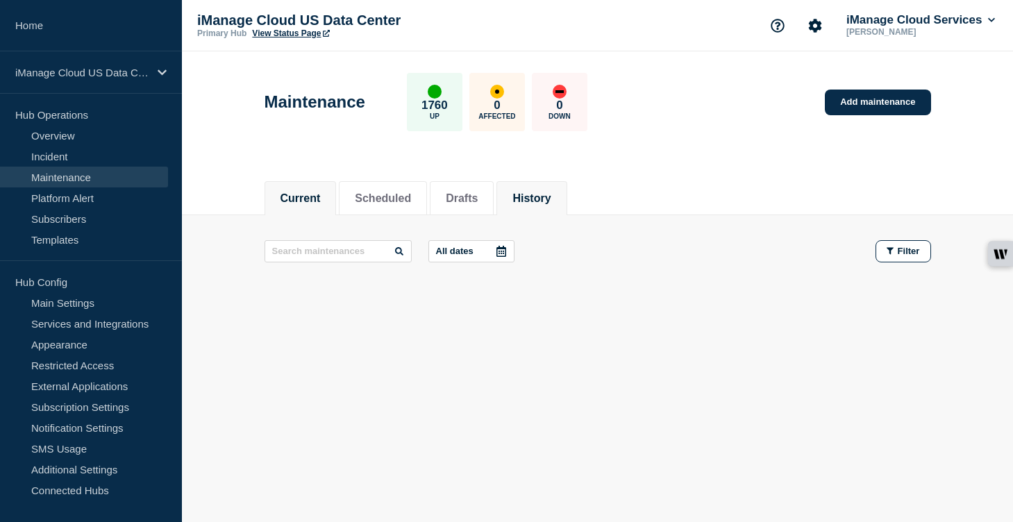
click at [539, 197] on button "History" at bounding box center [531, 198] width 38 height 12
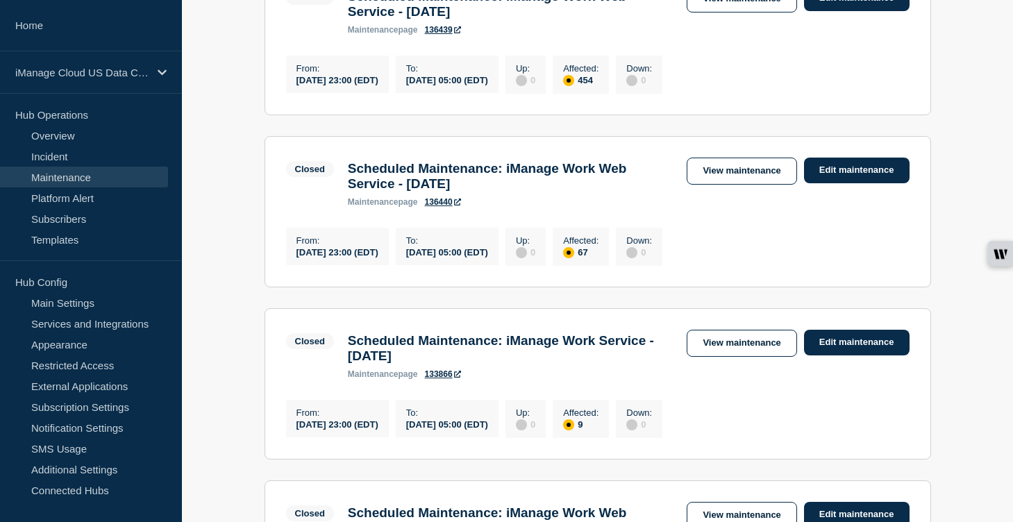
scroll to position [1155, 0]
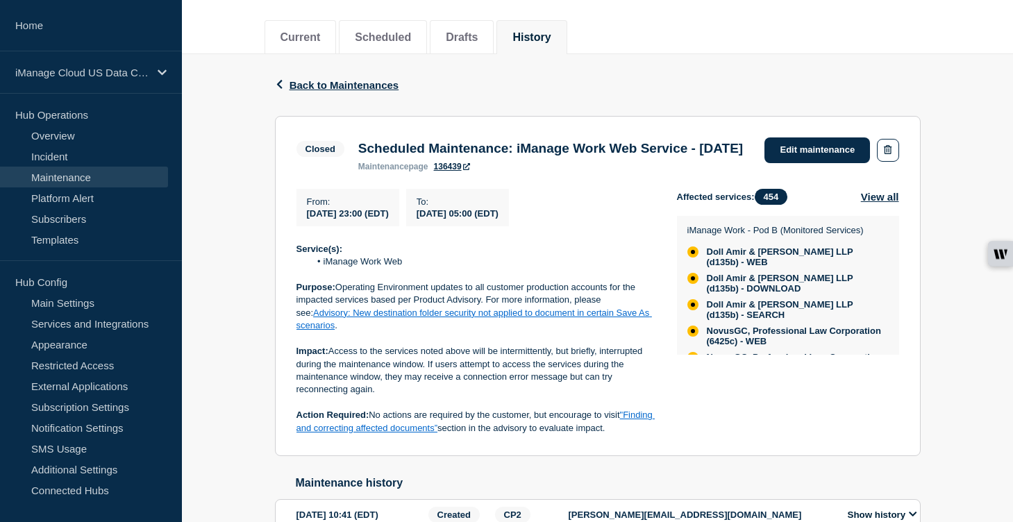
scroll to position [196, 0]
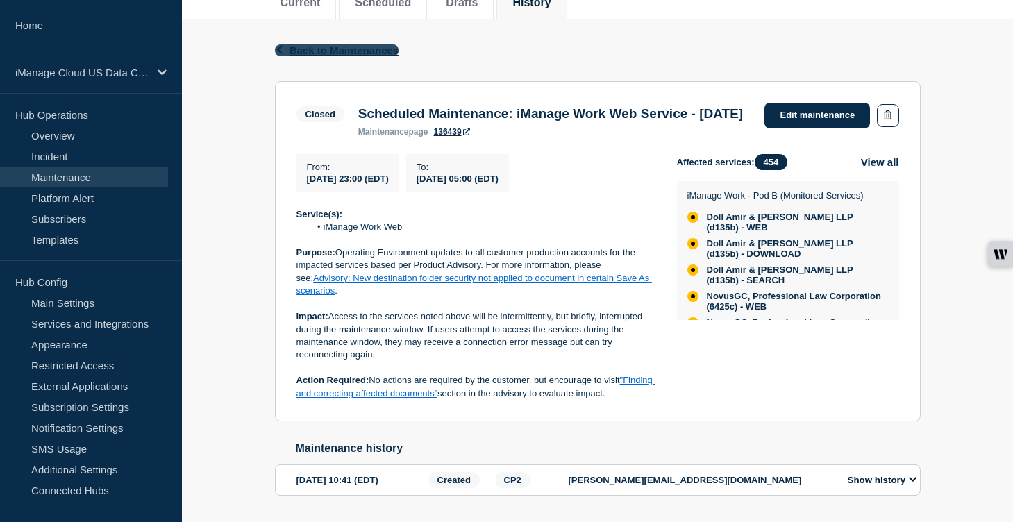
click at [312, 45] on span "Back to Maintenances" at bounding box center [344, 50] width 110 height 12
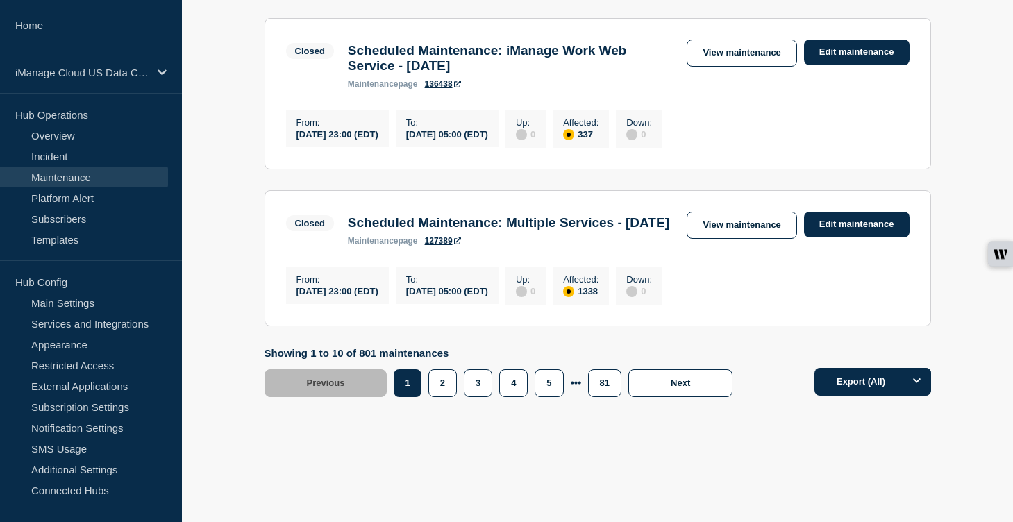
scroll to position [1726, 0]
click at [445, 397] on button "2" at bounding box center [442, 383] width 28 height 28
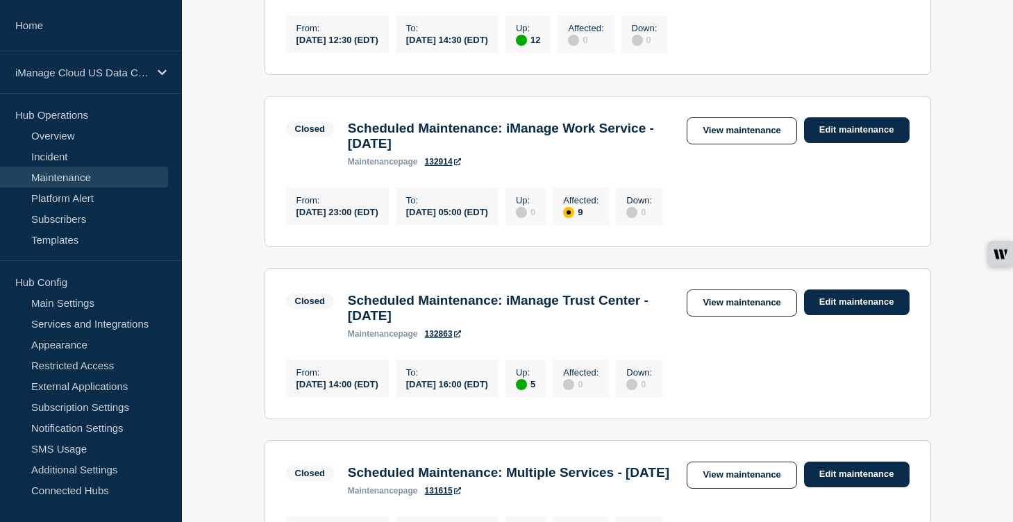
scroll to position [699, 0]
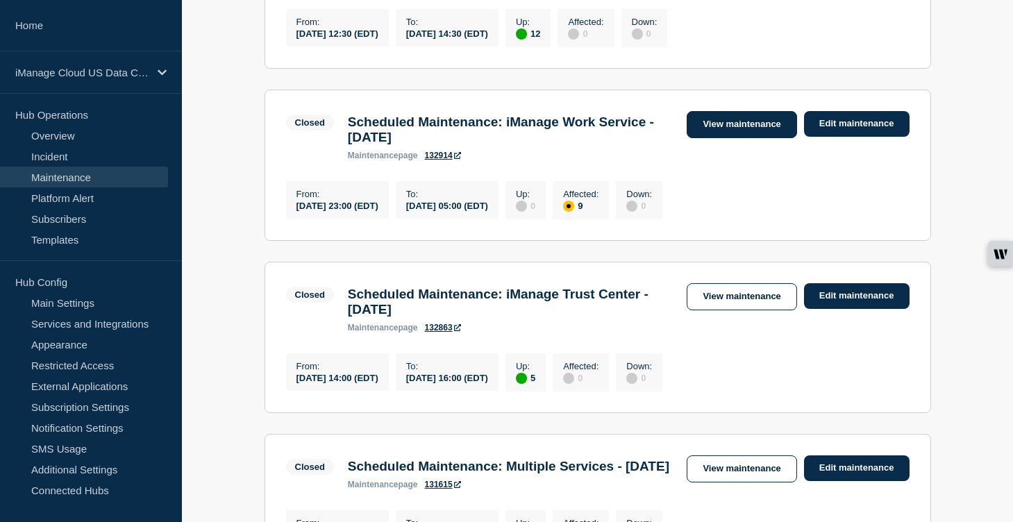
click at [739, 138] on link "View maintenance" at bounding box center [741, 124] width 110 height 27
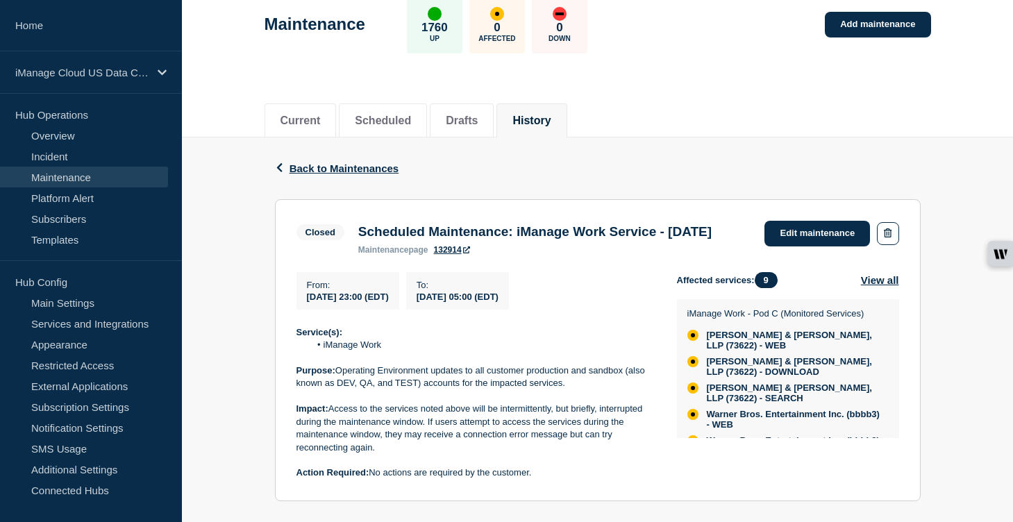
scroll to position [165, 0]
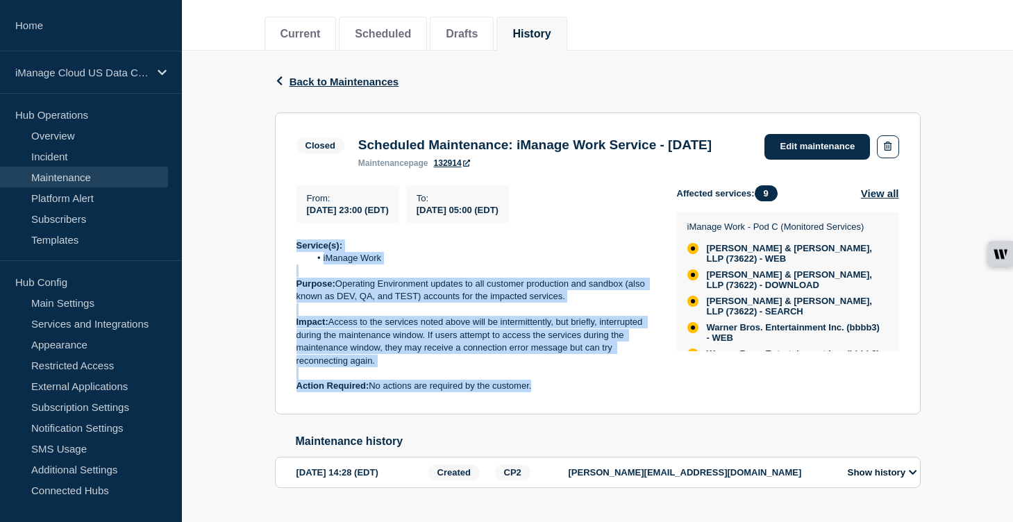
drag, startPoint x: 538, startPoint y: 416, endPoint x: 296, endPoint y: 274, distance: 280.4
click at [296, 274] on div "Service(s): iManage Work Purpose: Operating Environment updates to all customer…" at bounding box center [475, 315] width 358 height 153
copy div "Service(s): iManage Work Purpose: Operating Environment updates to all customer…"
drag, startPoint x: 390, startPoint y: 163, endPoint x: 356, endPoint y: 149, distance: 37.0
click at [356, 149] on div "Scheduled Maintenance: iManage Work Service - August 23, 2025 maintenance page …" at bounding box center [534, 152] width 367 height 31
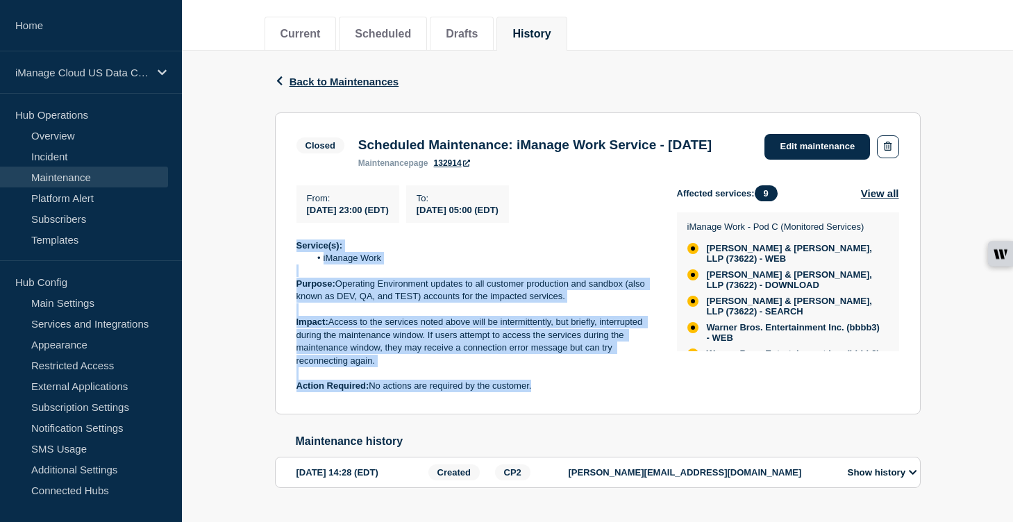
copy h3 "Scheduled Maintenance: iManage Work Service - [DATE]"
drag, startPoint x: 528, startPoint y: 416, endPoint x: 295, endPoint y: 275, distance: 271.9
click at [295, 275] on section "Closed Scheduled Maintenance: iManage Work Service - August 23, 2025 maintenanc…" at bounding box center [598, 263] width 646 height 302
copy div "Service(s): iManage Work Purpose: Operating Environment updates to all customer…"
